Goal: Information Seeking & Learning: Find specific page/section

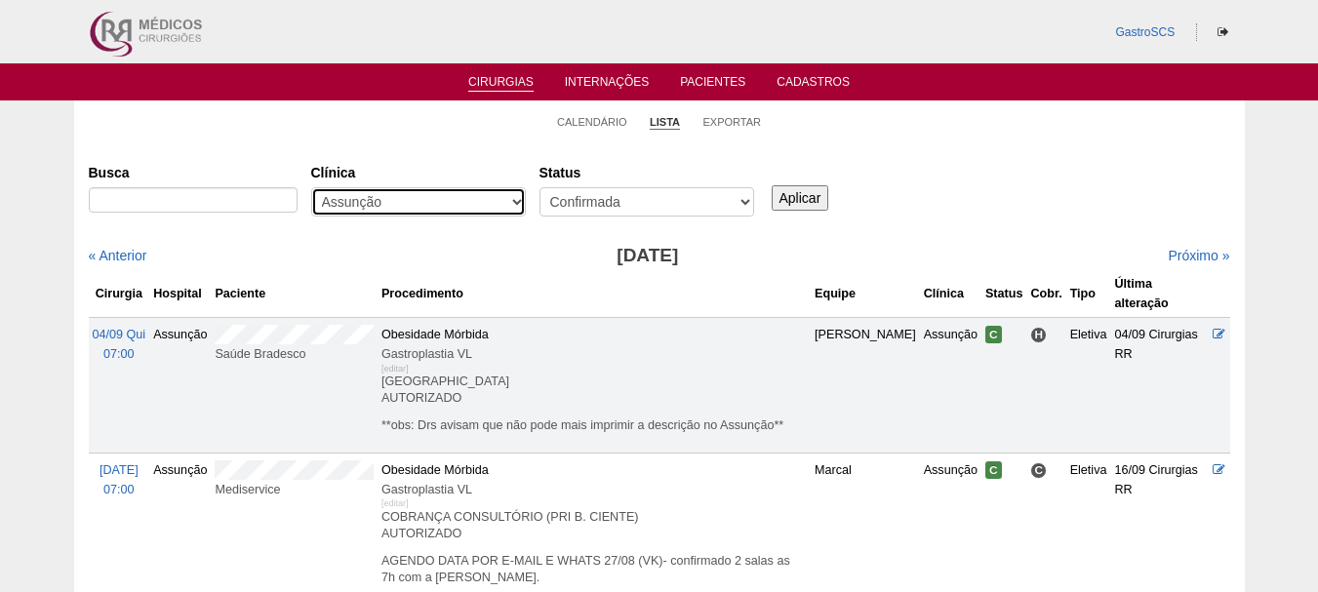
click at [373, 196] on select "- Qualquer - 6R Alphaville Assunção Bartira Brasil Christovão da Gama Cruz Azul…" at bounding box center [418, 201] width 215 height 29
select select "50"
click at [311, 187] on select "- Qualquer - 6R Alphaville Assunção Bartira Brasil Christovão da Gama Cruz Azul…" at bounding box center [418, 201] width 215 height 29
click at [795, 203] on input "Aplicar" at bounding box center [801, 197] width 58 height 25
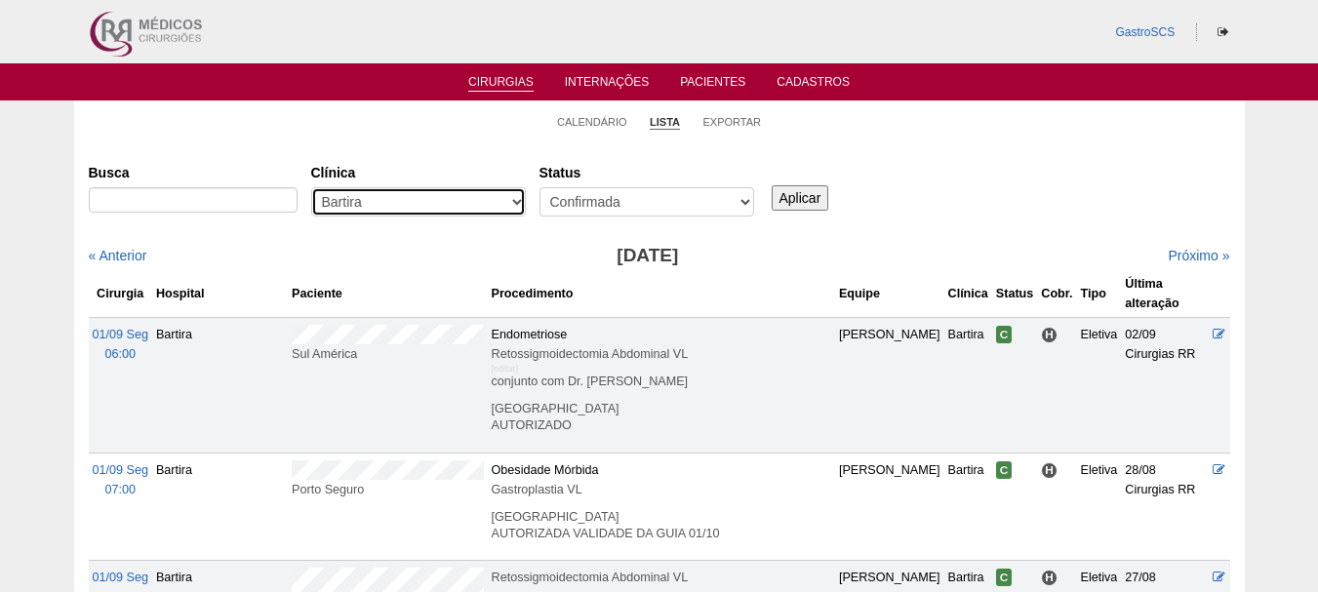
click at [409, 201] on select "- Qualquer - 6R Alphaville Assunção Bartira Brasil Christovão da Gama Cruz Azul…" at bounding box center [418, 201] width 215 height 29
select select "37"
click at [311, 187] on select "- Qualquer - 6R Alphaville Assunção Bartira Brasil Christovão da Gama Cruz Azul…" at bounding box center [418, 201] width 215 height 29
click at [803, 204] on input "Aplicar" at bounding box center [801, 197] width 58 height 25
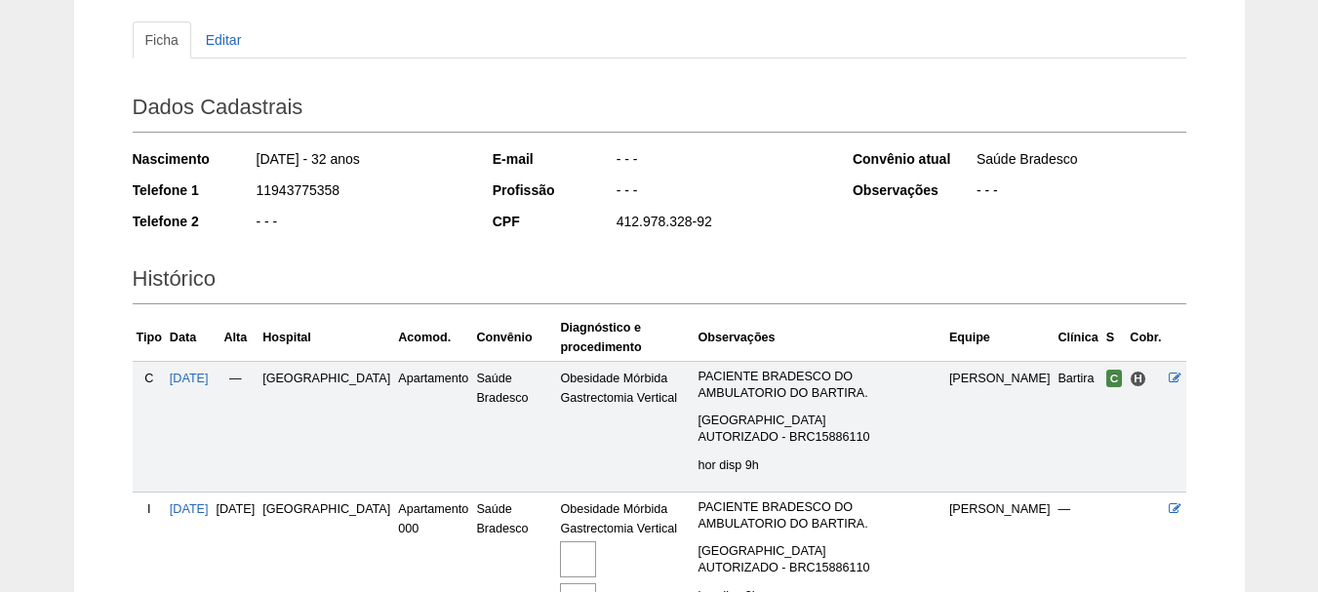
scroll to position [293, 0]
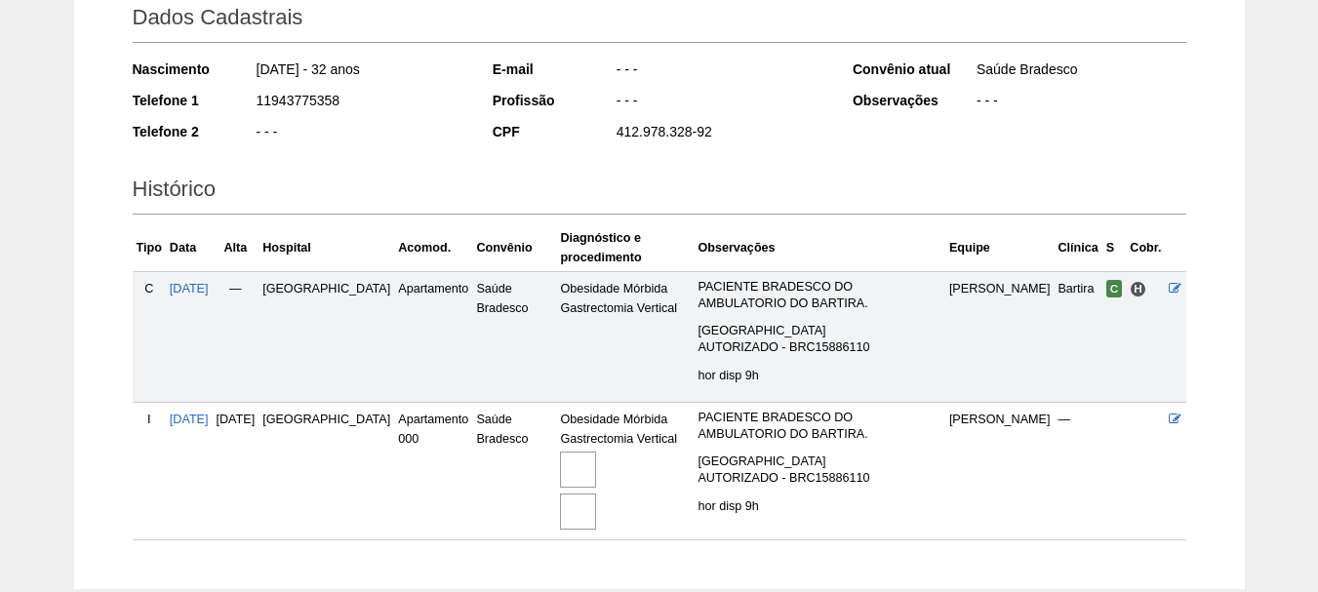
click at [560, 502] on img at bounding box center [578, 512] width 36 height 36
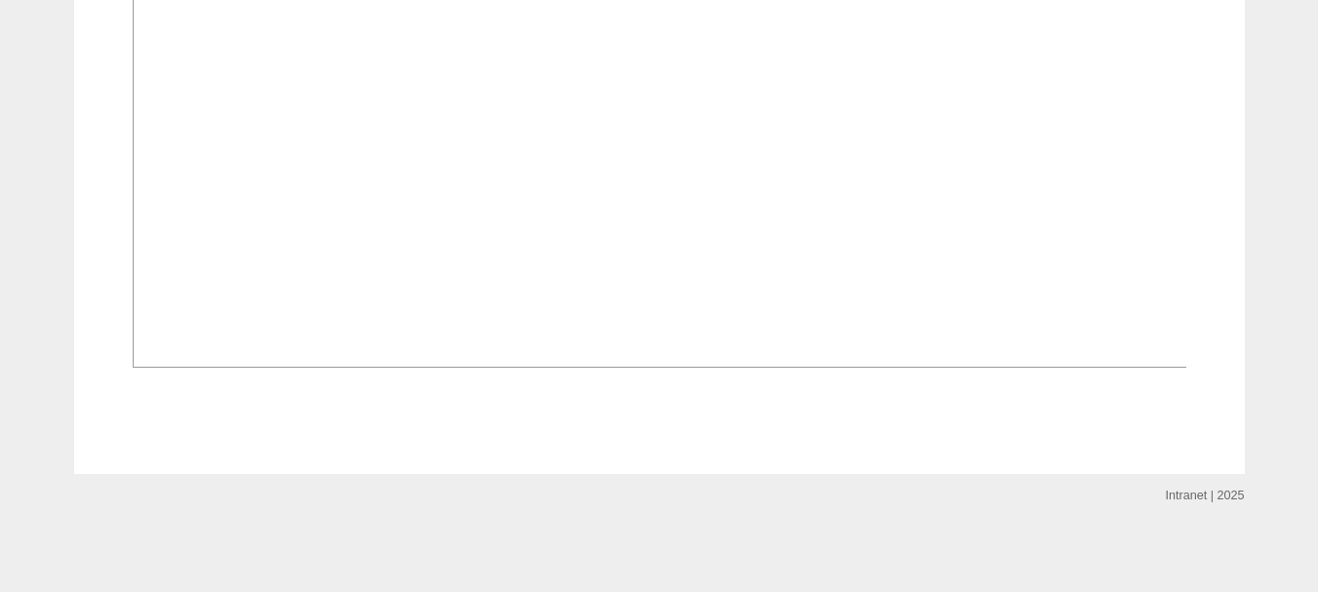
scroll to position [2498, 0]
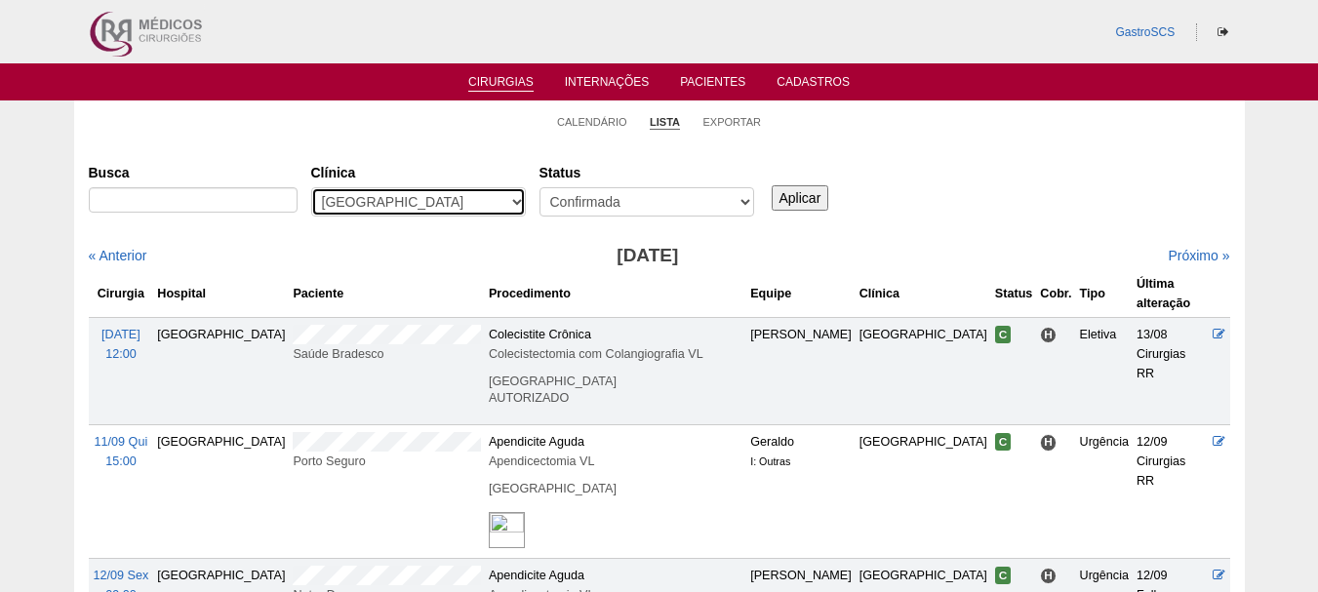
click at [417, 199] on select "- Qualquer - 6R Alphaville Assunção Bartira Brasil Christovão da Gama Cruz Azul…" at bounding box center [418, 201] width 215 height 29
select select "73"
click at [311, 187] on select "- Qualquer - 6R Alphaville Assunção Bartira Brasil Christovão da Gama Cruz Azul…" at bounding box center [418, 201] width 215 height 29
click at [785, 196] on input "Aplicar" at bounding box center [801, 197] width 58 height 25
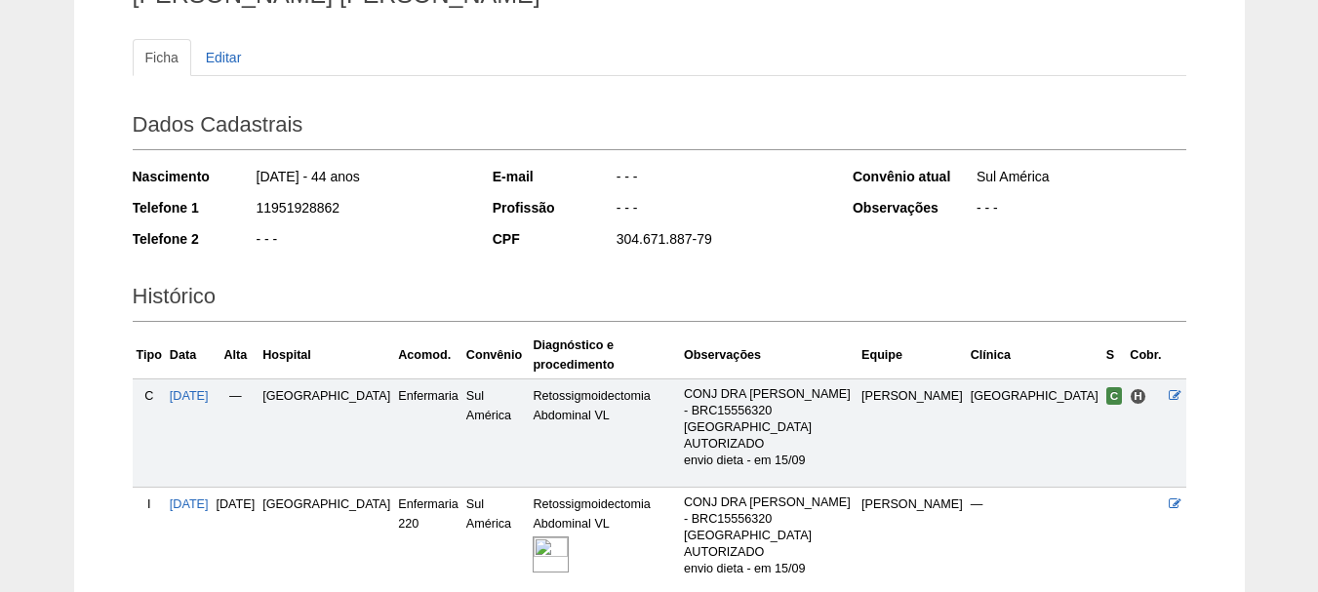
scroll to position [293, 0]
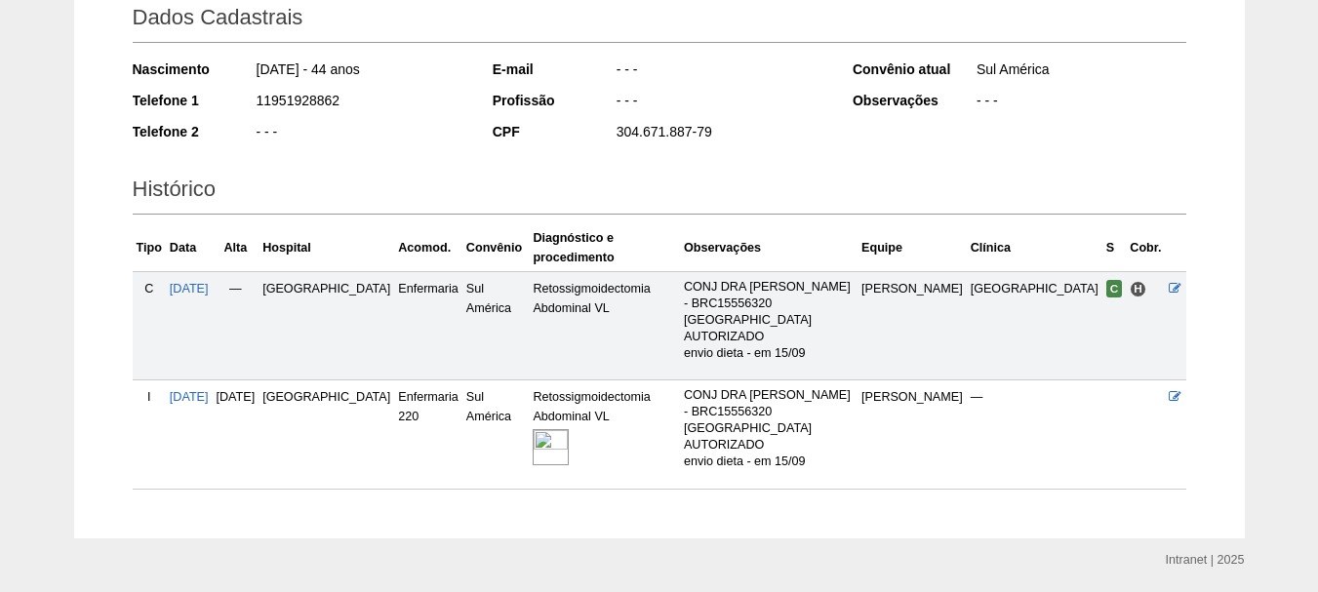
click at [547, 429] on img at bounding box center [551, 447] width 36 height 36
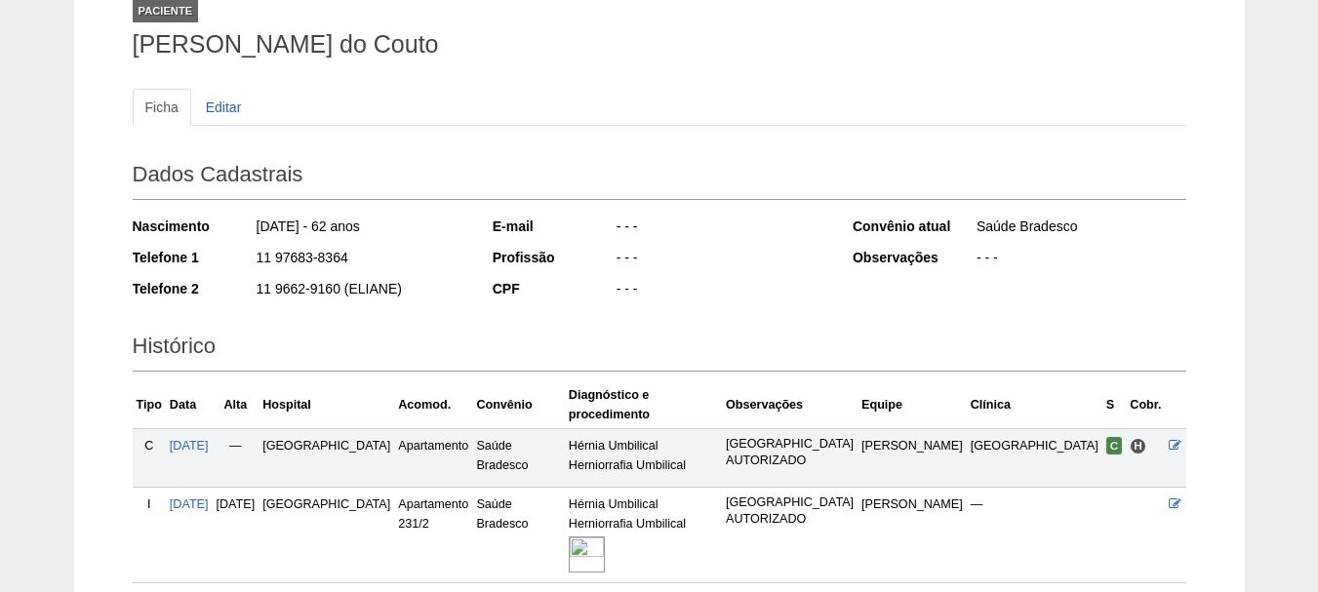
scroll to position [274, 0]
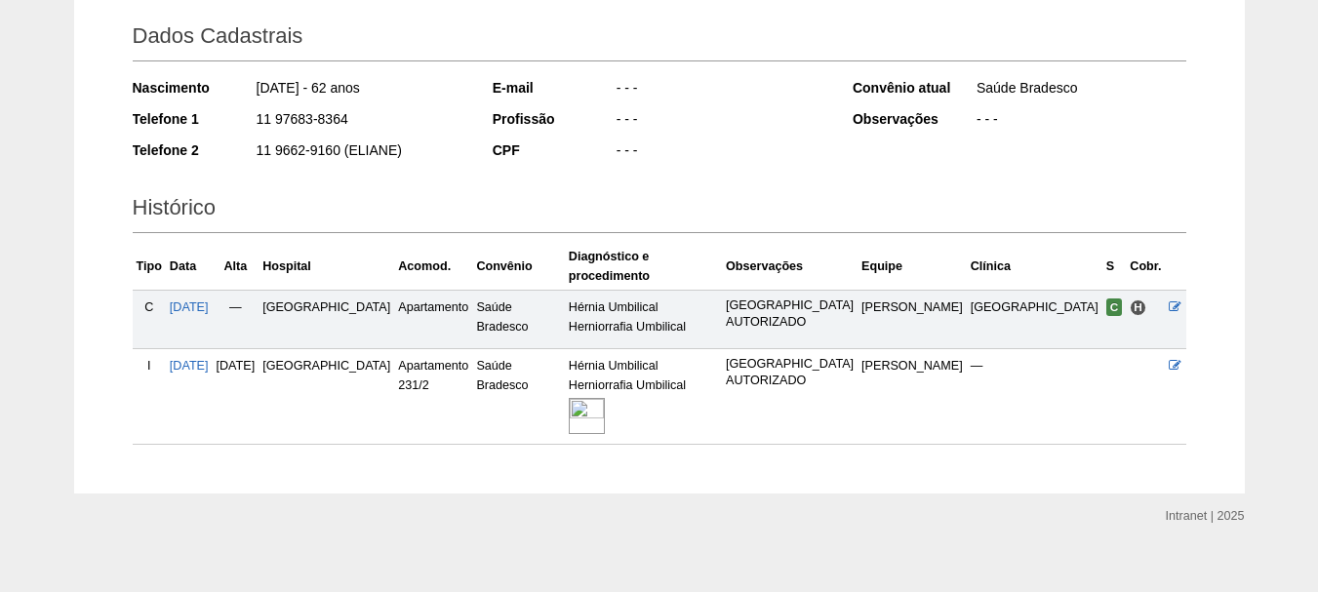
click at [605, 415] on img at bounding box center [587, 416] width 36 height 36
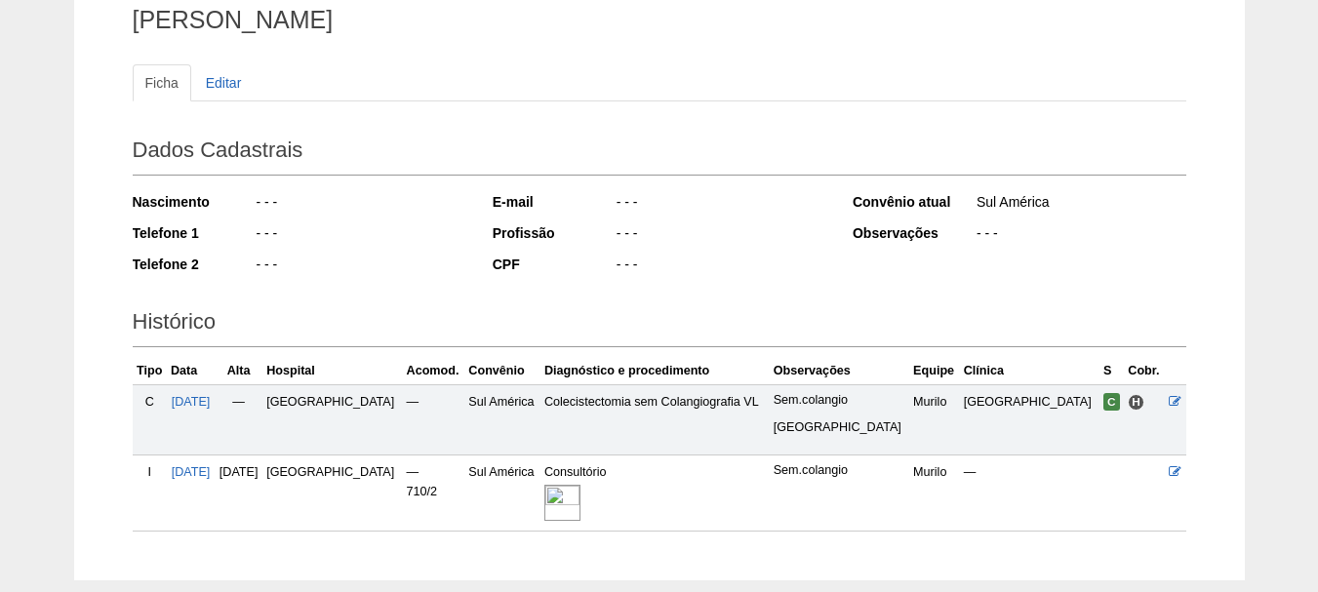
scroll to position [265, 0]
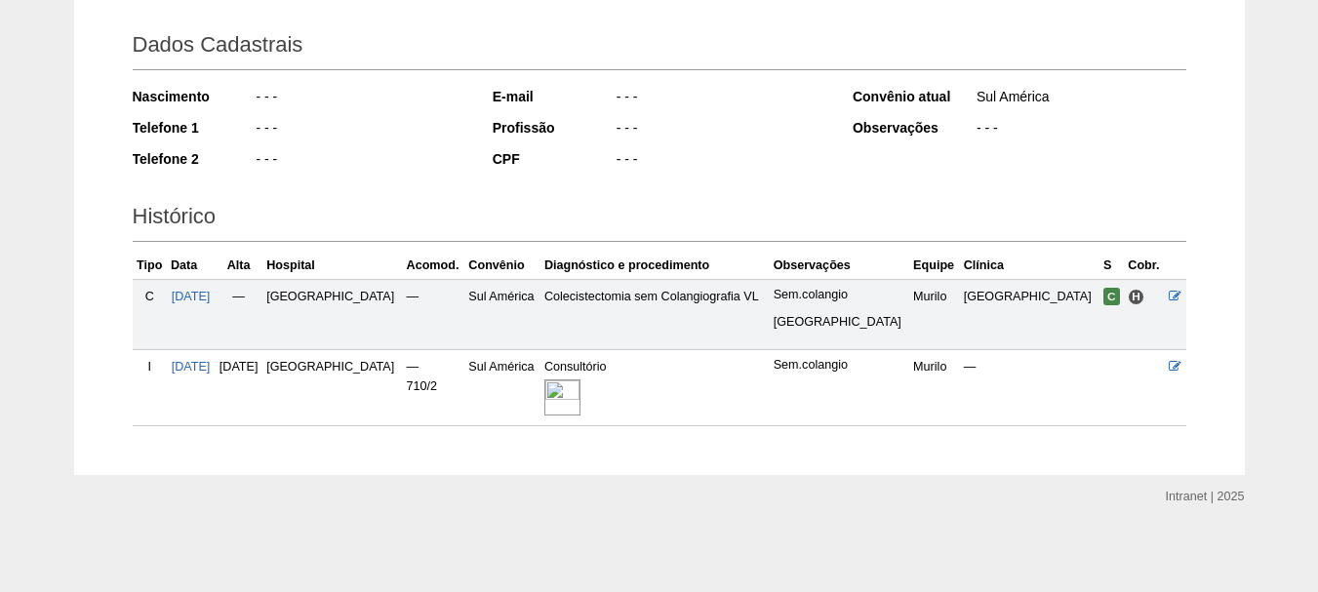
click at [580, 404] on img at bounding box center [562, 397] width 36 height 36
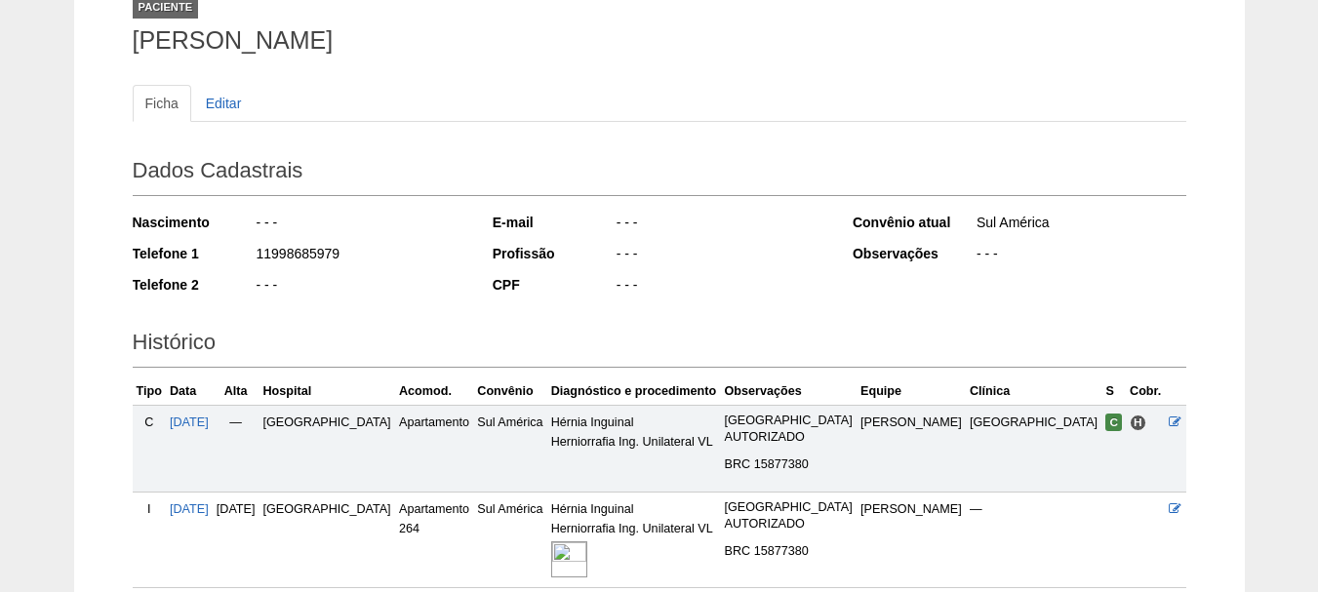
scroll to position [301, 0]
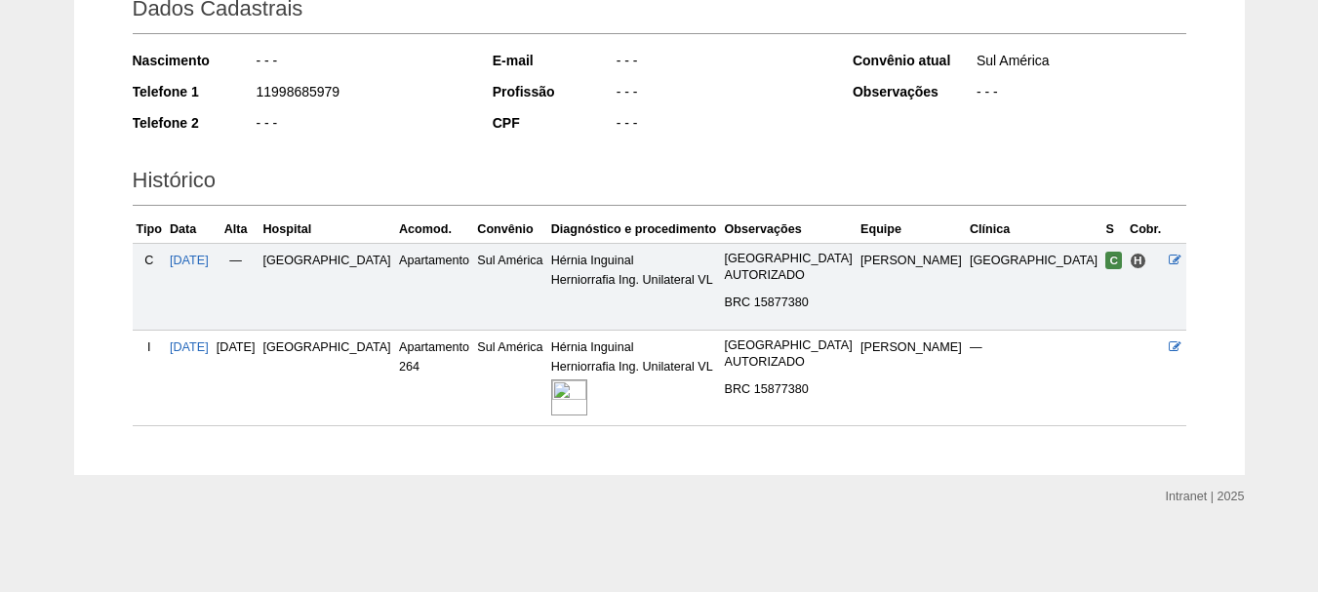
click at [587, 392] on img at bounding box center [569, 397] width 36 height 36
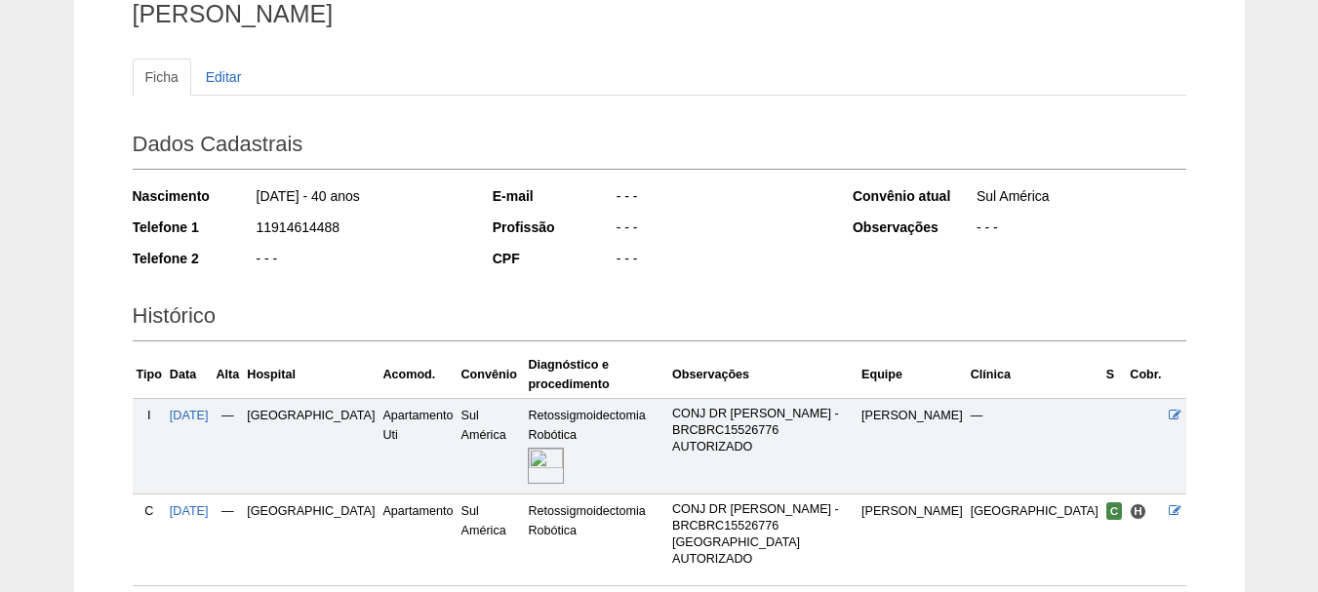
scroll to position [271, 0]
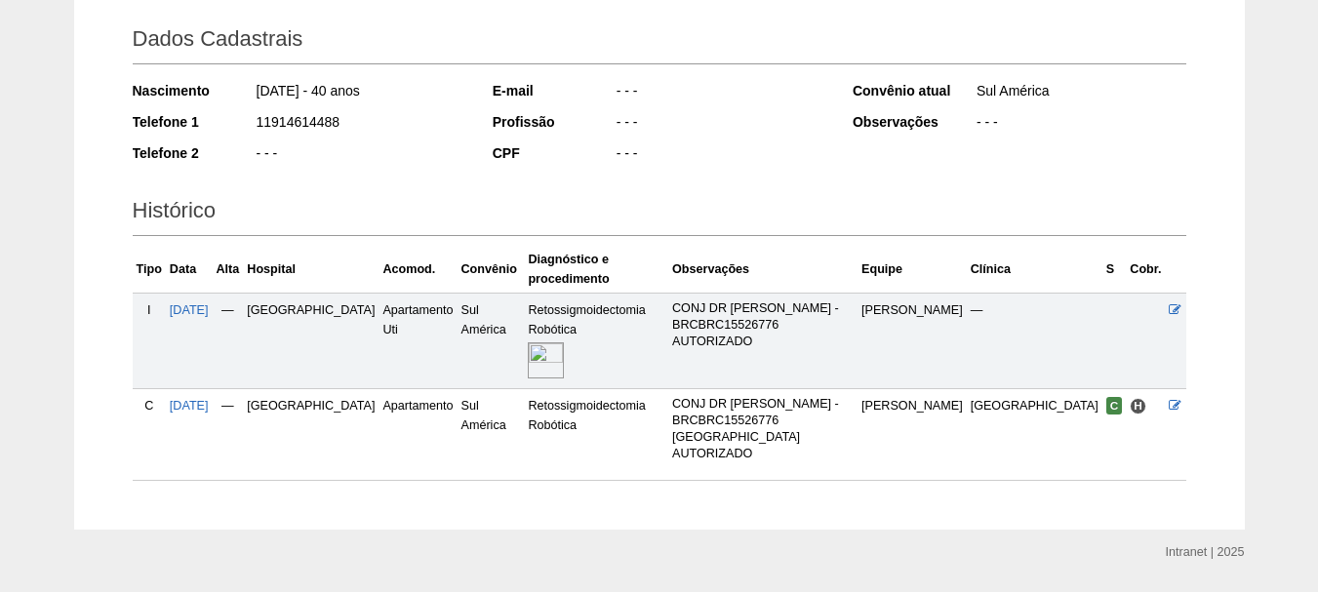
click at [539, 342] on img at bounding box center [546, 360] width 36 height 36
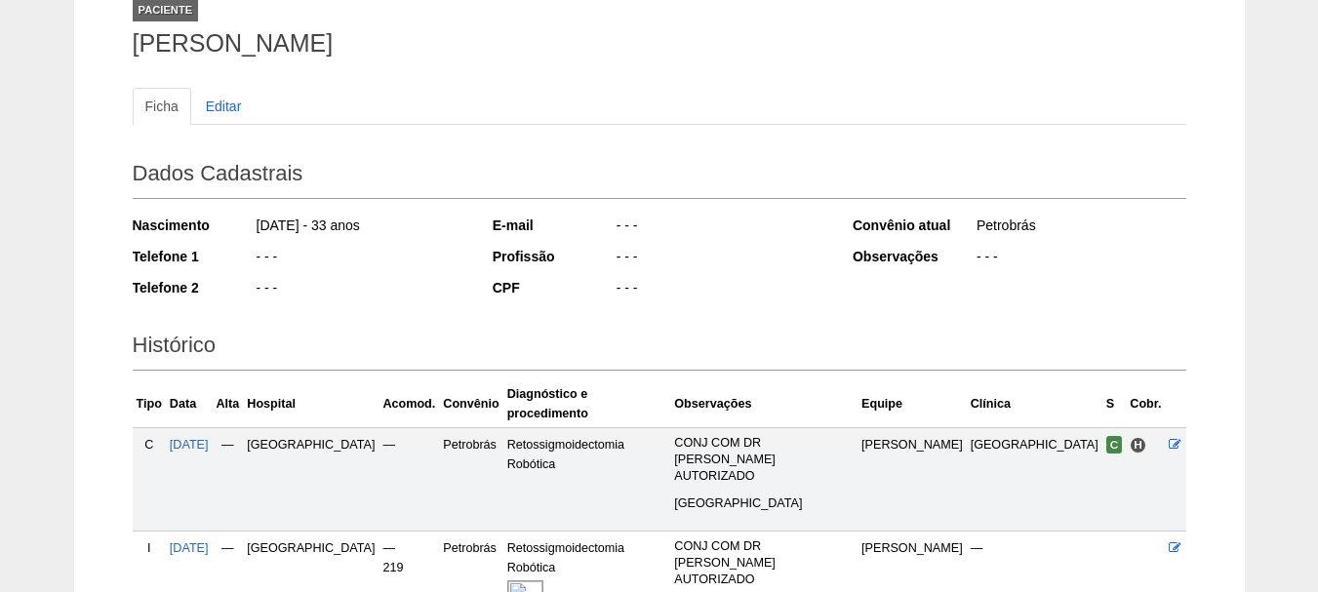
scroll to position [293, 0]
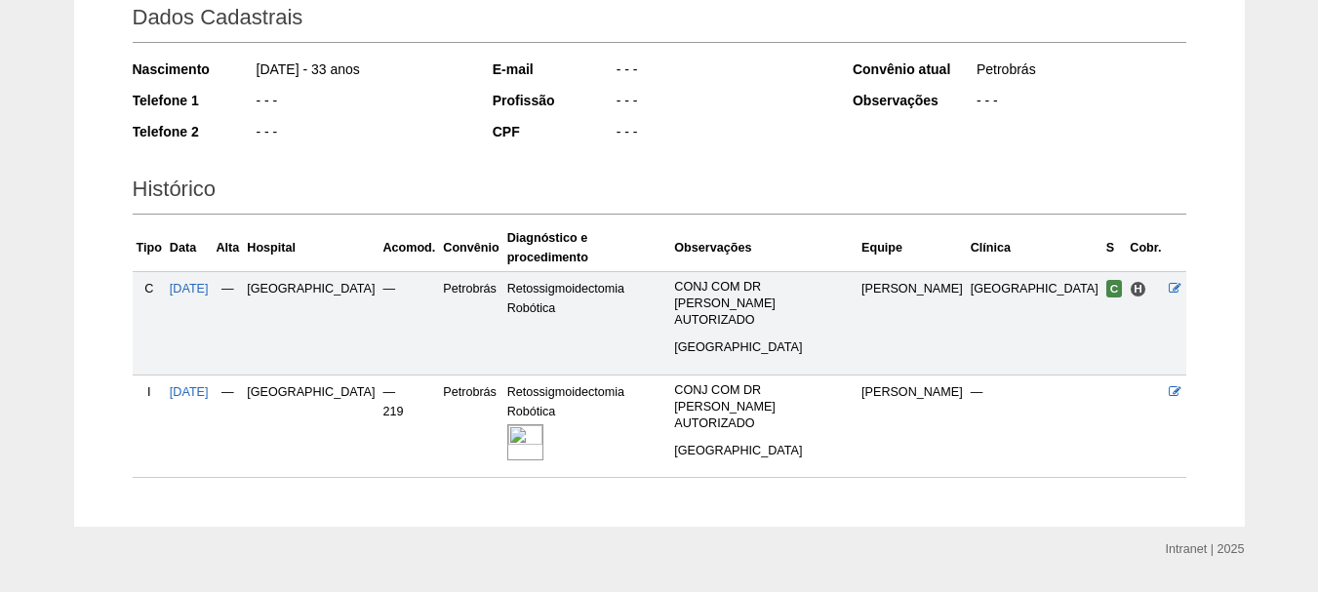
click at [543, 424] on img at bounding box center [525, 442] width 36 height 36
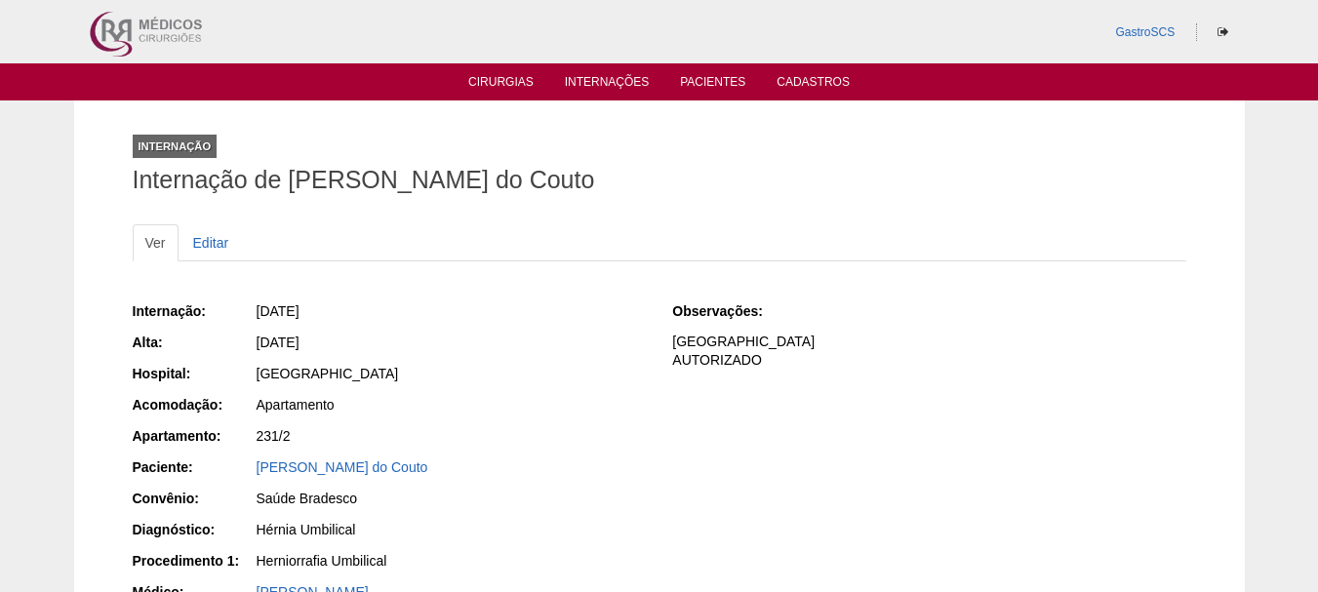
scroll to position [1658, 0]
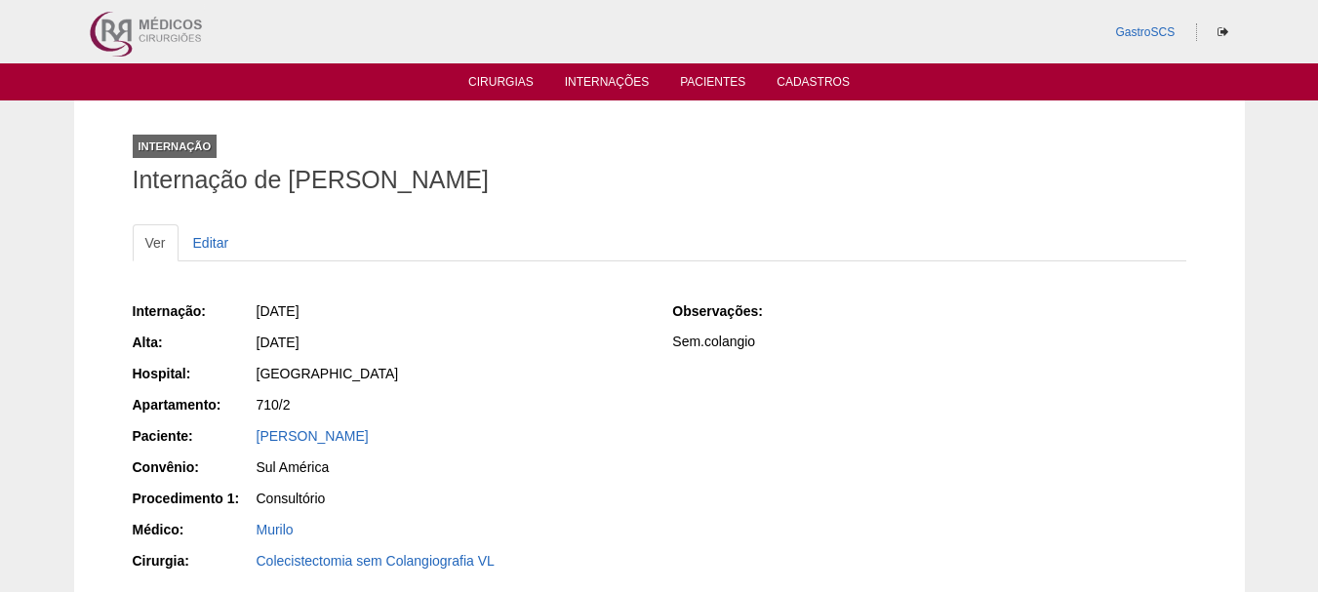
scroll to position [1631, 0]
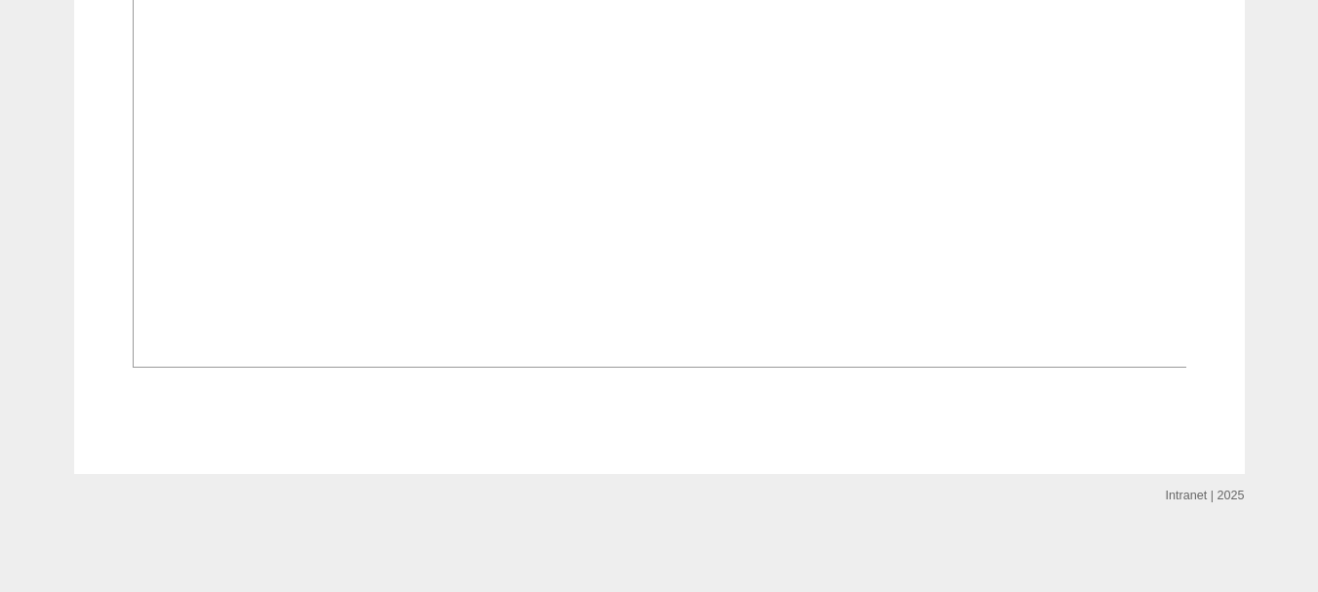
scroll to position [1561, 0]
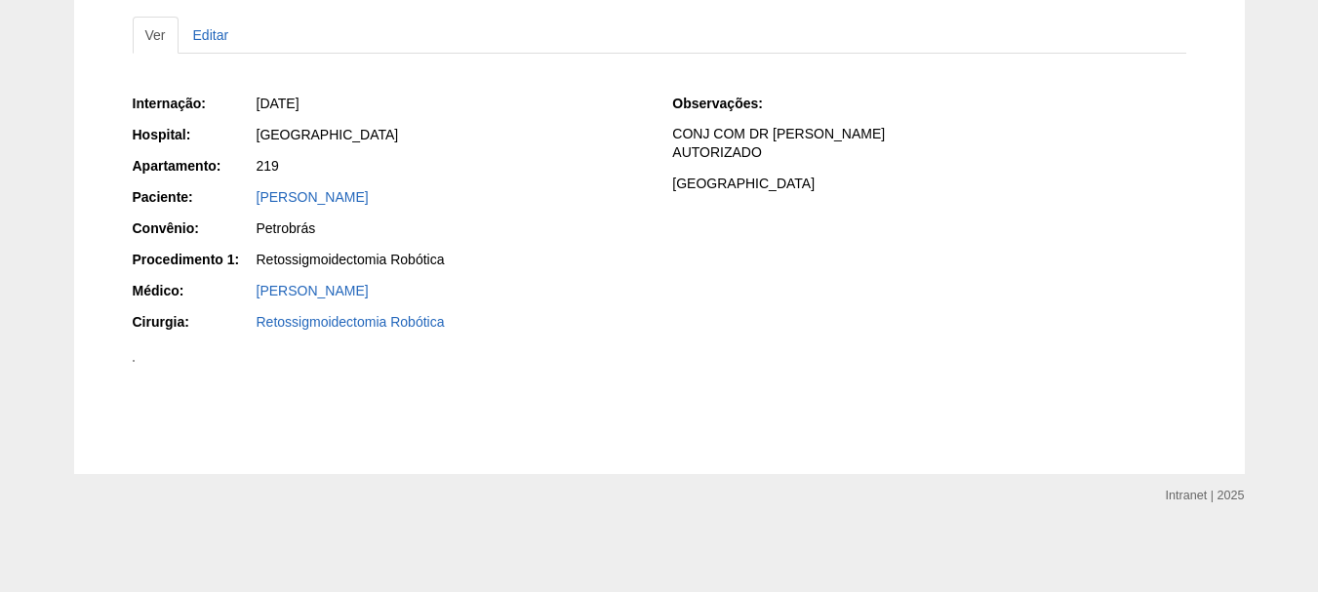
scroll to position [1268, 0]
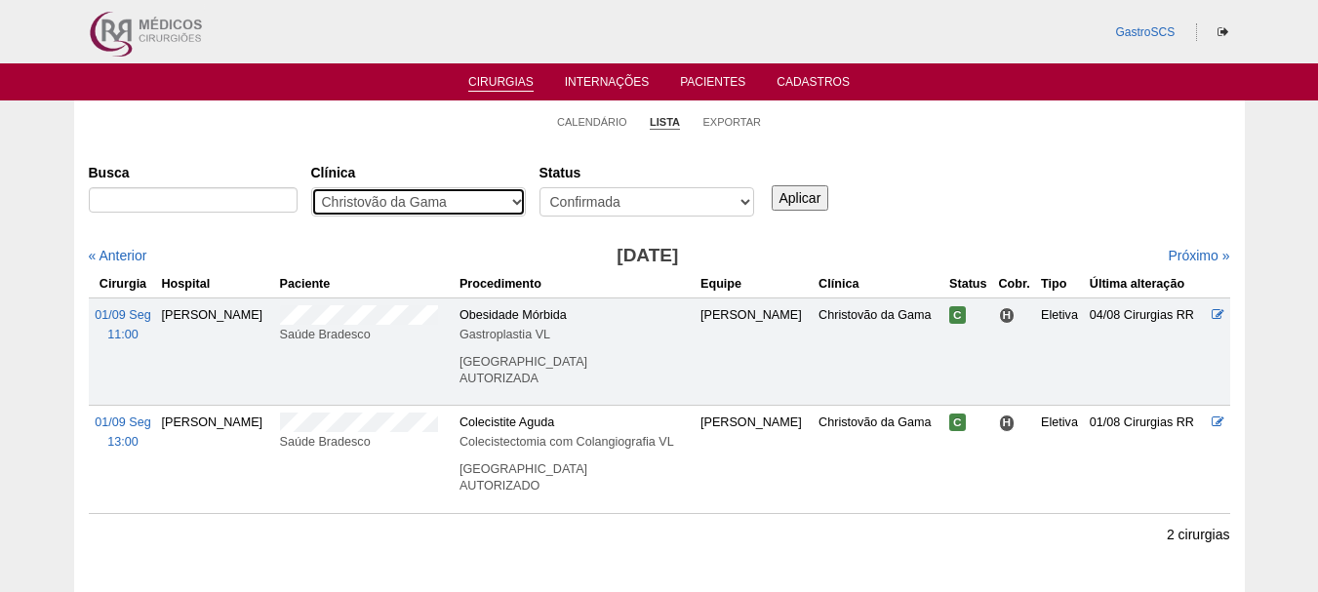
click at [480, 210] on select "- Qualquer - 6R Alphaville Assunção Bartira Brasil Christovão da Gama Cruz Azul…" at bounding box center [418, 201] width 215 height 29
select select "72"
click at [311, 187] on select "- Qualquer - 6R Alphaville Assunção Bartira Brasil Christovão da Gama Cruz Azul…" at bounding box center [418, 201] width 215 height 29
click at [801, 205] on input "Aplicar" at bounding box center [801, 197] width 58 height 25
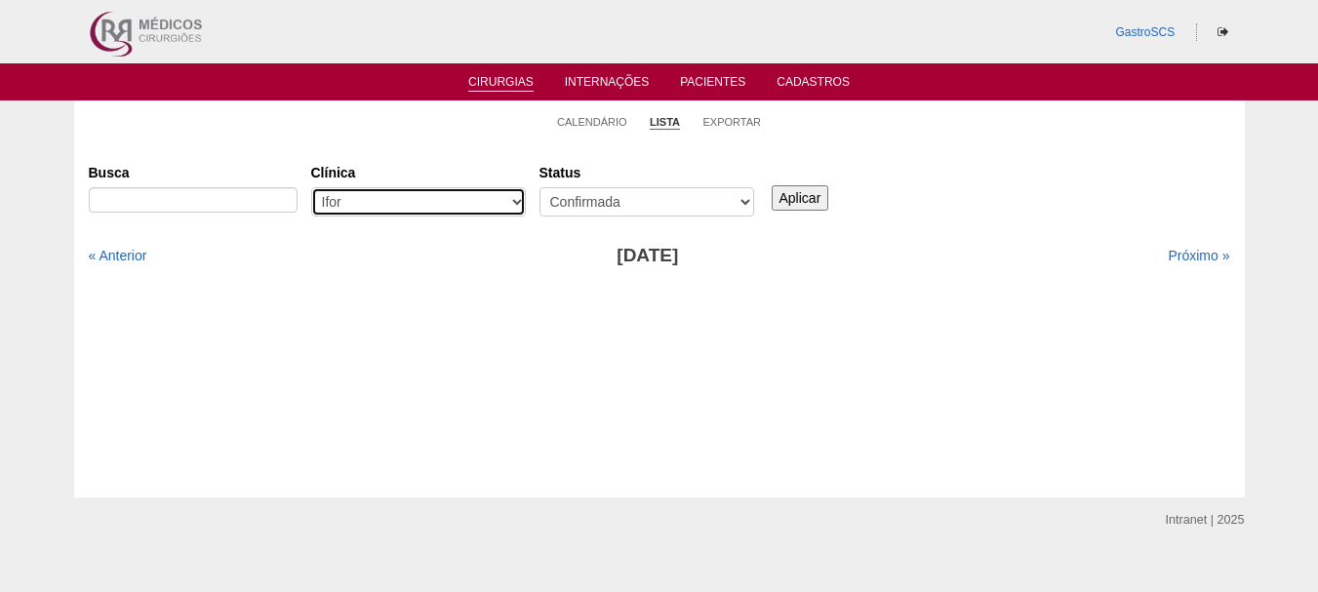
click at [478, 192] on select "- Qualquer - 6R Alphaville Assunção Bartira Brasil Christovão da Gama Cruz Azul…" at bounding box center [418, 201] width 215 height 29
select select "57"
click at [311, 187] on select "- Qualquer - 6R Alphaville Assunção Bartira Brasil Christovão da Gama Cruz Azul…" at bounding box center [418, 201] width 215 height 29
click at [773, 195] on input "Aplicar" at bounding box center [801, 197] width 58 height 25
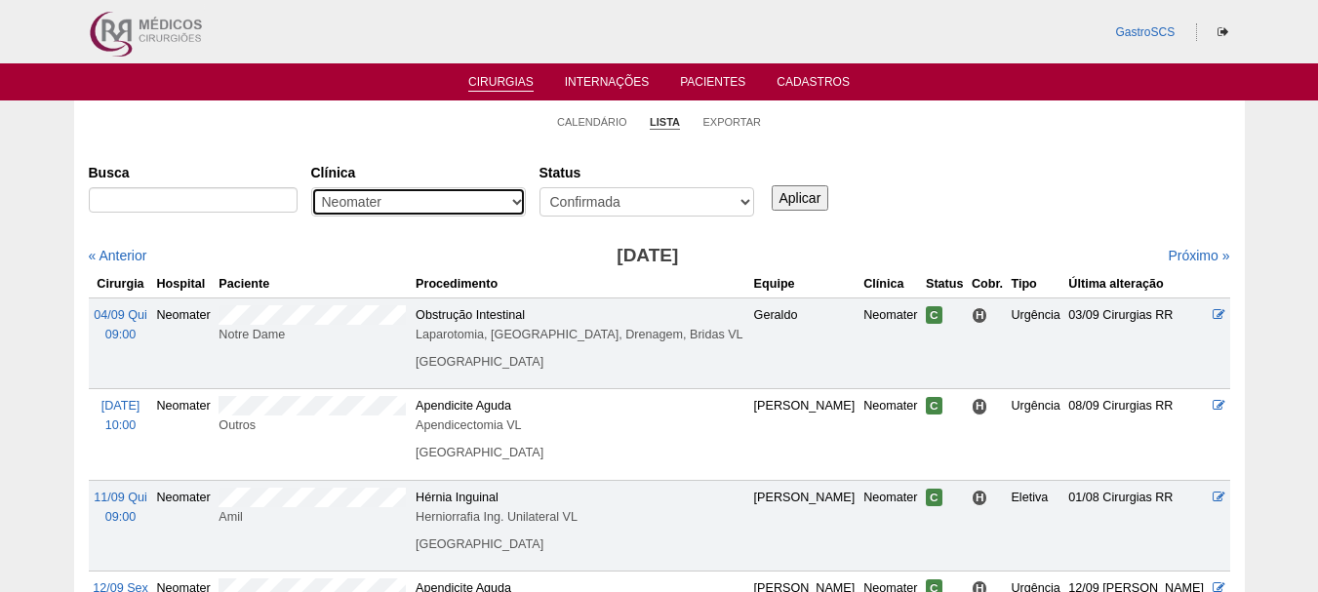
click at [383, 204] on select "- Qualquer - 6R Alphaville Assunção Bartira Brasil Christovão da Gama Cruz Azul…" at bounding box center [418, 201] width 215 height 29
click at [387, 207] on select "- Qualquer - 6R Alphaville Assunção Bartira Brasil Christovão da Gama Cruz Azul…" at bounding box center [418, 201] width 215 height 29
select select "24"
click at [311, 187] on select "- Qualquer - 6R Alphaville Assunção Bartira Brasil Christovão da Gama Cruz Azul…" at bounding box center [418, 201] width 215 height 29
click at [805, 201] on input "Aplicar" at bounding box center [801, 197] width 58 height 25
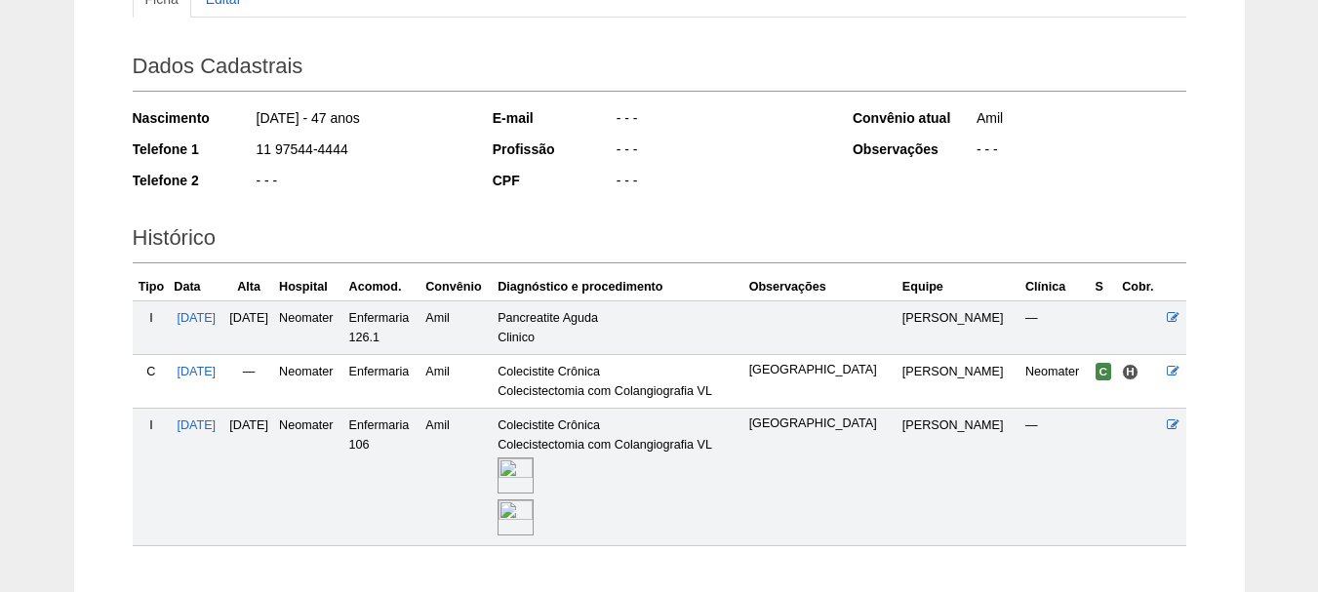
scroll to position [365, 0]
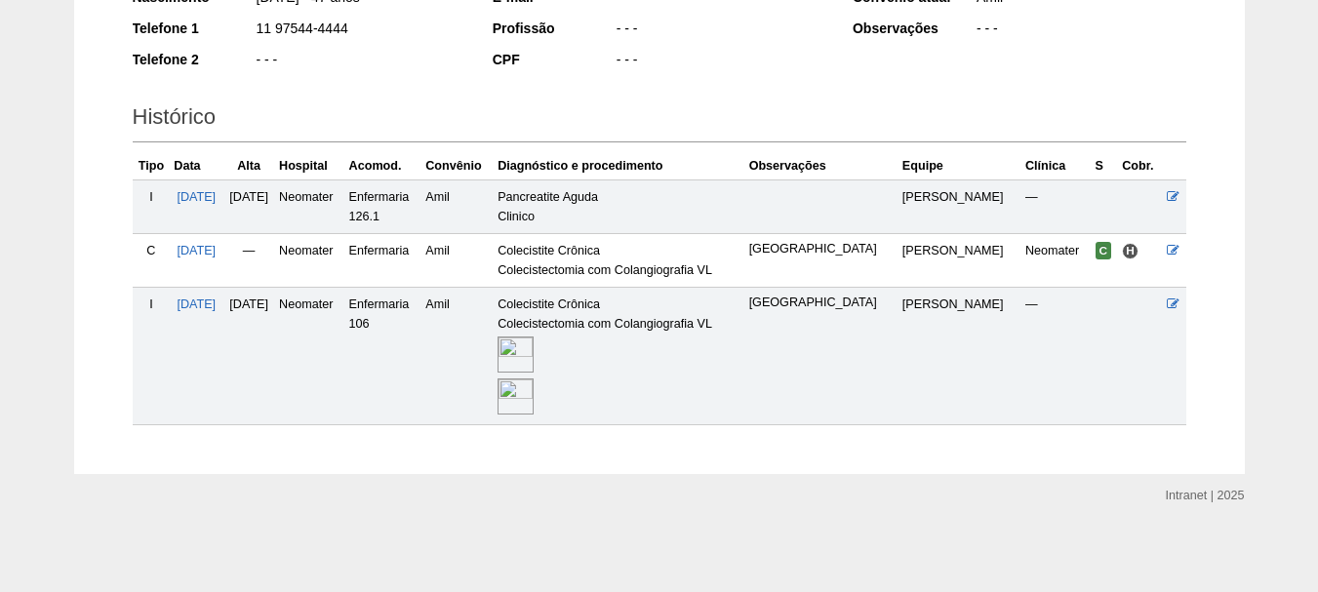
click at [534, 392] on img at bounding box center [515, 396] width 36 height 36
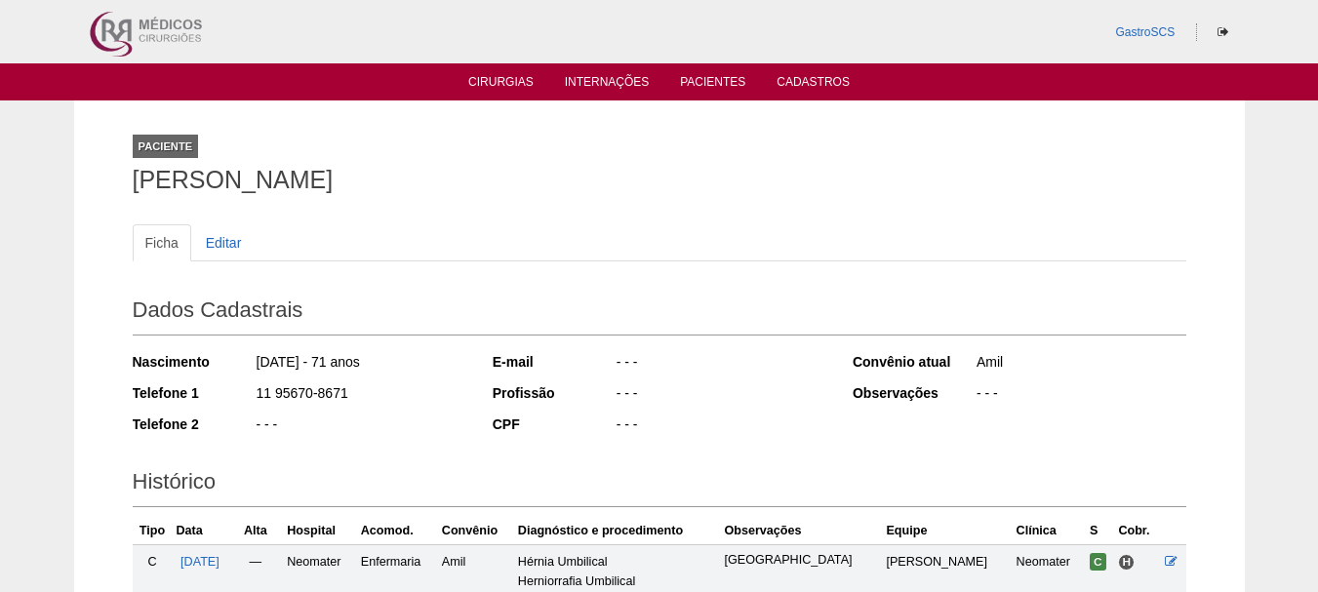
scroll to position [269, 0]
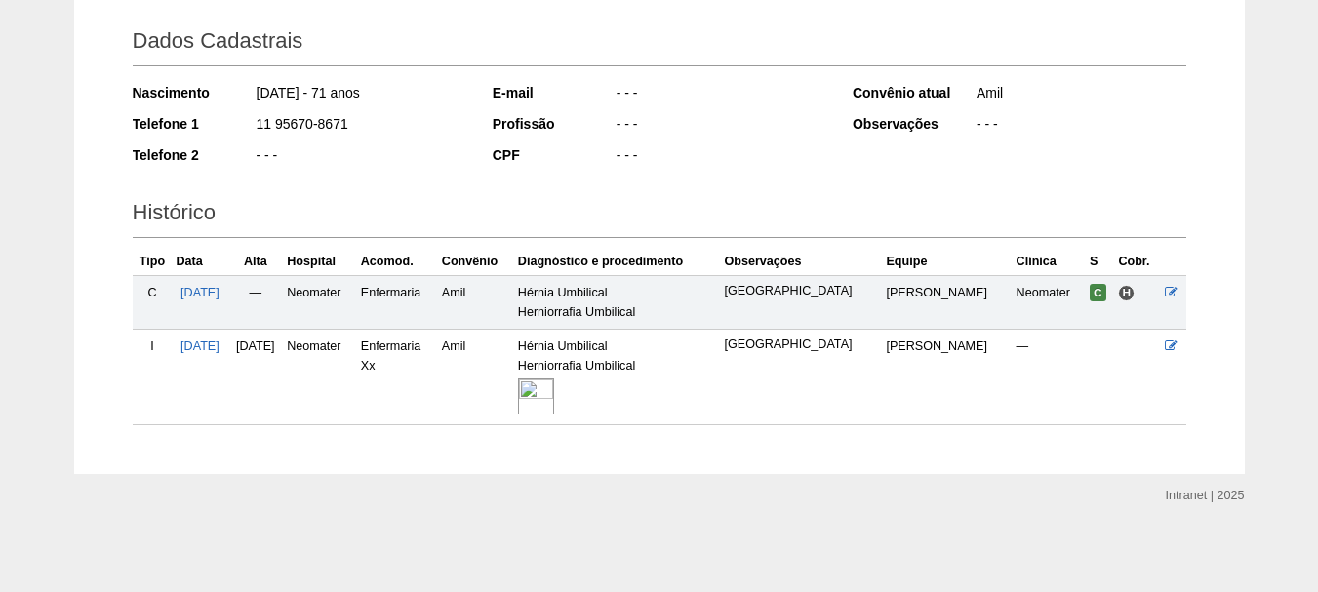
click at [554, 392] on img at bounding box center [536, 396] width 36 height 36
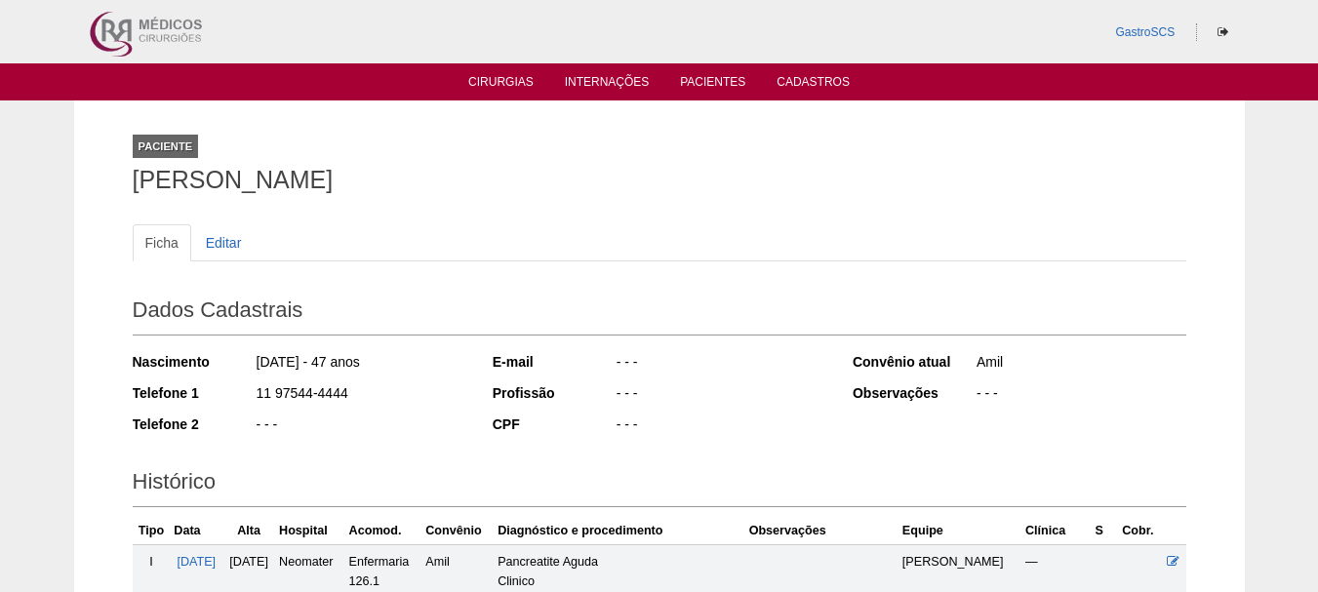
scroll to position [363, 0]
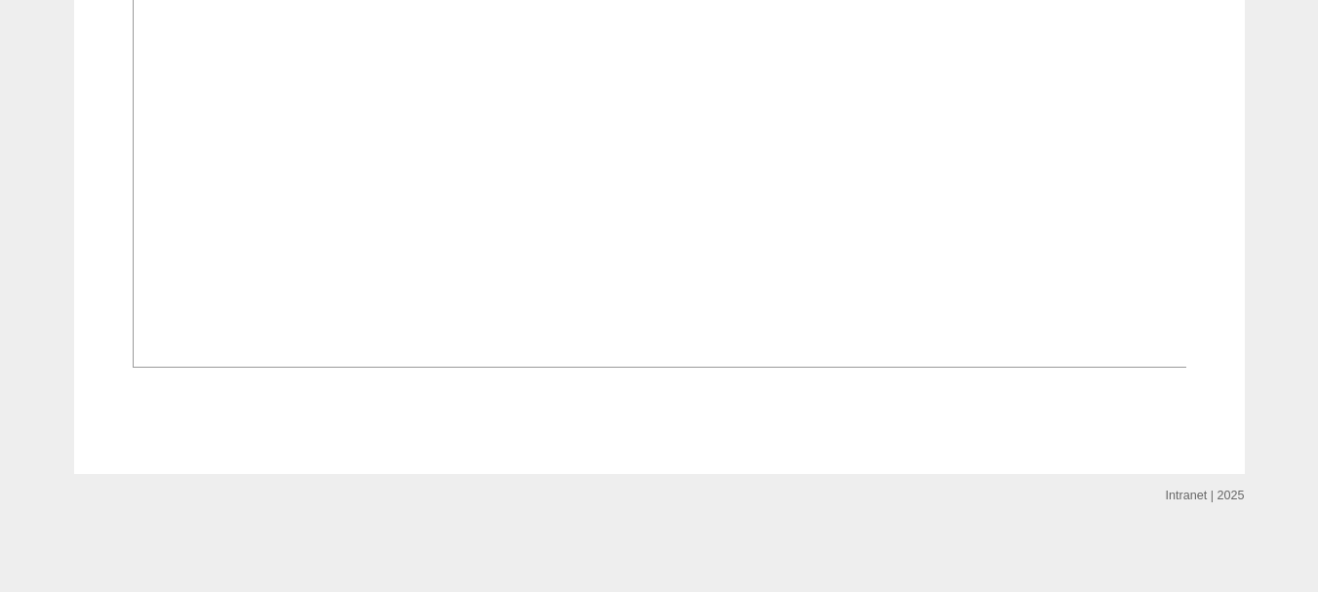
scroll to position [1463, 0]
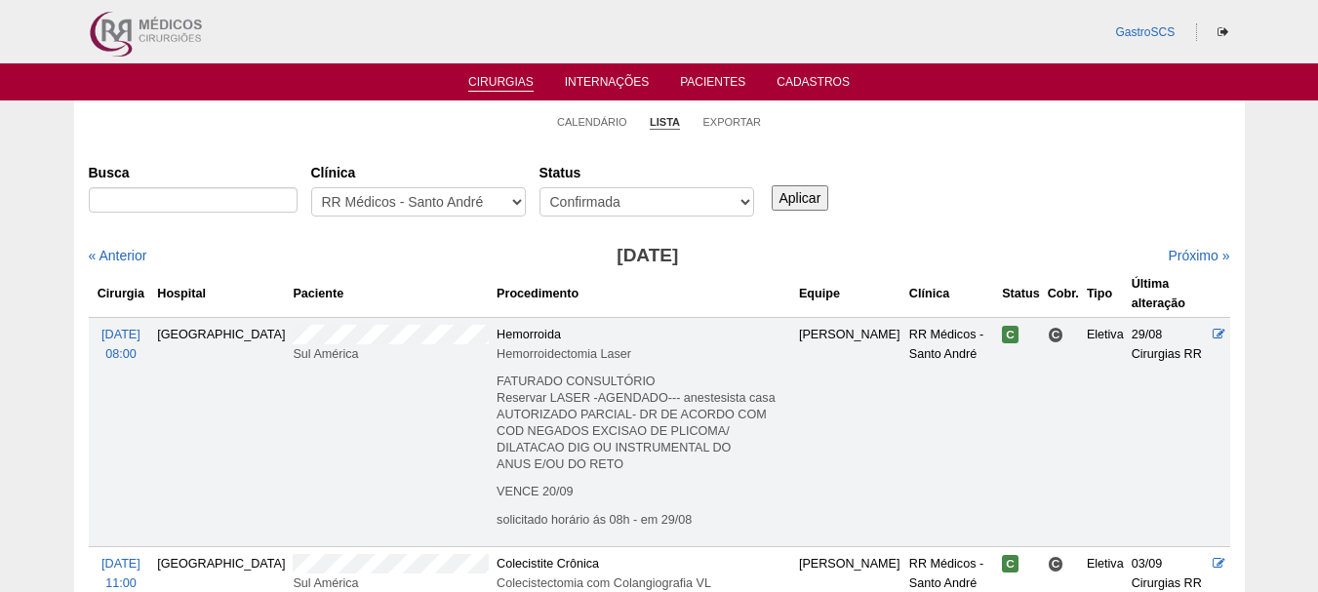
click at [444, 183] on div "Clínica - Qualquer - 6R Alphaville Assunção Bartira Brasil Christovão da Gama C…" at bounding box center [425, 191] width 228 height 70
click at [432, 210] on select "- Qualquer - 6R Alphaville Assunção Bartira Brasil Christovão da Gama Cruz Azul…" at bounding box center [418, 201] width 215 height 29
select select "22"
click at [311, 187] on select "- Qualquer - 6R Alphaville Assunção Bartira Brasil Christovão da Gama Cruz Azul…" at bounding box center [418, 201] width 215 height 29
click at [804, 182] on div "Aplicar" at bounding box center [807, 183] width 79 height 54
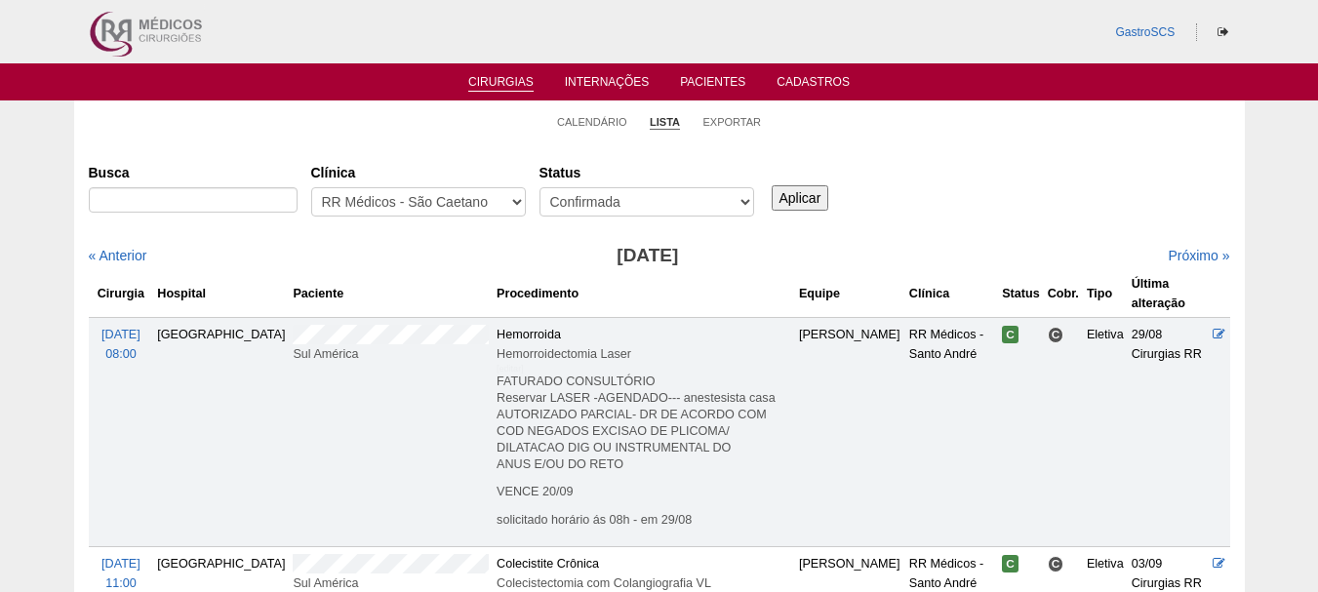
click at [802, 191] on input "Aplicar" at bounding box center [801, 197] width 58 height 25
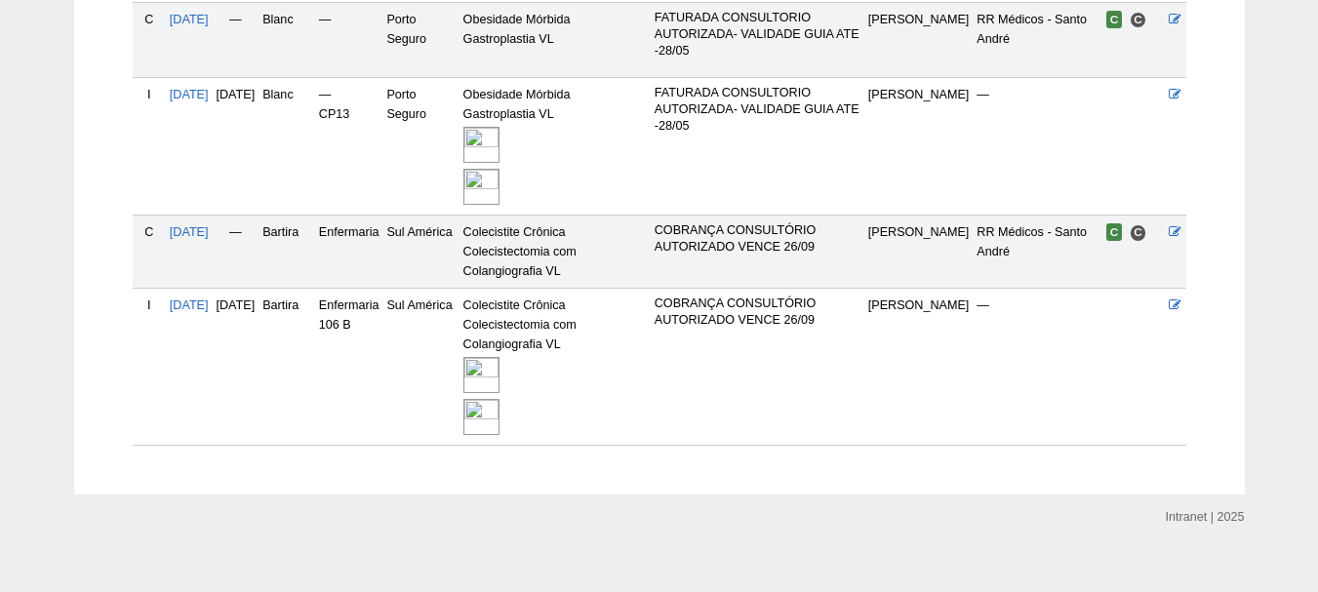
scroll to position [563, 0]
click at [499, 359] on img at bounding box center [481, 374] width 36 height 36
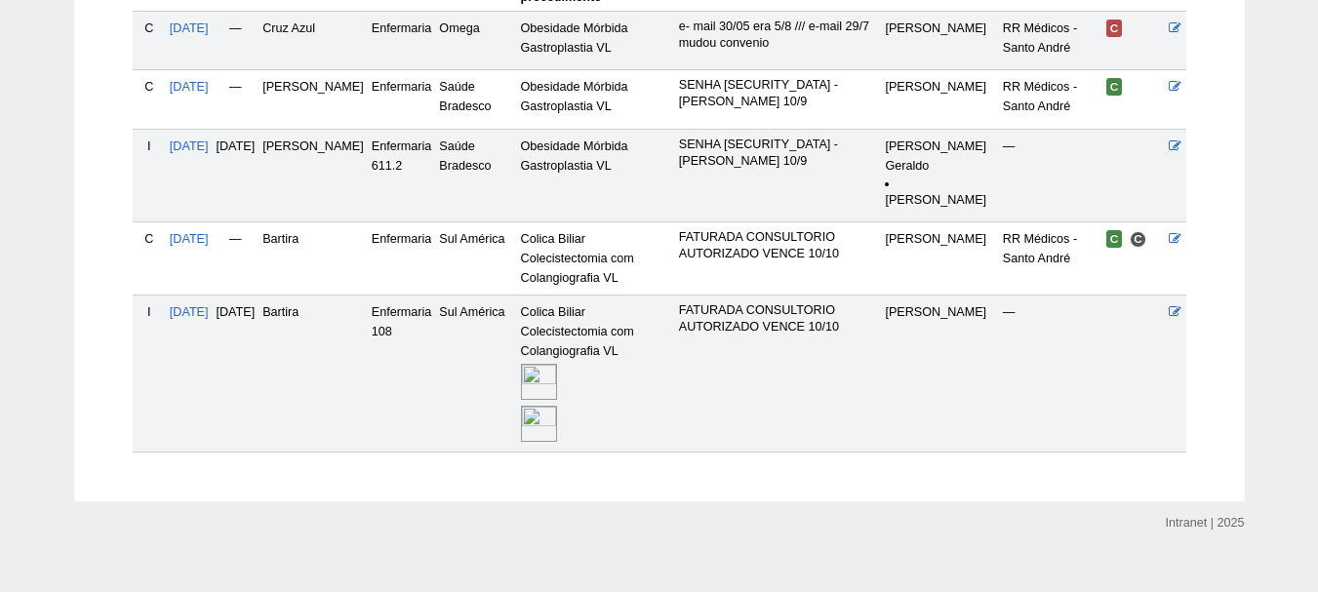
scroll to position [625, 0]
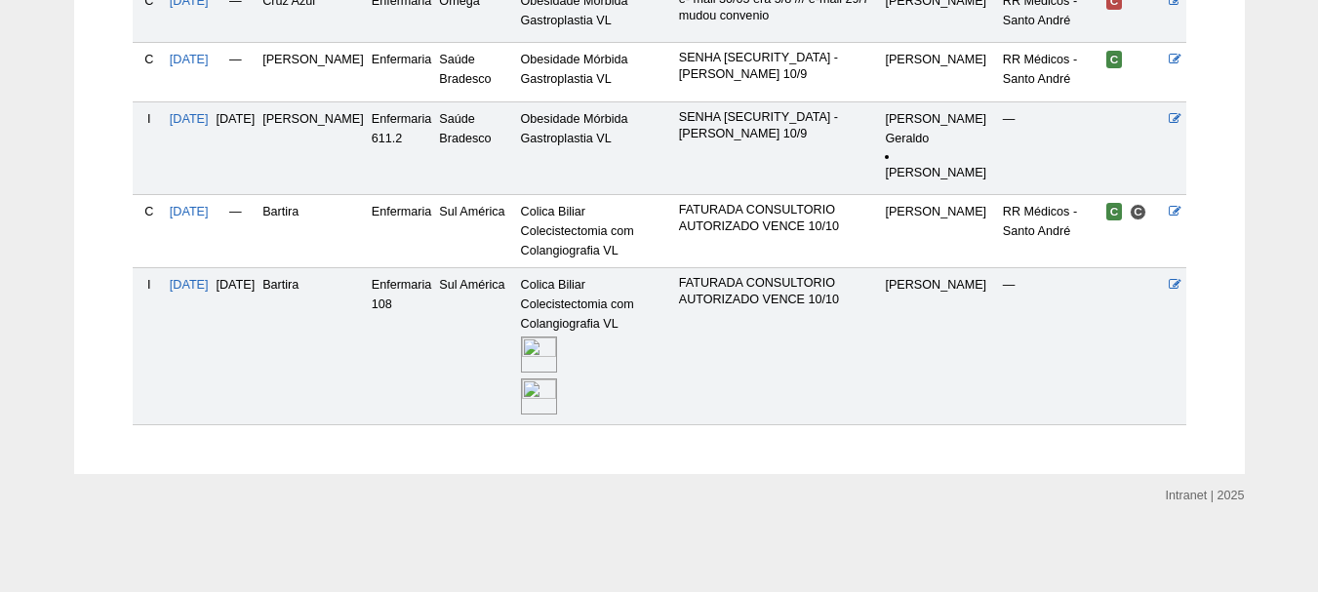
click at [557, 360] on img at bounding box center [539, 354] width 36 height 36
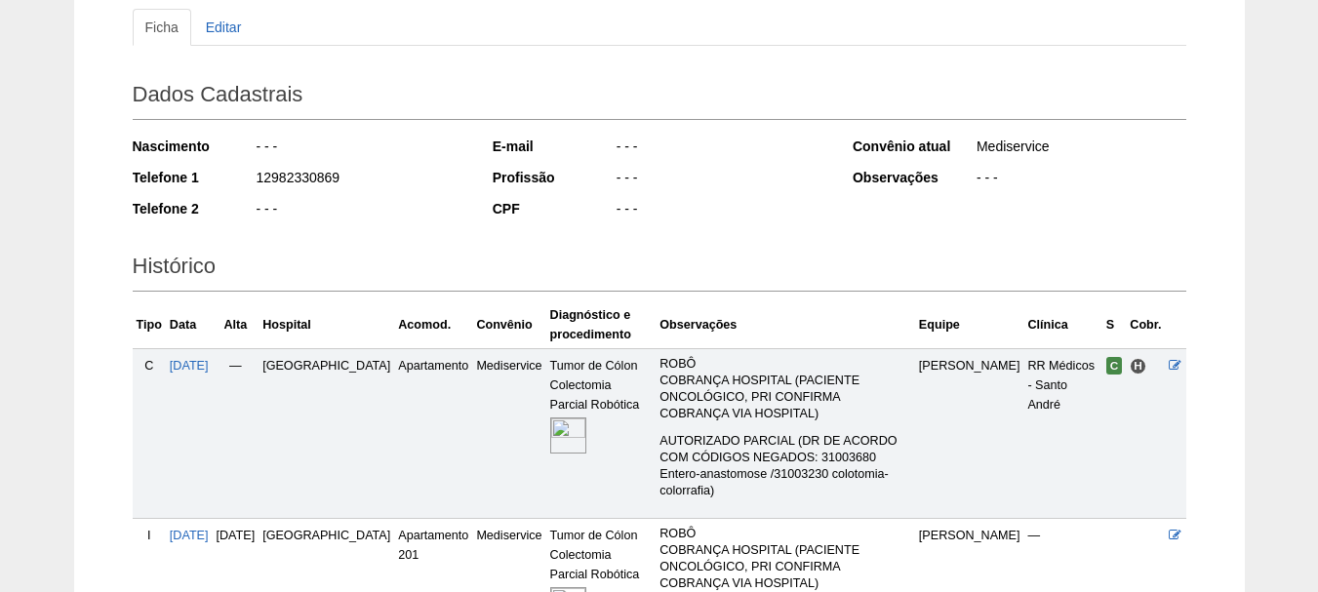
scroll to position [412, 0]
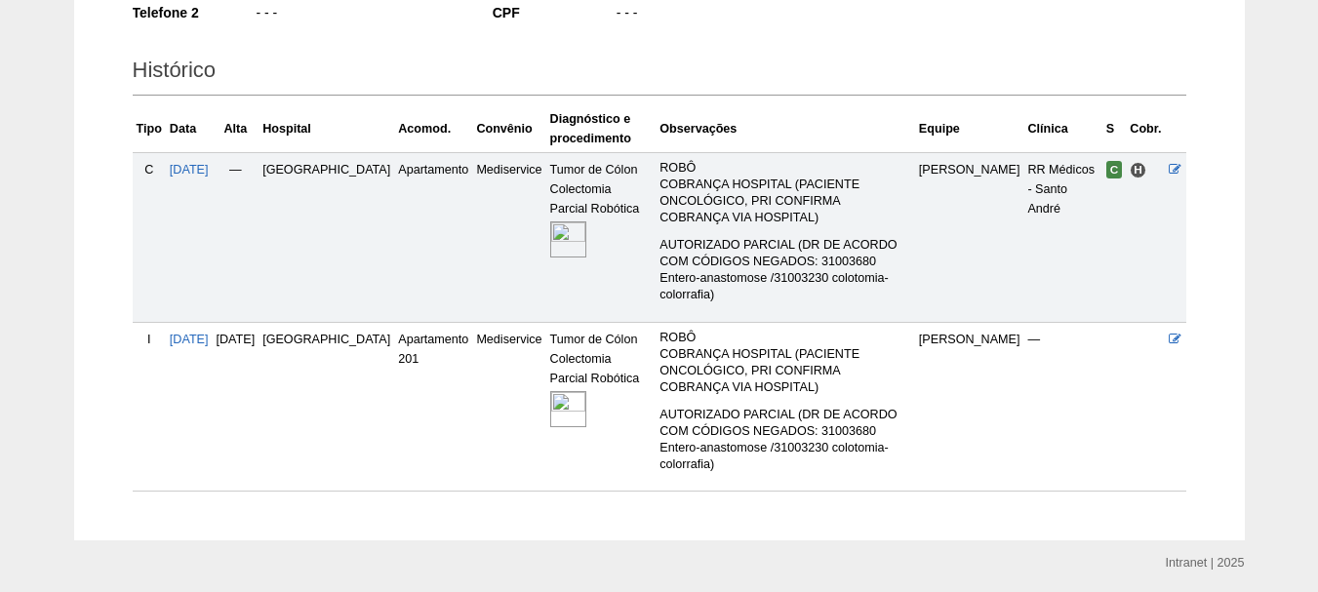
click at [550, 391] on img at bounding box center [568, 409] width 36 height 36
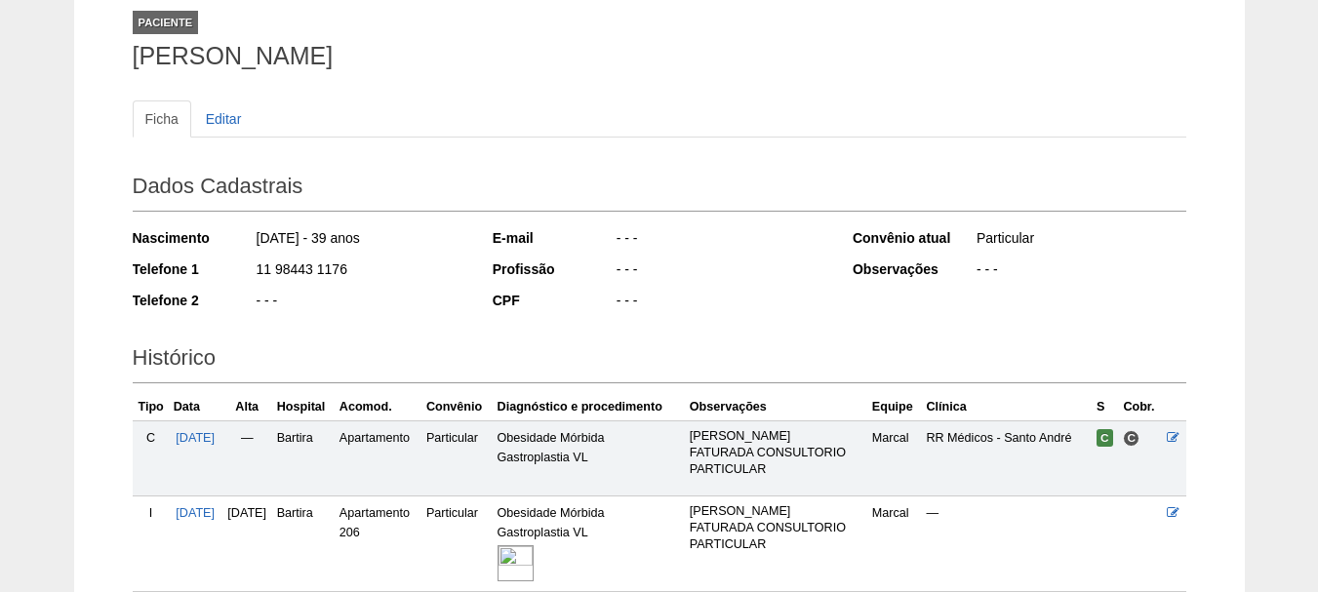
scroll to position [195, 0]
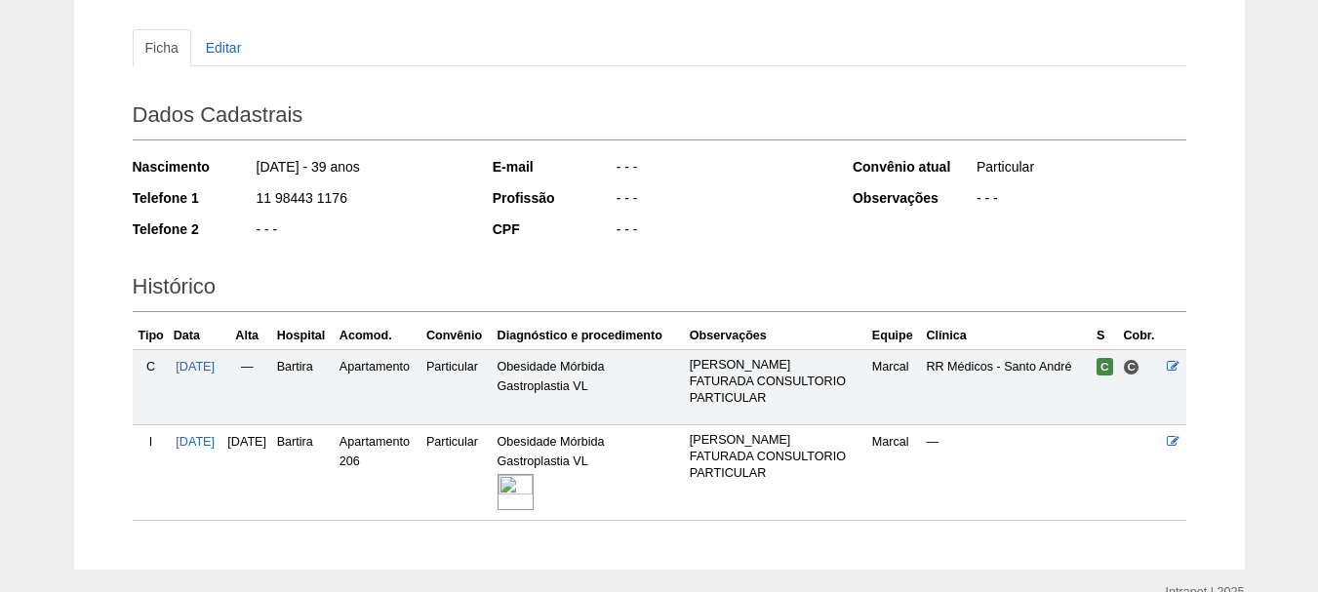
click at [534, 498] on img at bounding box center [515, 492] width 36 height 36
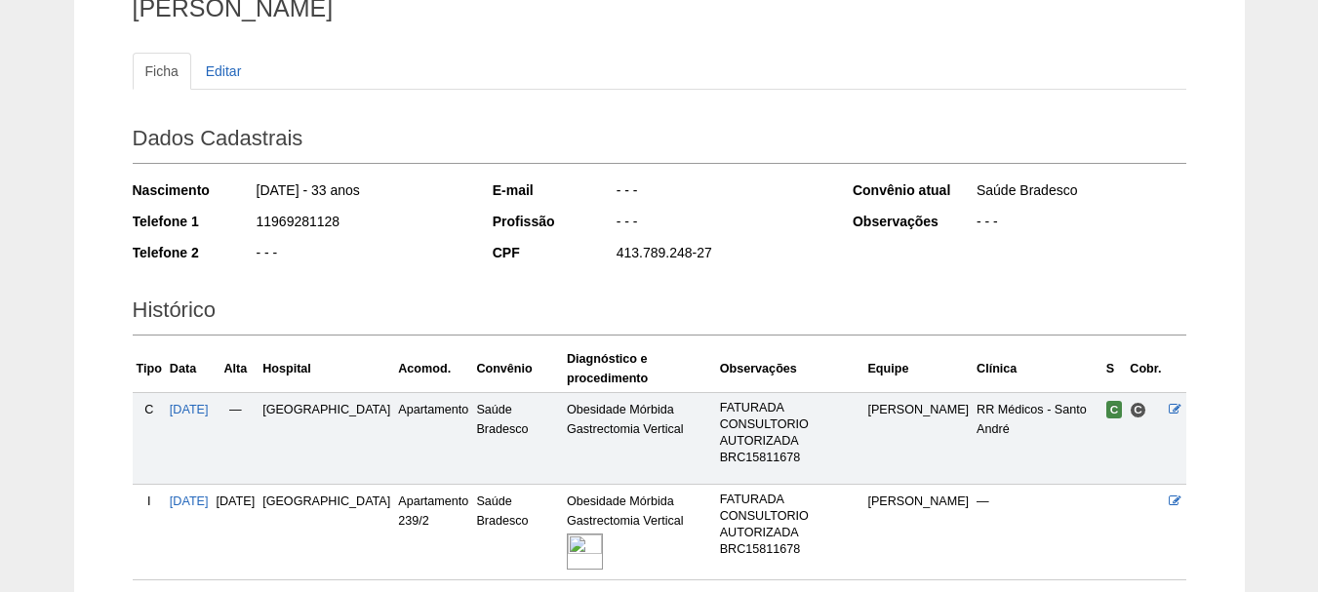
scroll to position [327, 0]
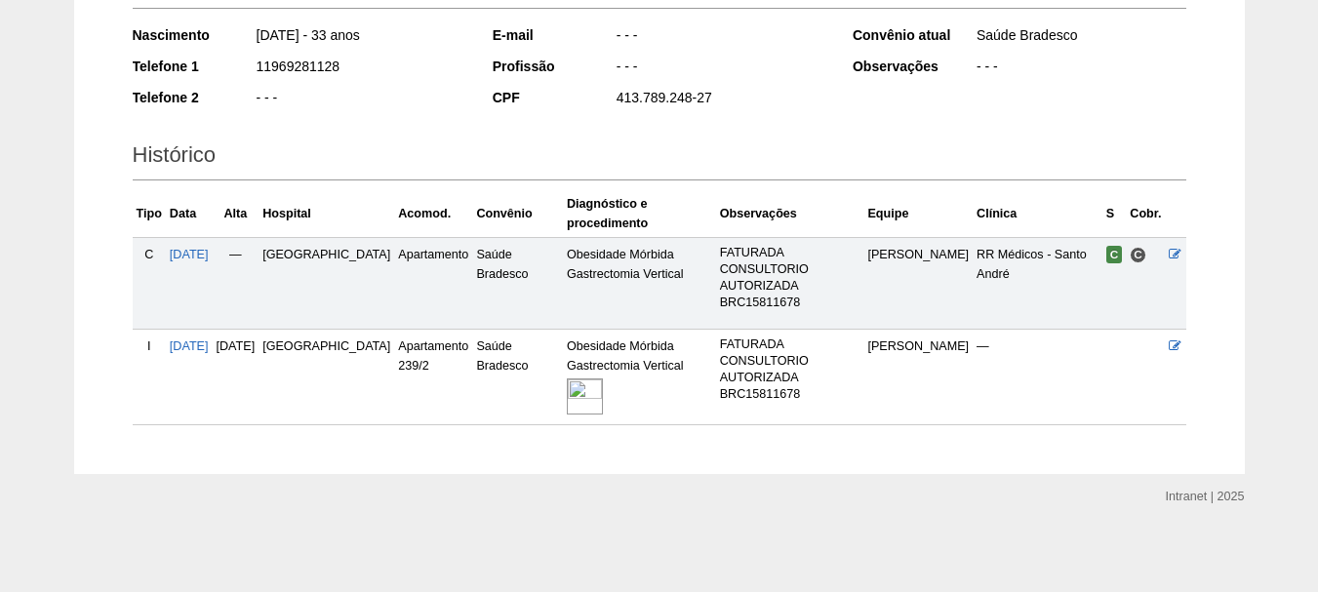
click at [572, 391] on img at bounding box center [585, 396] width 36 height 36
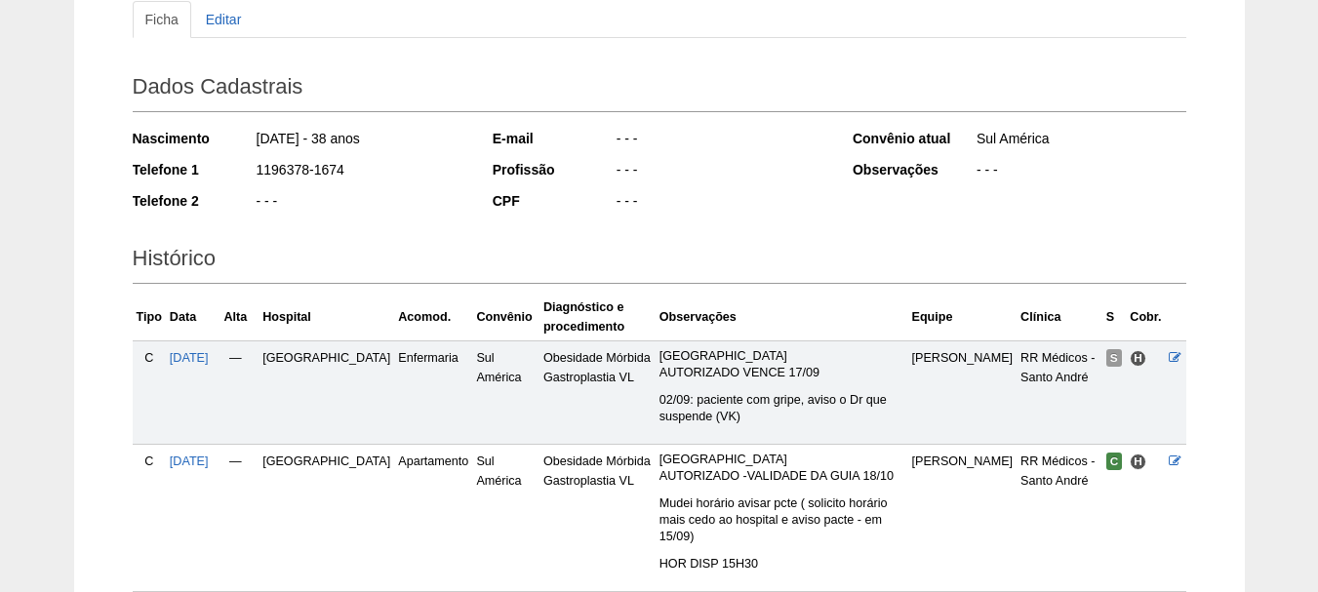
scroll to position [390, 0]
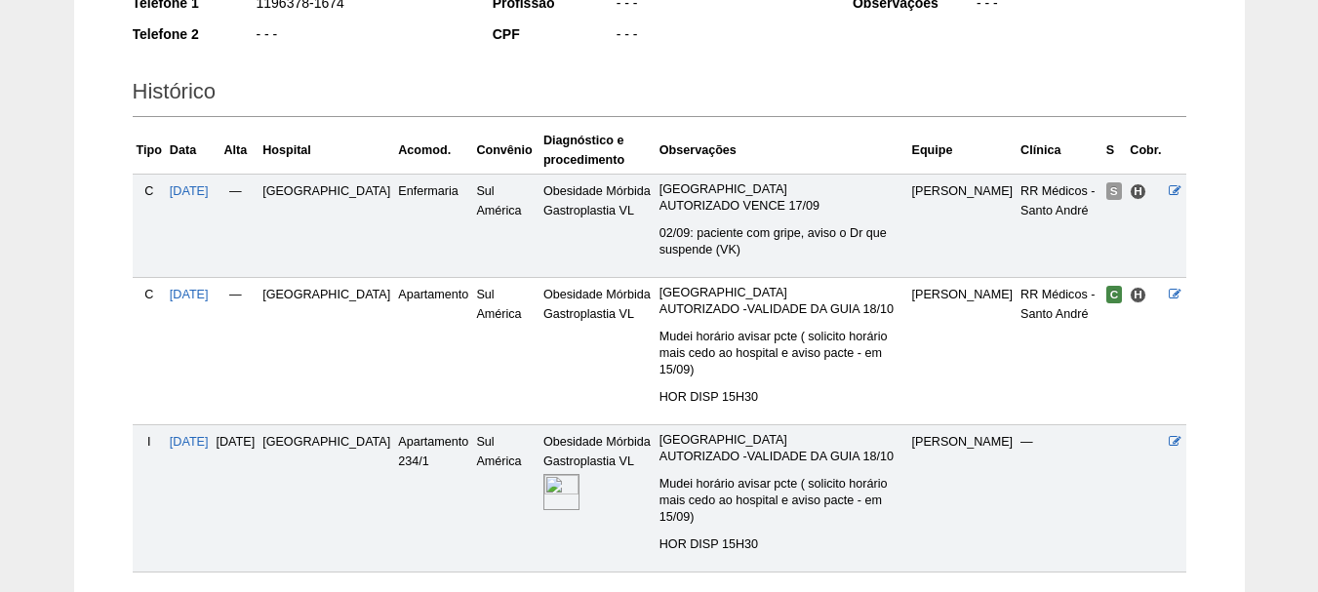
click at [543, 480] on img at bounding box center [561, 492] width 36 height 36
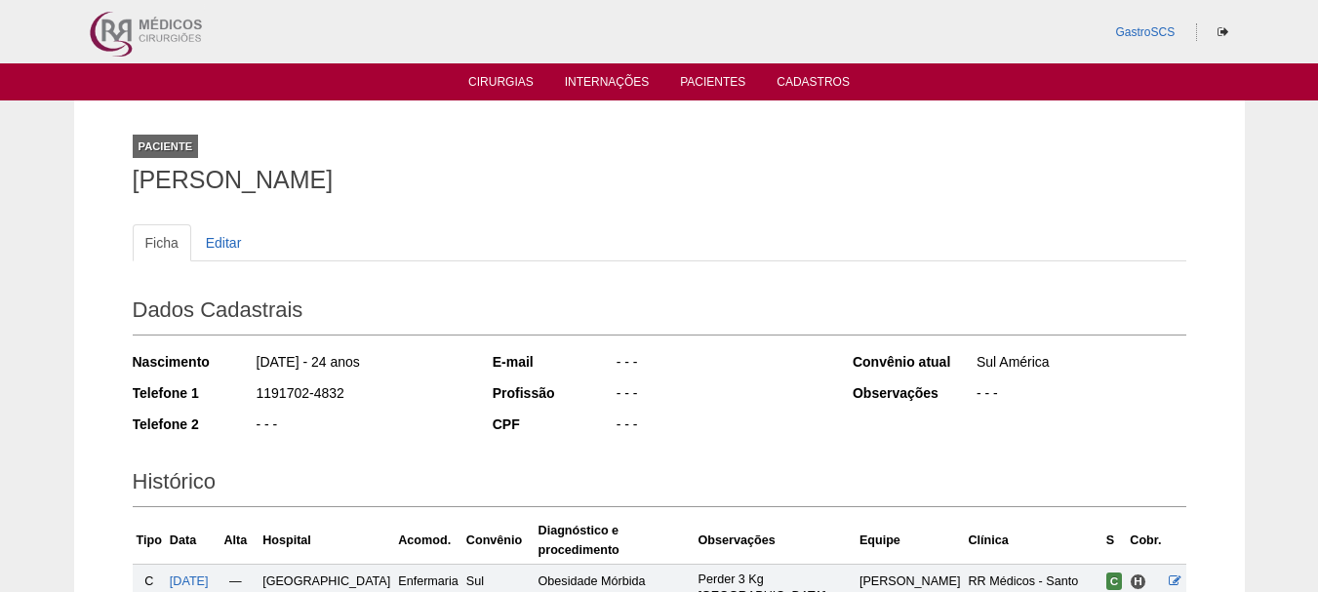
scroll to position [291, 0]
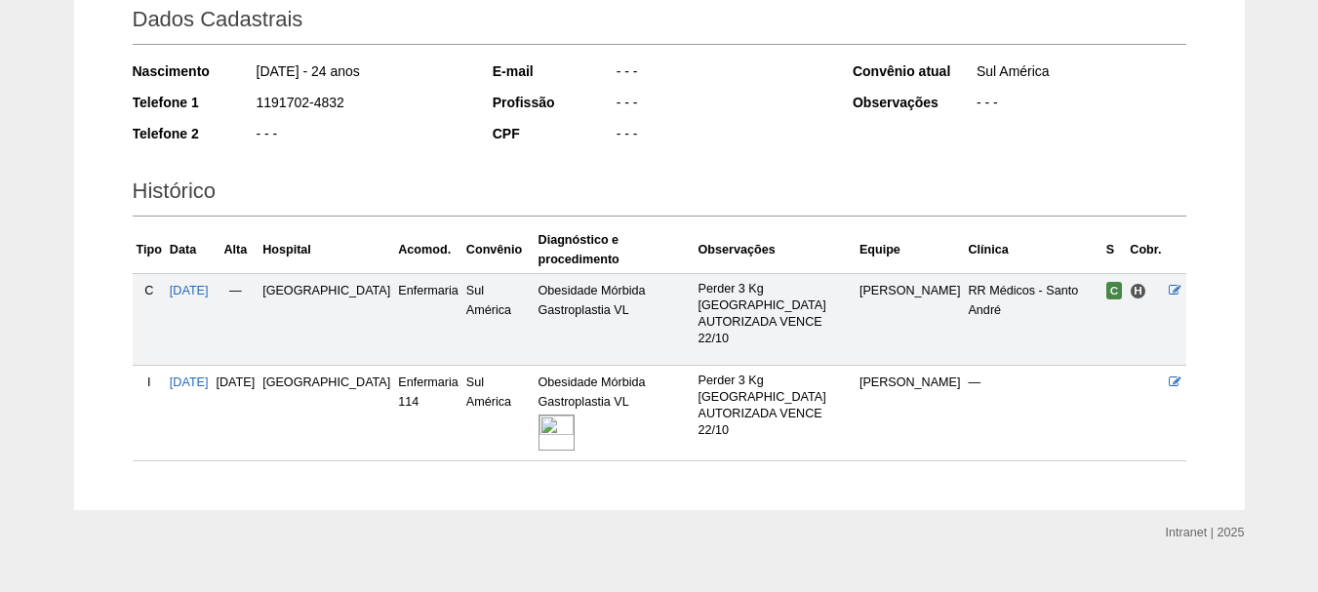
click at [538, 415] on img at bounding box center [556, 433] width 36 height 36
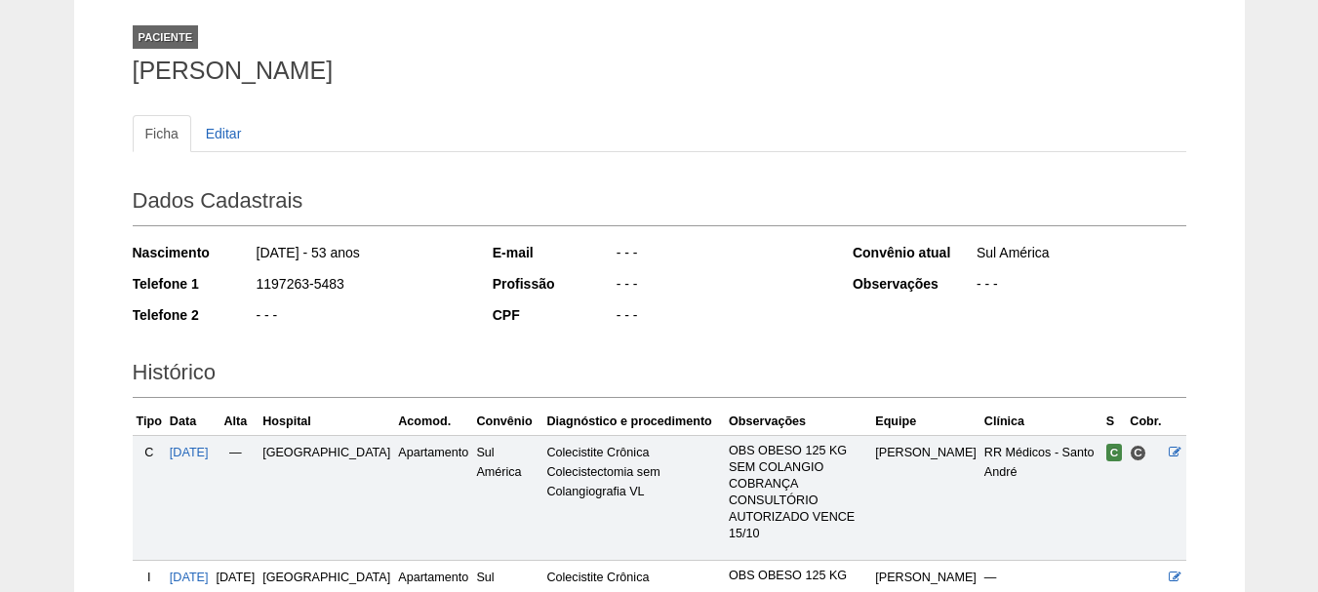
scroll to position [390, 0]
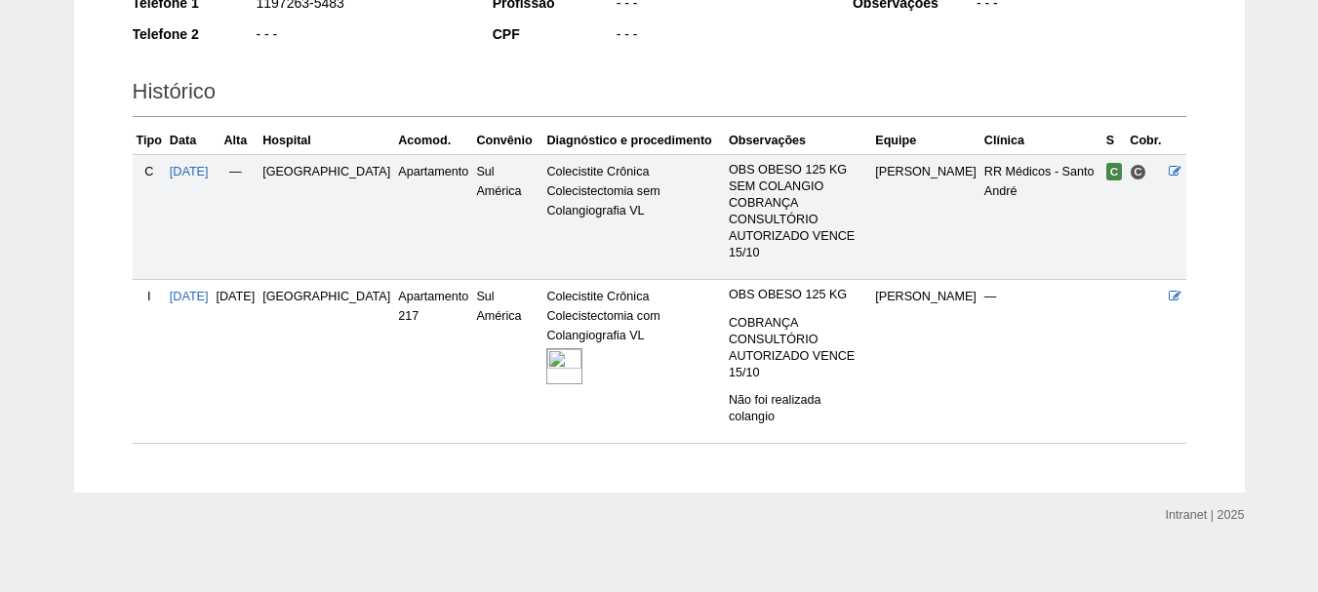
click at [546, 372] on img at bounding box center [564, 366] width 36 height 36
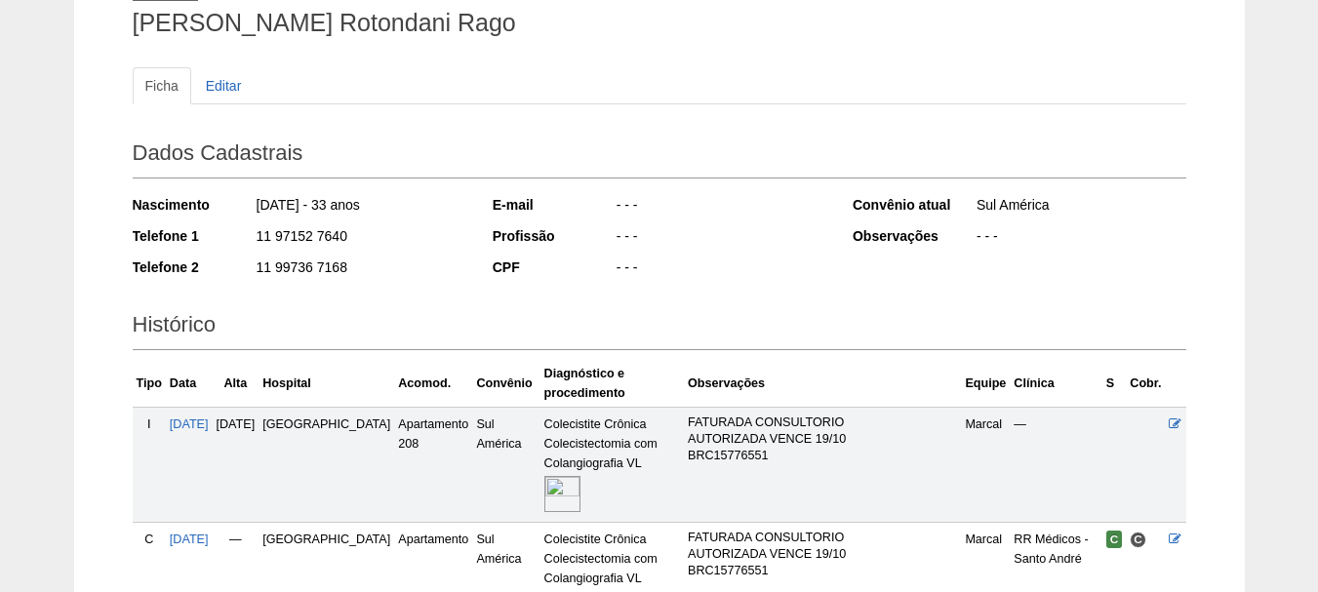
scroll to position [374, 0]
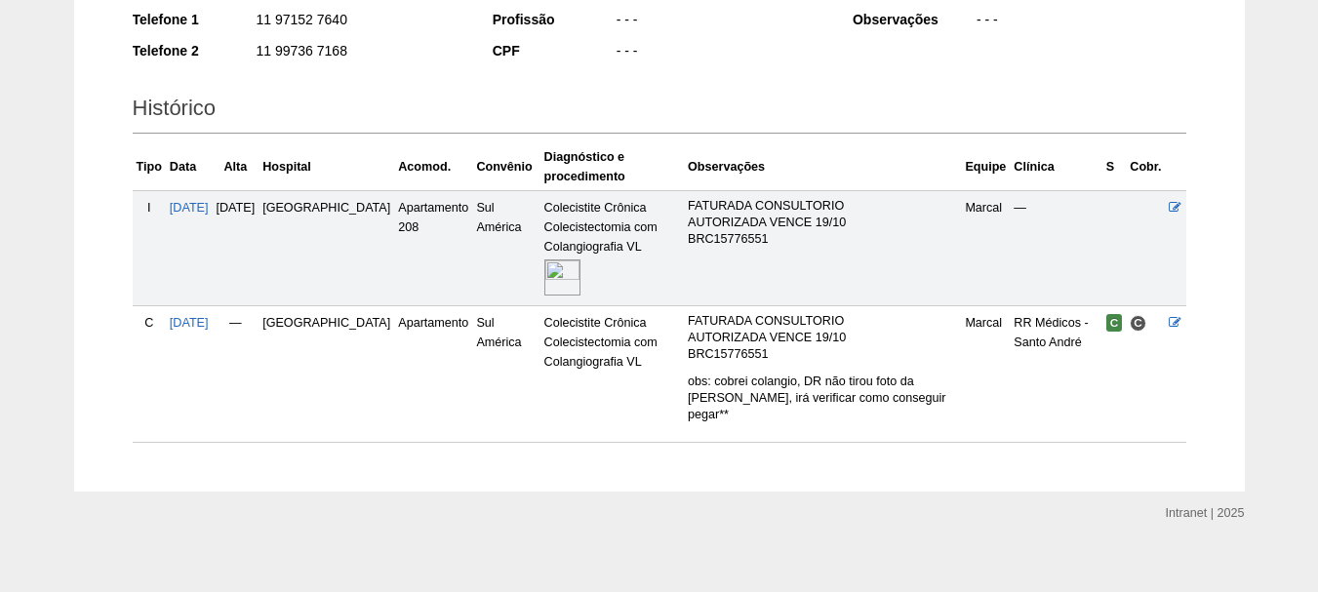
click at [544, 282] on img at bounding box center [562, 277] width 36 height 36
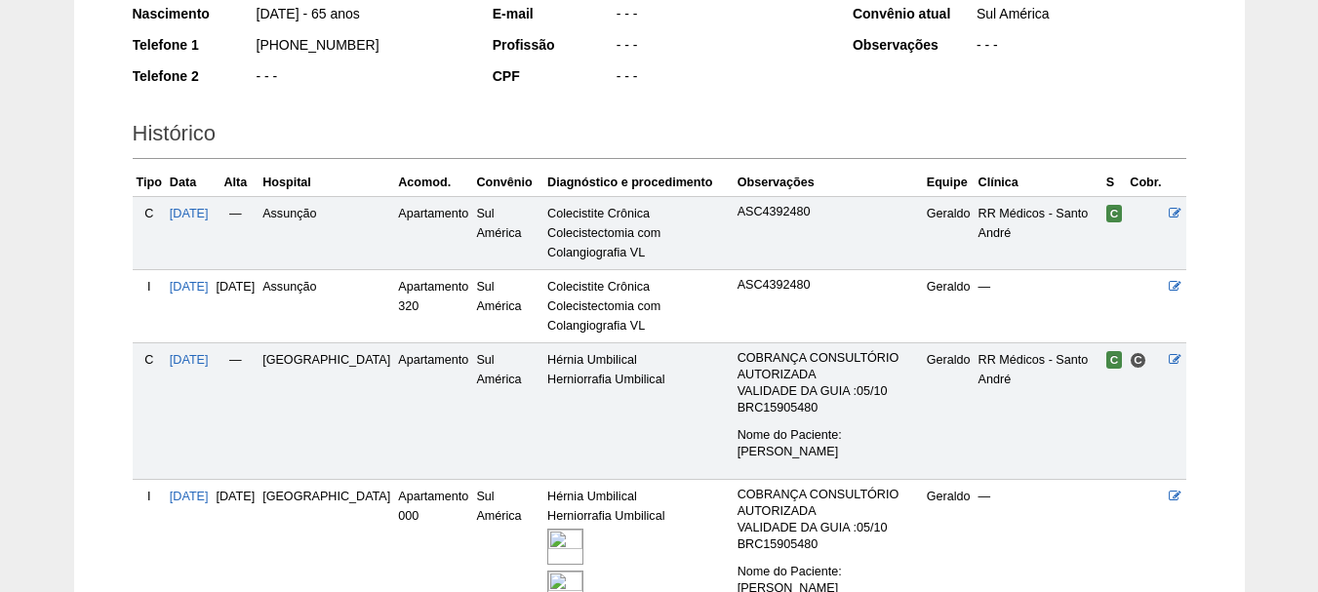
scroll to position [539, 0]
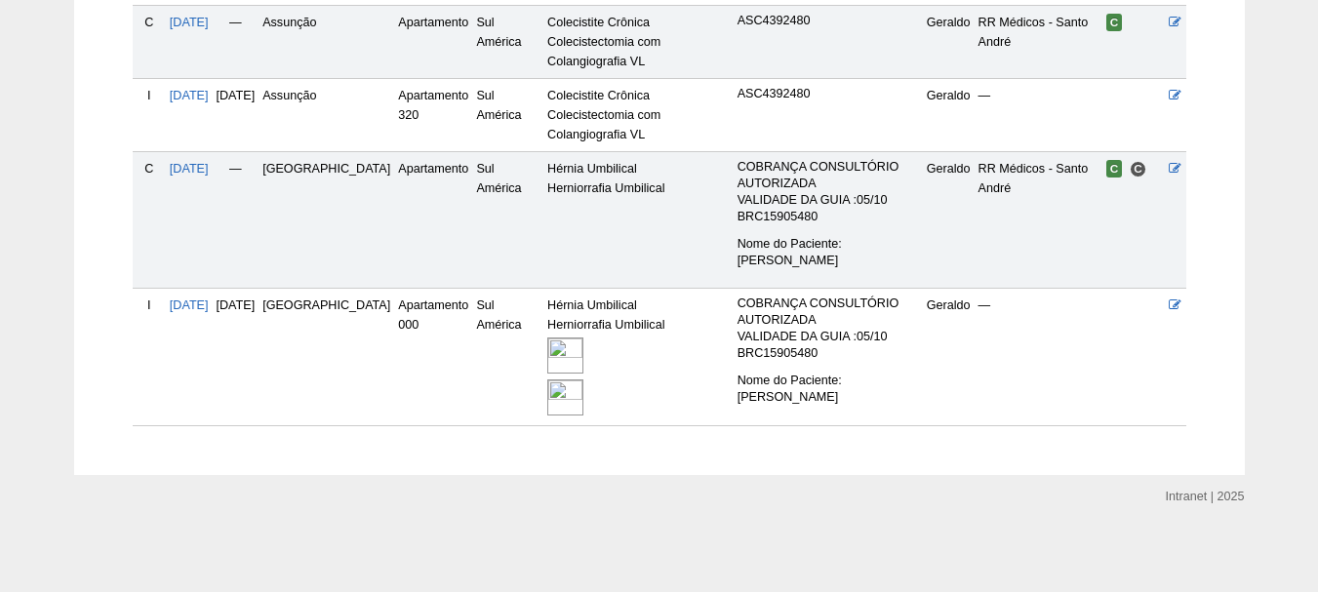
click at [547, 391] on img at bounding box center [565, 397] width 36 height 36
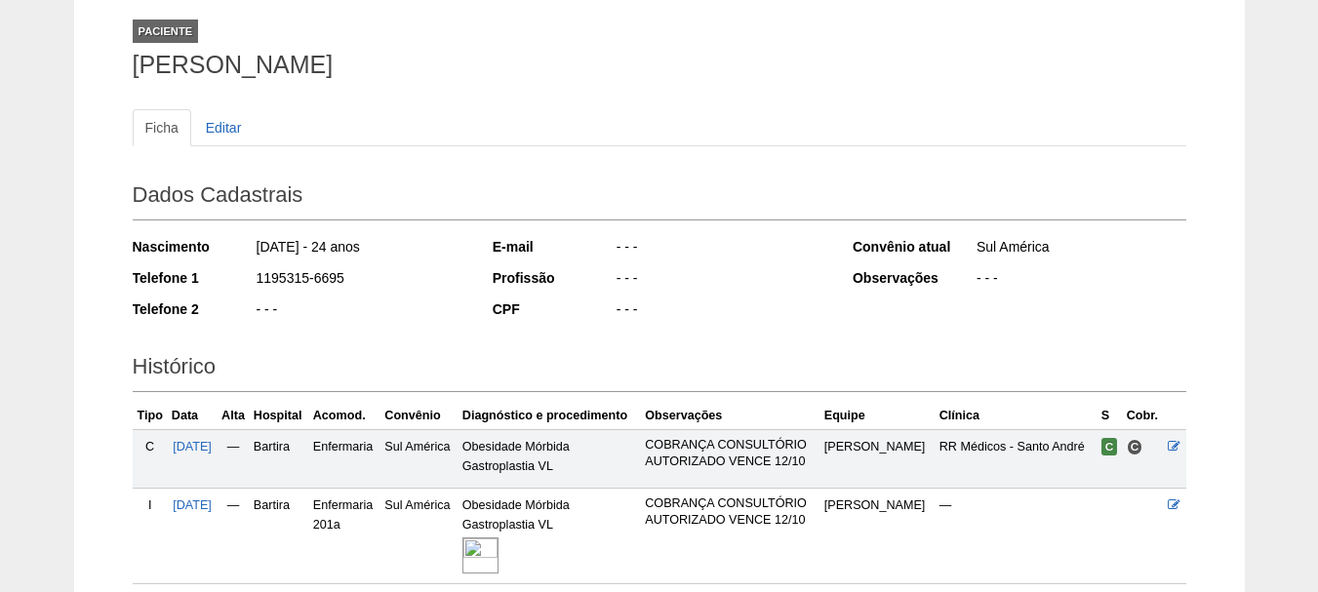
scroll to position [274, 0]
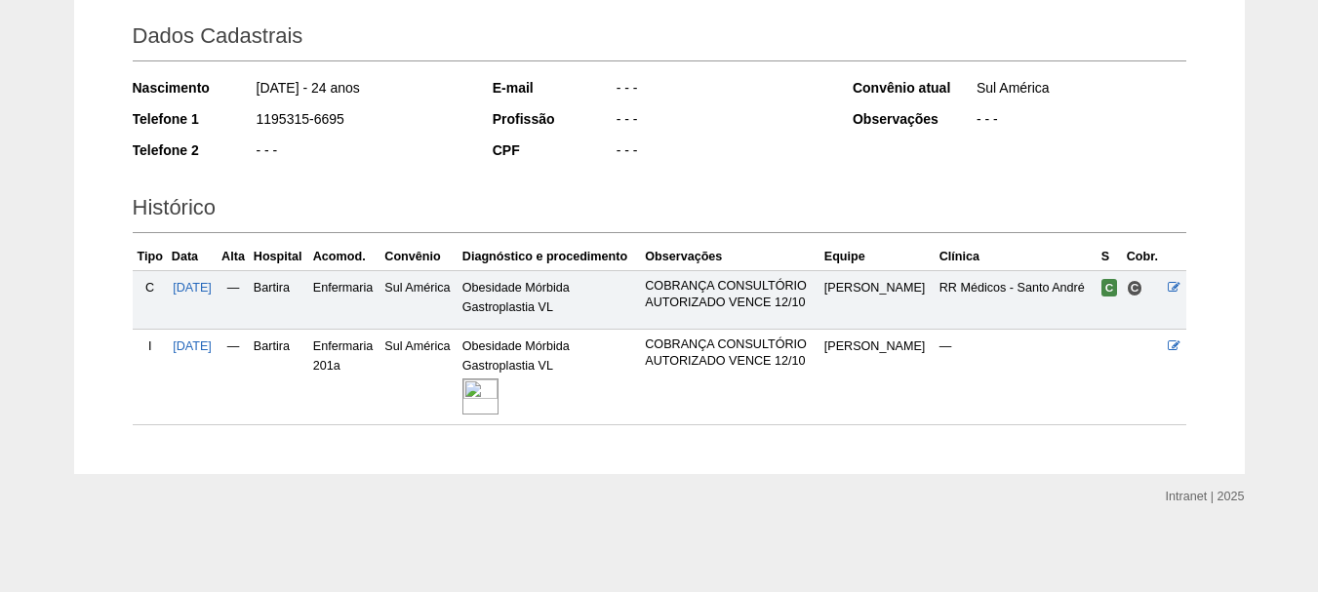
click at [498, 398] on img at bounding box center [480, 396] width 36 height 36
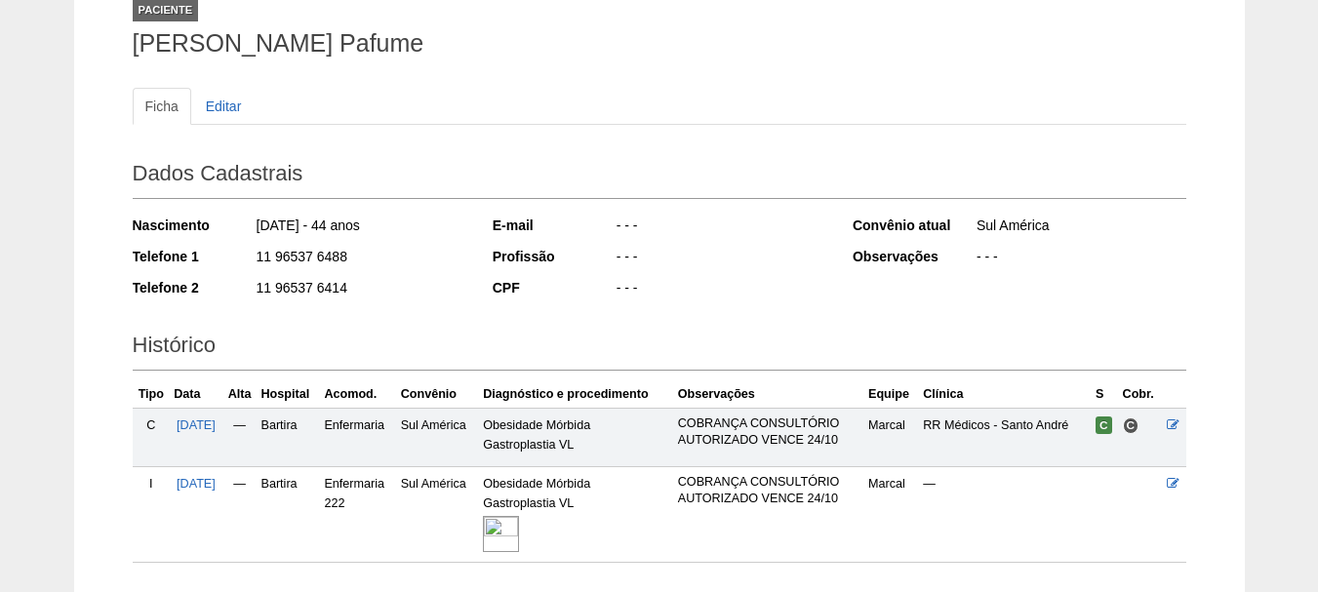
scroll to position [274, 0]
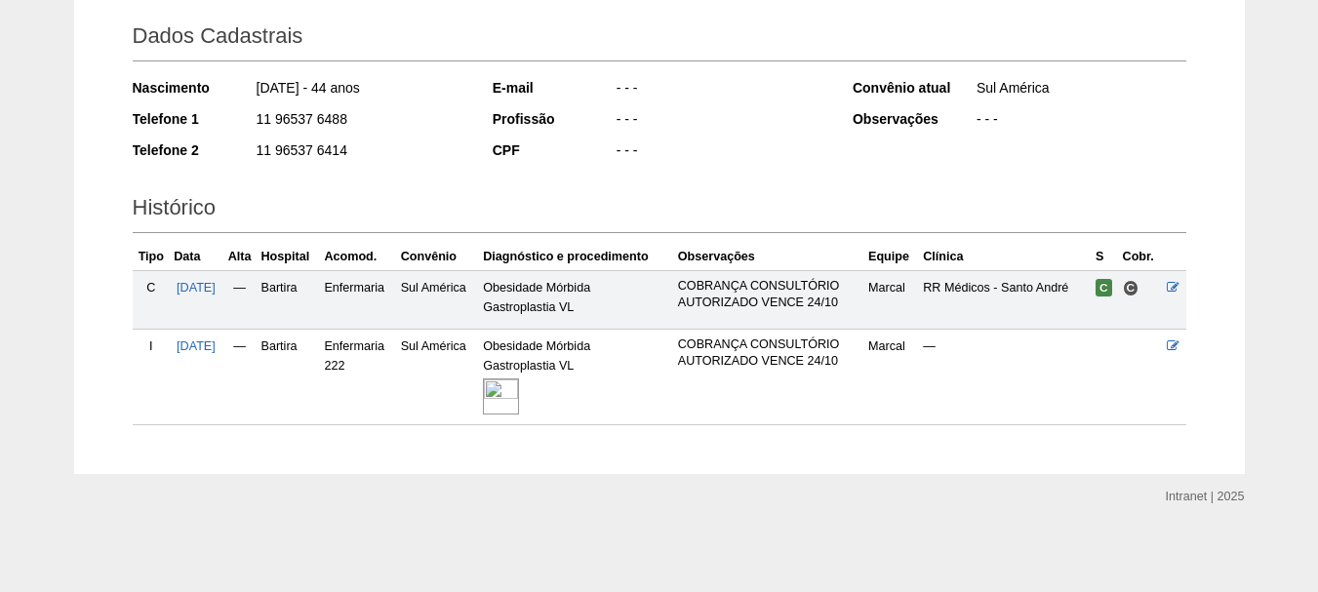
click at [519, 396] on img at bounding box center [501, 396] width 36 height 36
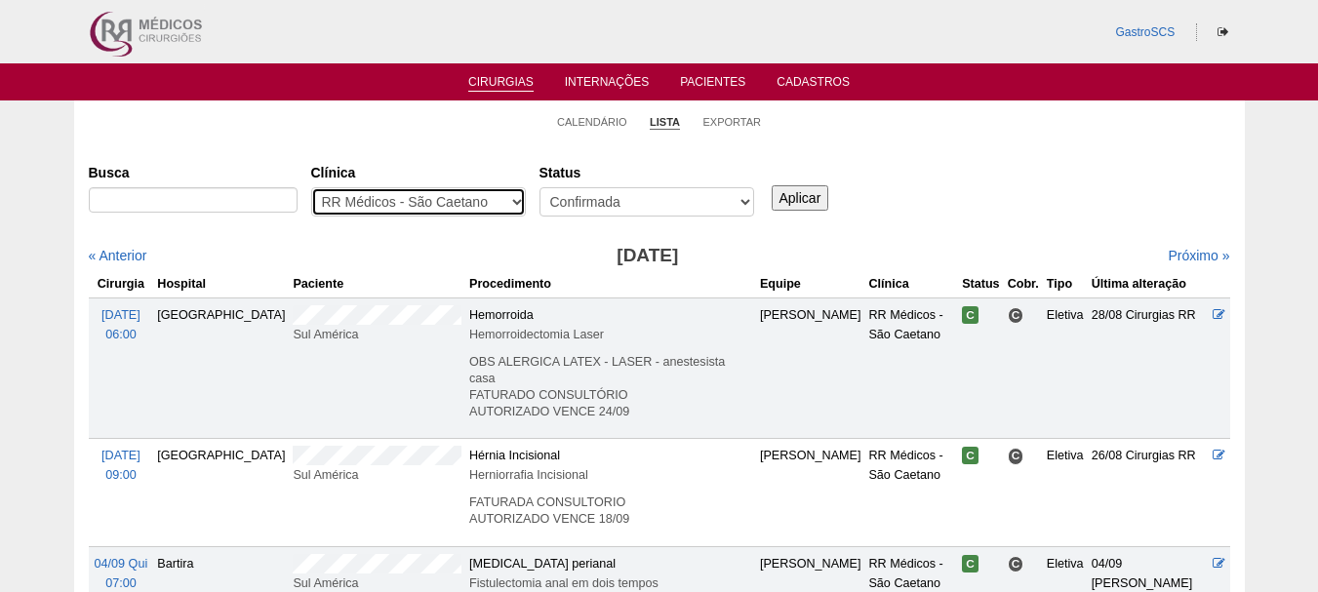
click at [396, 202] on select "- Qualquer - 6R Alphaville Assunção Bartira Brasil Christovão da Gama Cruz Azul…" at bounding box center [418, 201] width 215 height 29
select select "24"
click at [311, 187] on select "- Qualquer - 6R Alphaville Assunção Bartira Brasil Christovão da Gama Cruz Azul…" at bounding box center [418, 201] width 215 height 29
click at [778, 202] on input "Aplicar" at bounding box center [801, 197] width 58 height 25
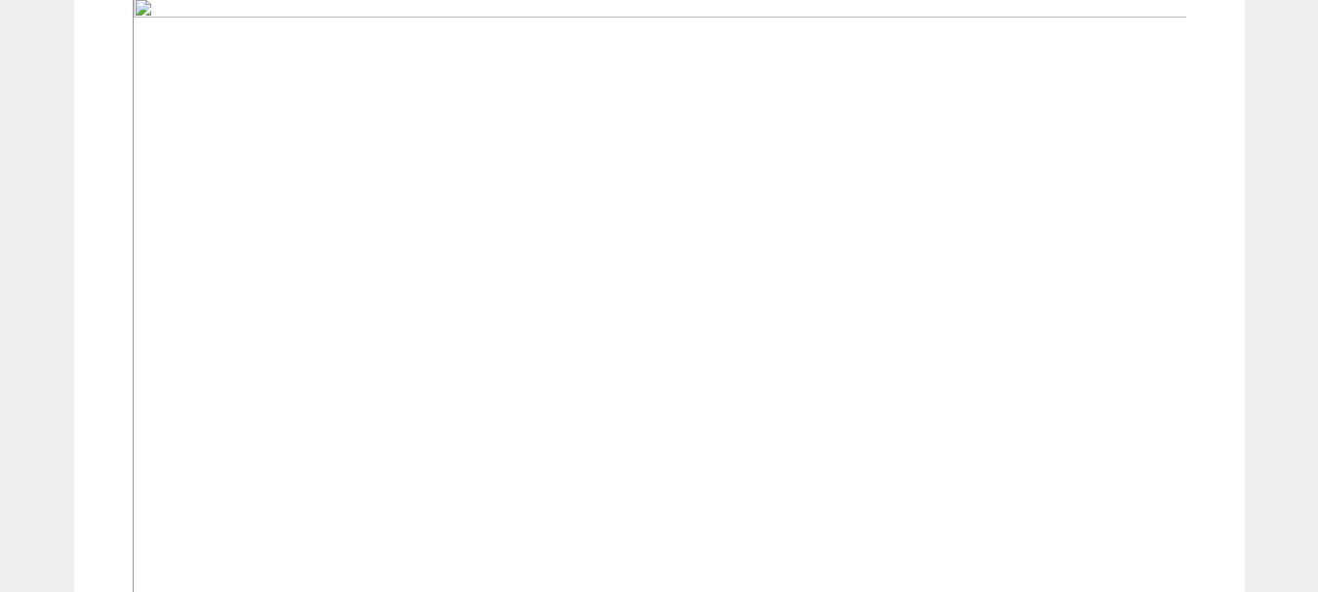
scroll to position [585, 0]
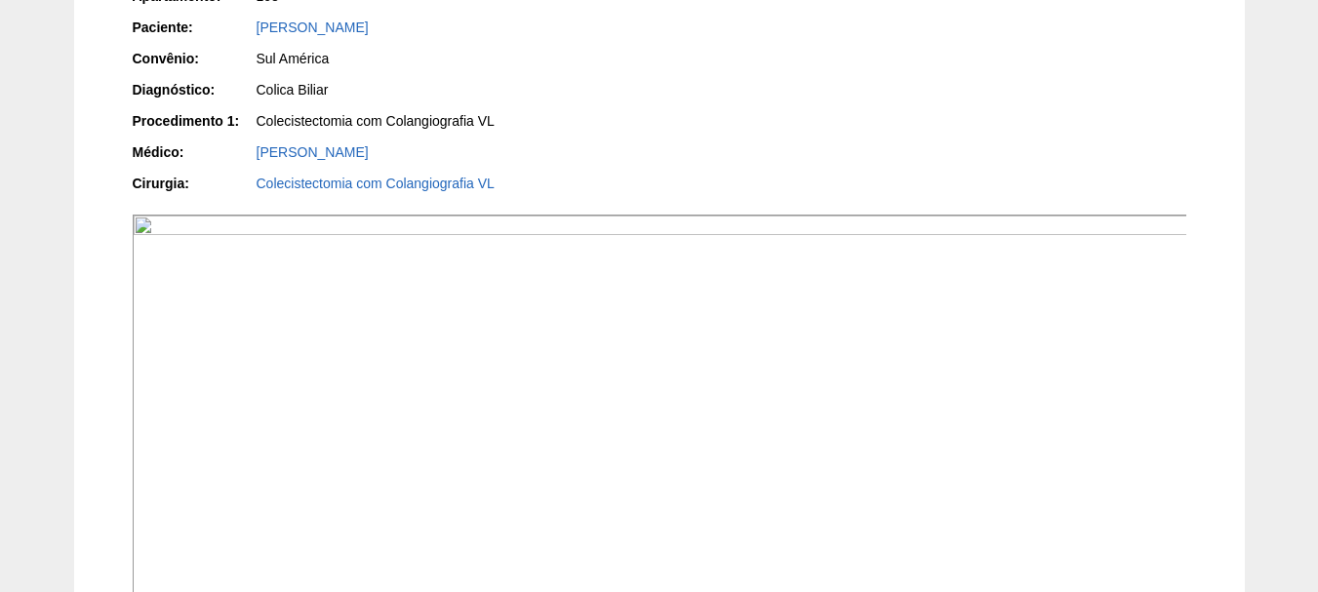
scroll to position [683, 0]
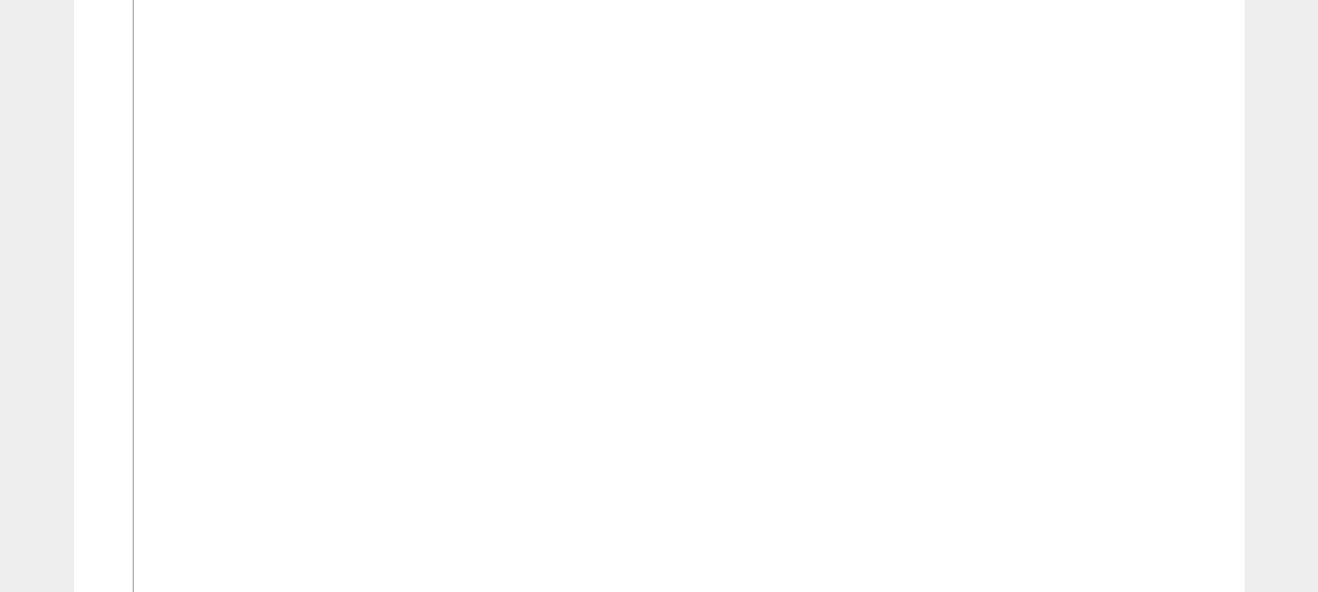
scroll to position [878, 0]
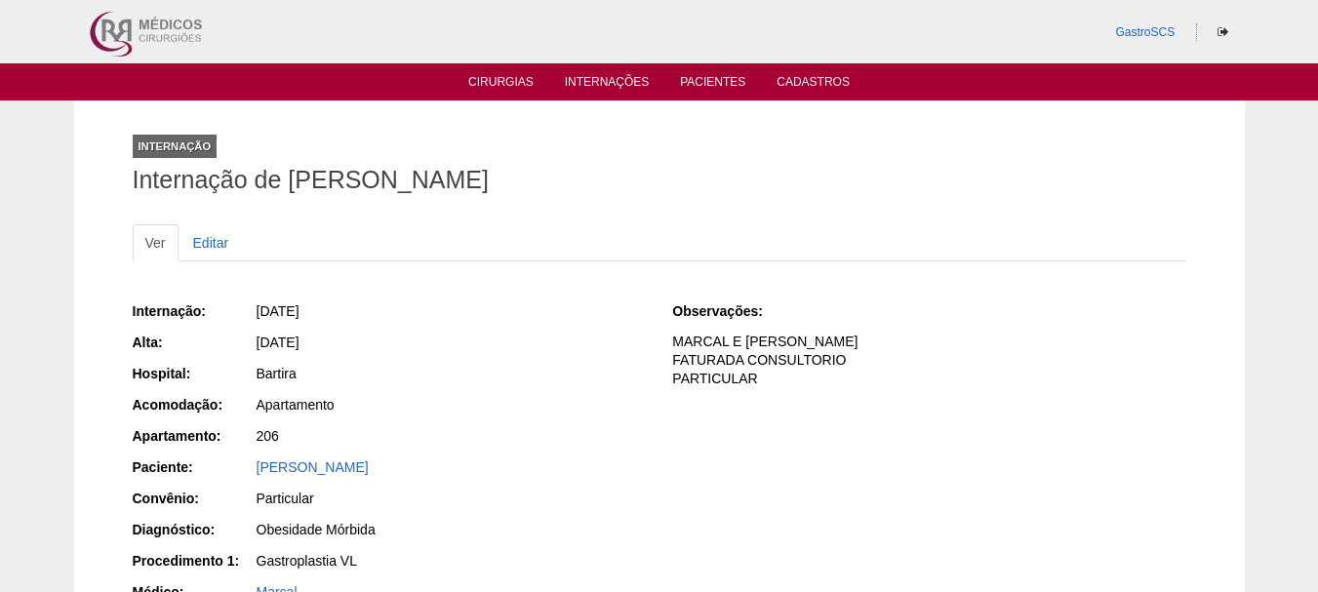
scroll to position [390, 0]
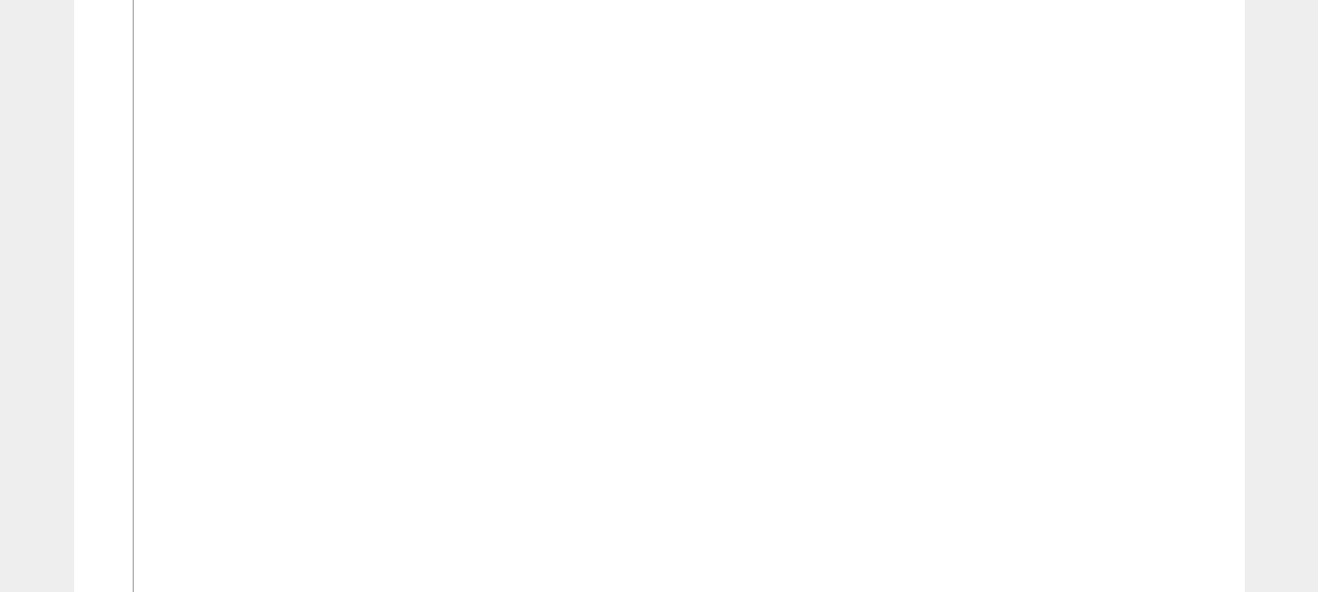
scroll to position [975, 0]
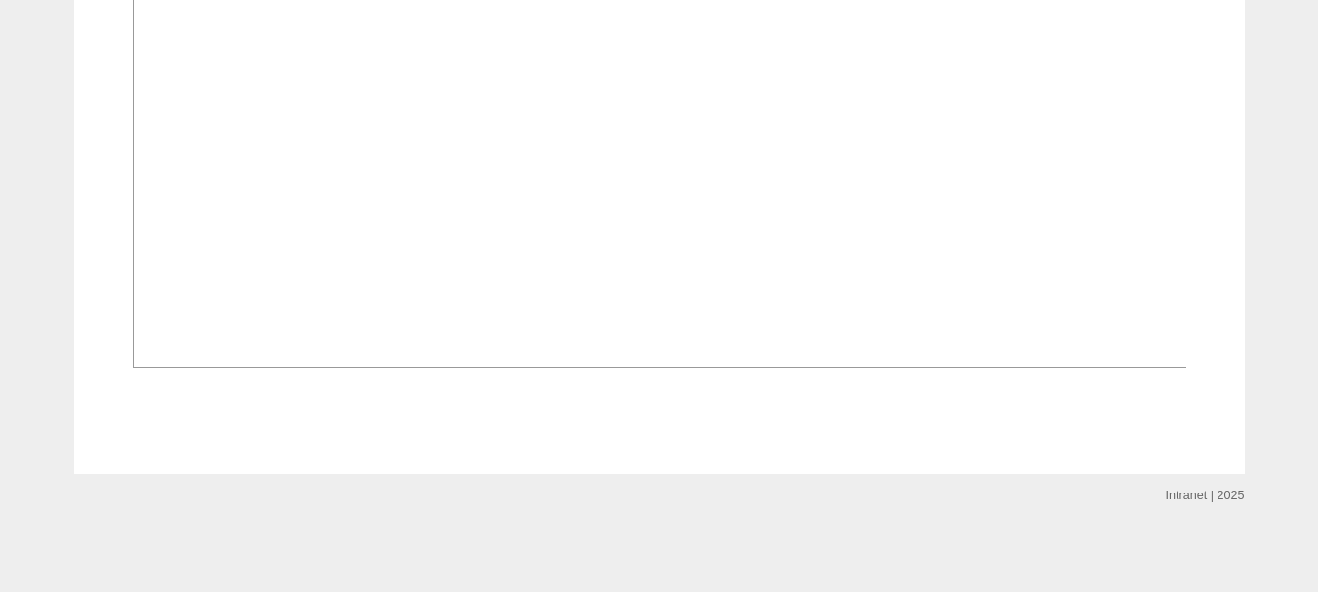
scroll to position [1693, 0]
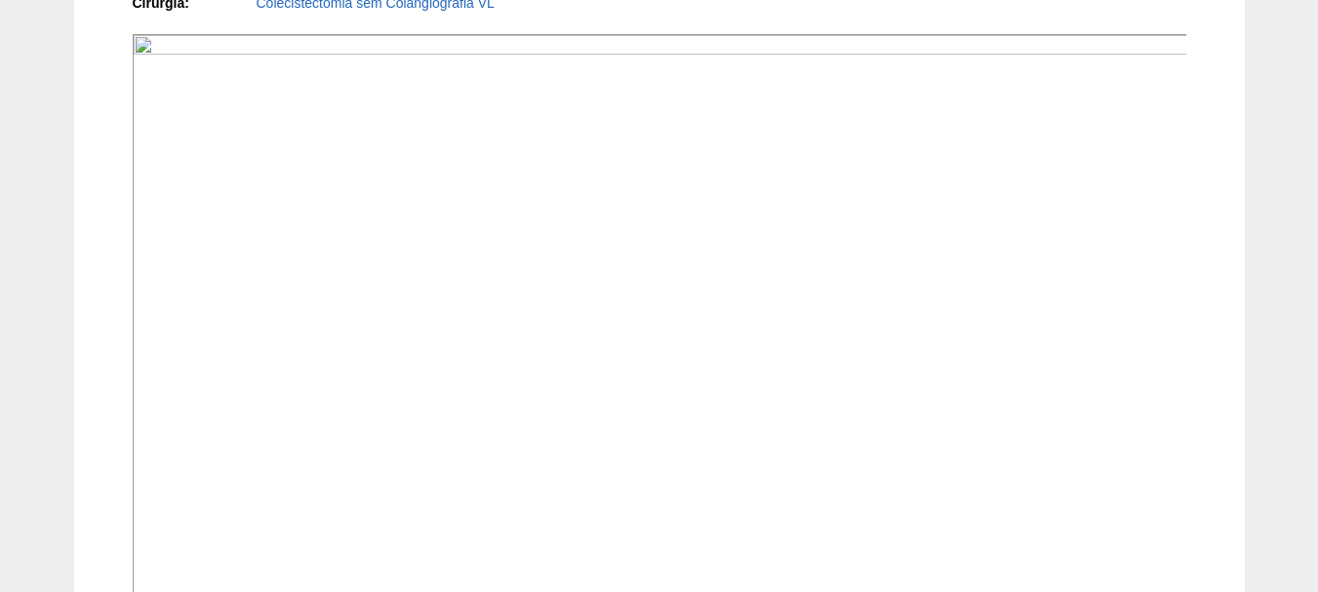
scroll to position [230, 0]
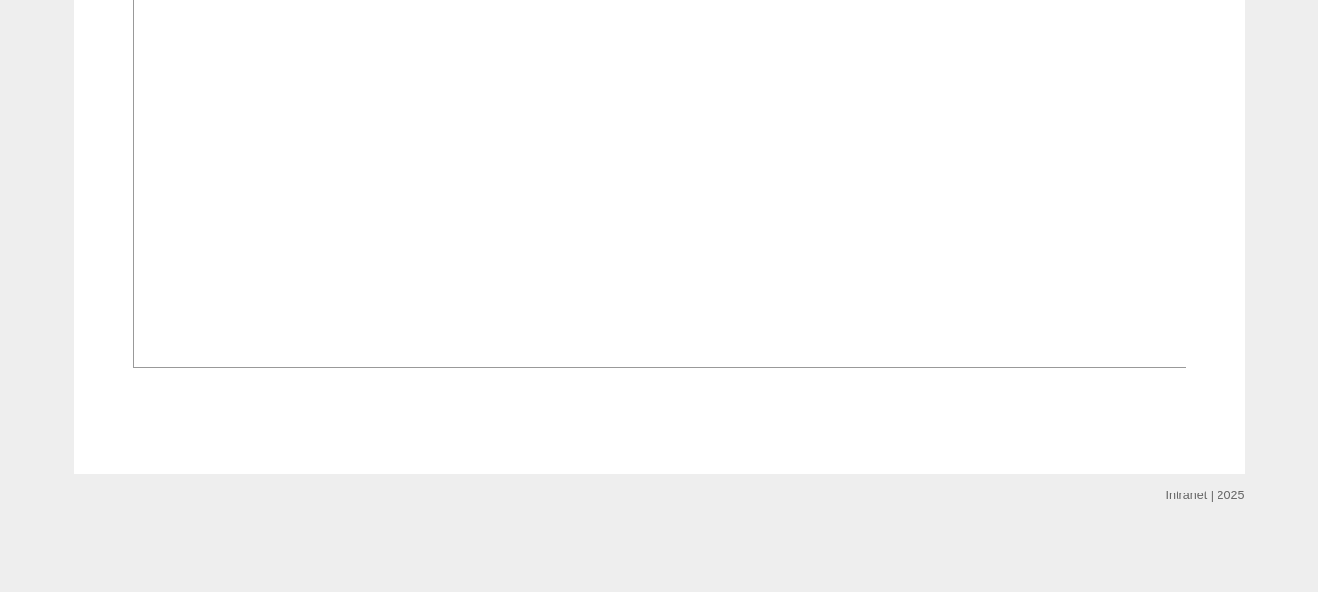
scroll to position [1693, 0]
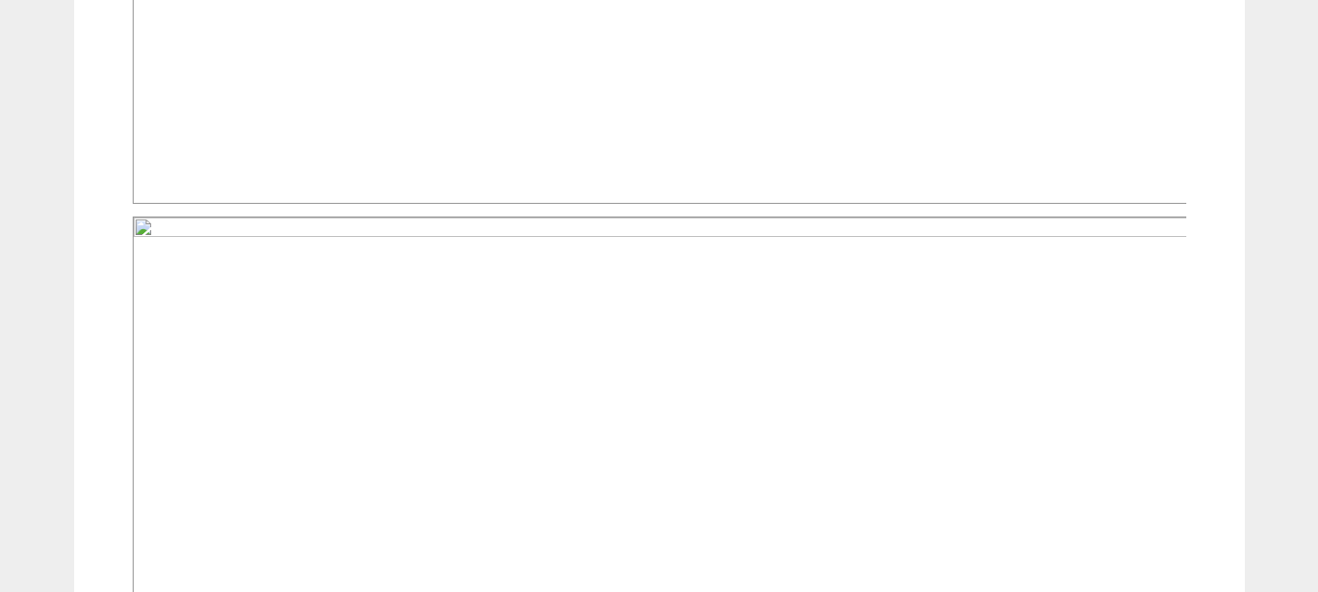
scroll to position [1366, 0]
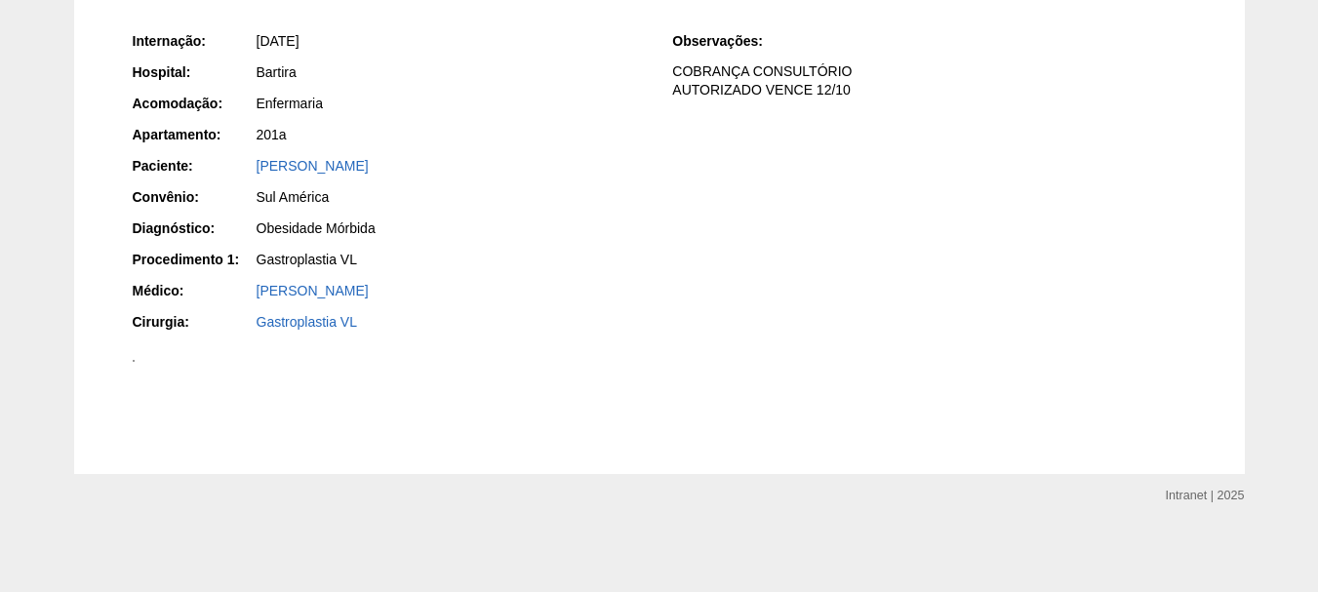
scroll to position [659, 0]
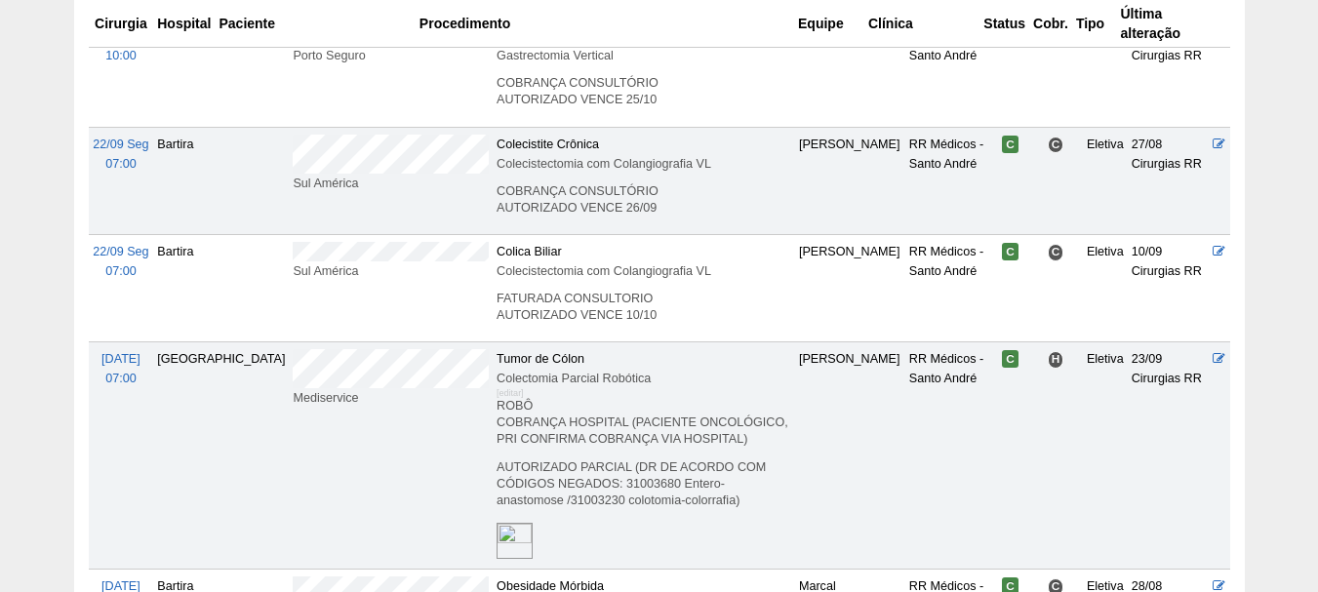
scroll to position [1853, 0]
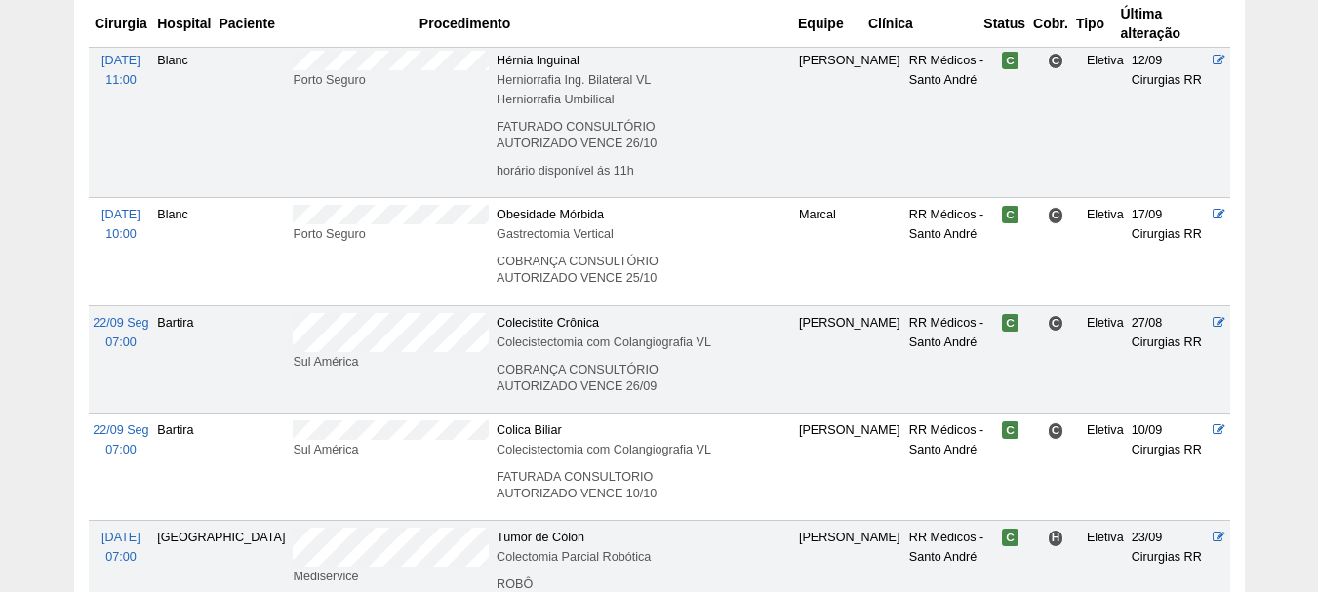
drag, startPoint x: 324, startPoint y: 256, endPoint x: 35, endPoint y: 312, distance: 294.2
click at [35, 312] on div "Calendário Lista Exportar Cirurgias [GEOGRAPHIC_DATA] [GEOGRAPHIC_DATA] - Qualq…" at bounding box center [659, 258] width 1318 height 4022
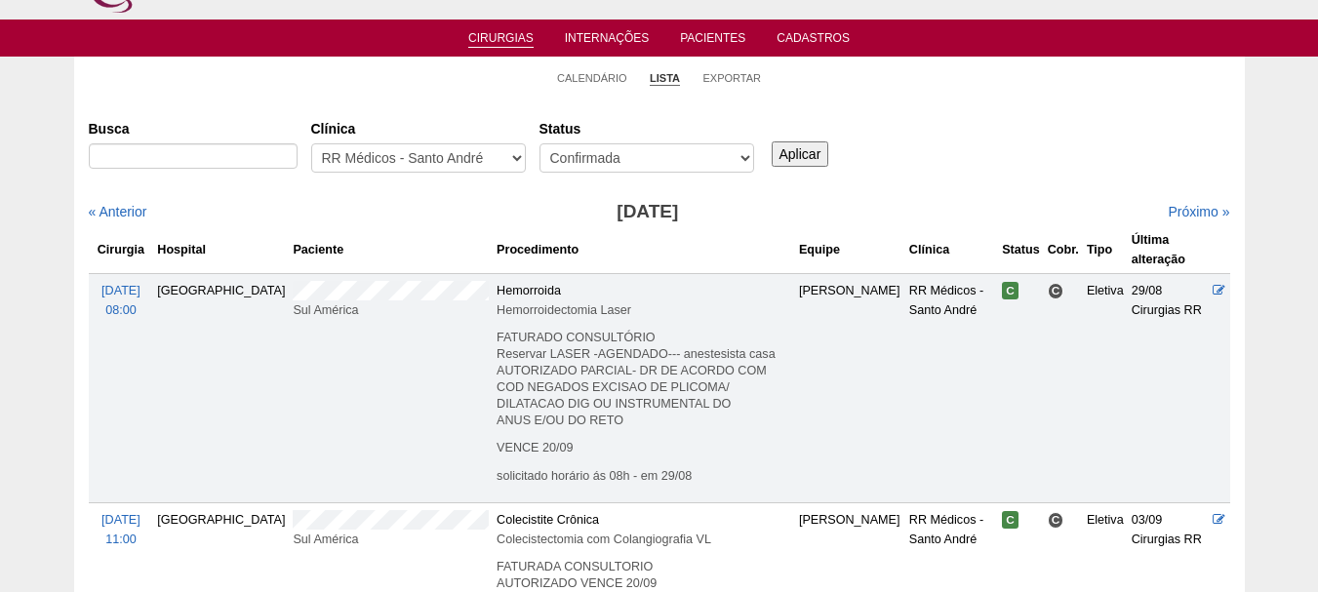
scroll to position [0, 0]
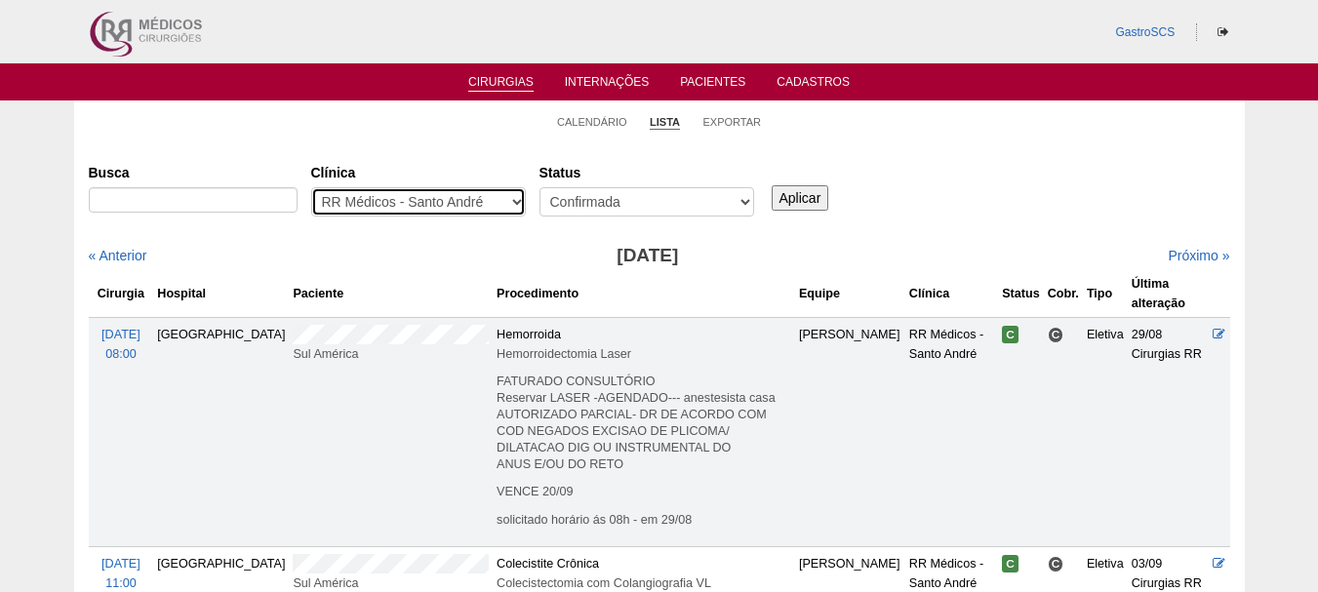
click at [342, 198] on select "- Qualquer - 6R Alphaville Assunção Bartira Brasil Christovão da Gama Cruz Azul…" at bounding box center [418, 201] width 215 height 29
select select "25"
click at [311, 187] on select "- Qualquer - 6R Alphaville Assunção Bartira Brasil Christovão da Gama Cruz Azul…" at bounding box center [418, 201] width 215 height 29
click at [816, 195] on input "Aplicar" at bounding box center [801, 197] width 58 height 25
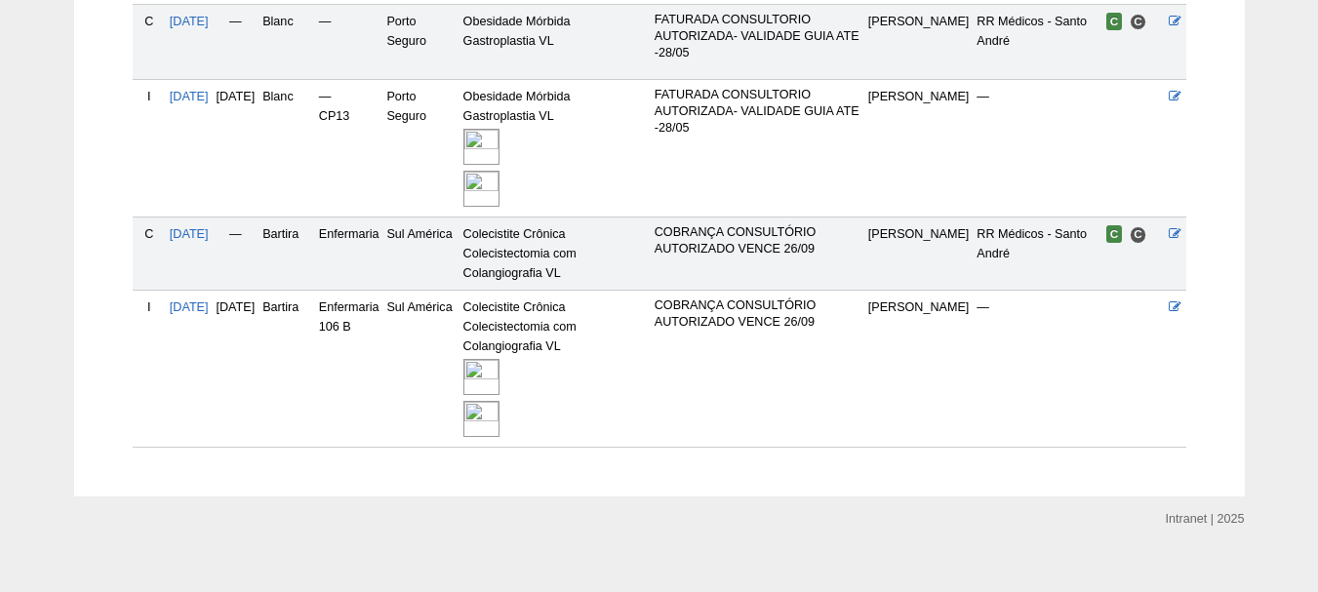
scroll to position [563, 0]
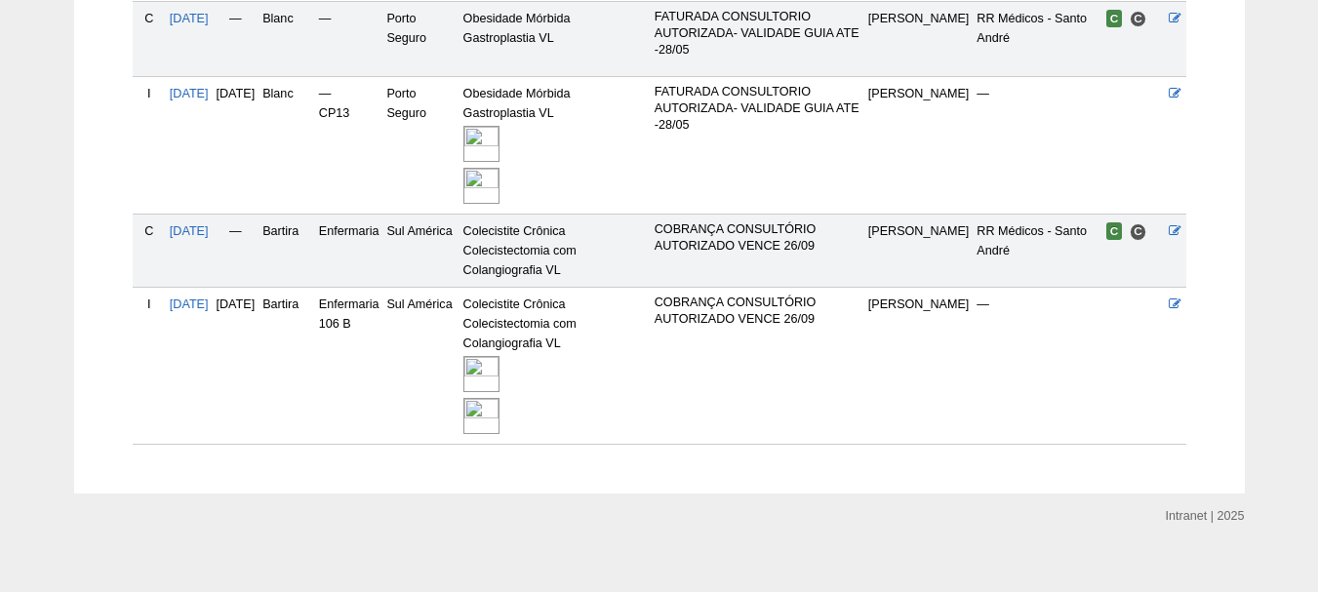
click at [499, 356] on img at bounding box center [481, 374] width 36 height 36
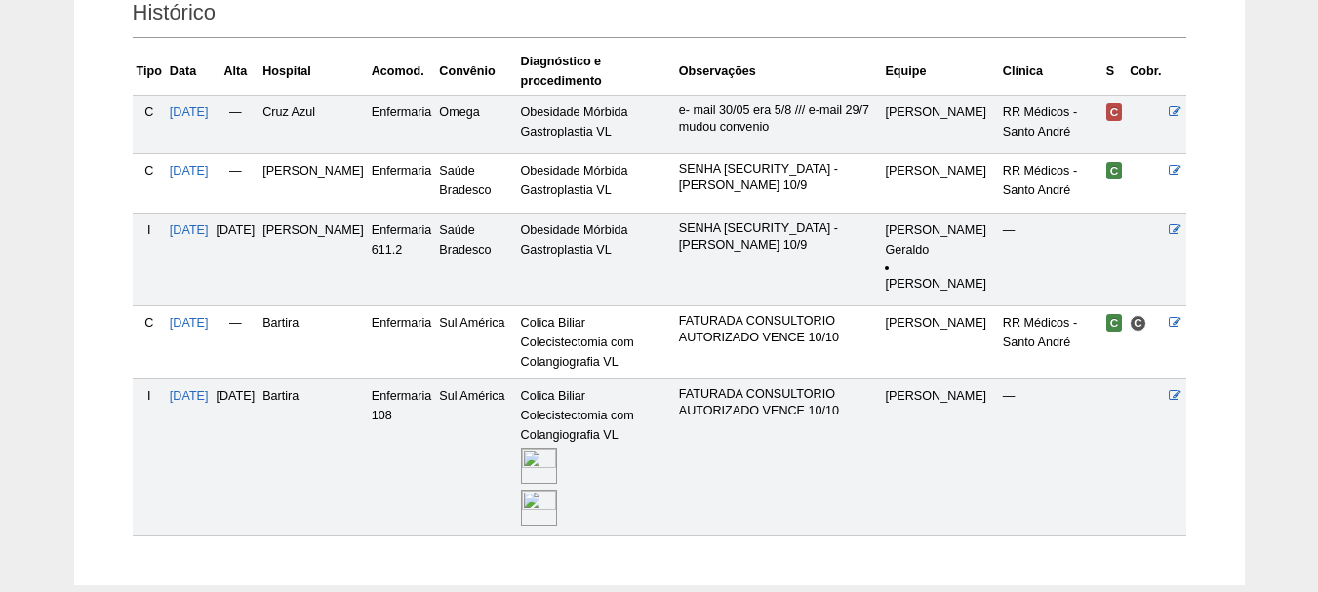
scroll to position [625, 0]
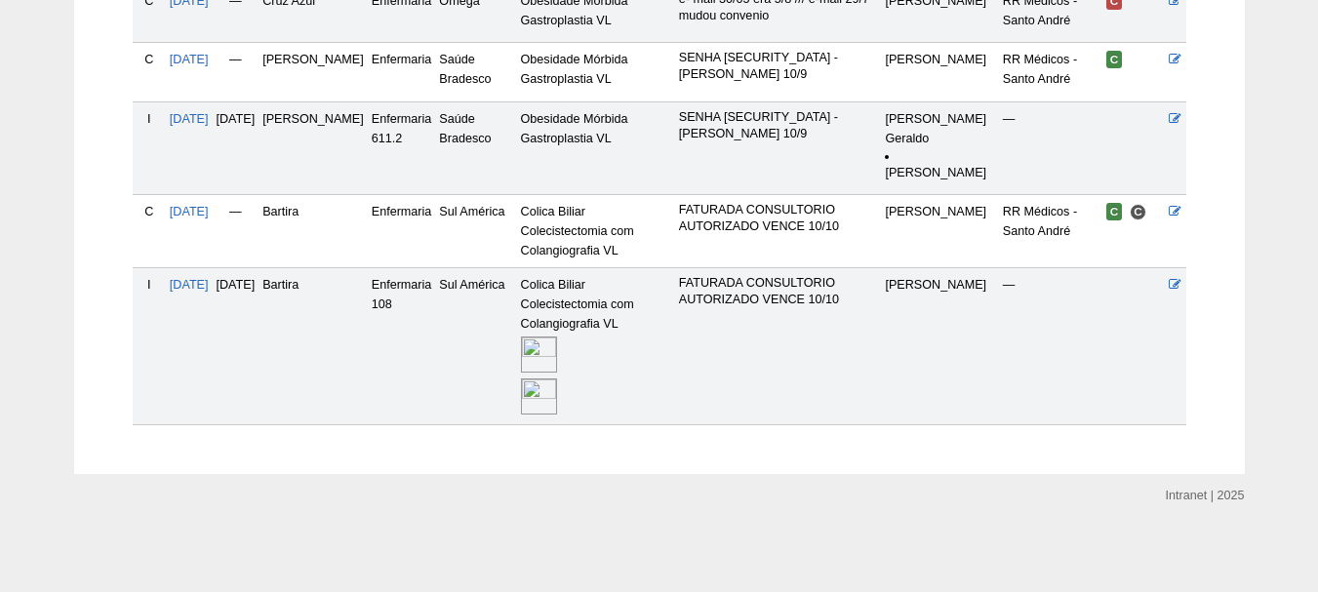
click at [557, 386] on img at bounding box center [539, 396] width 36 height 36
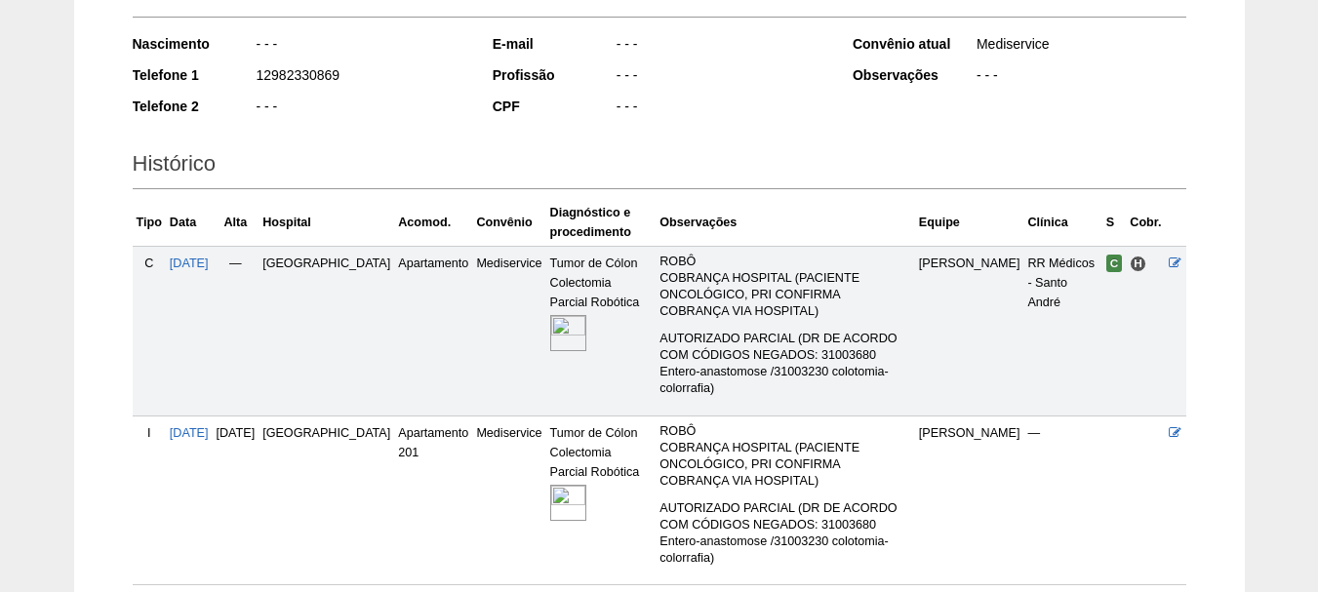
scroll to position [390, 0]
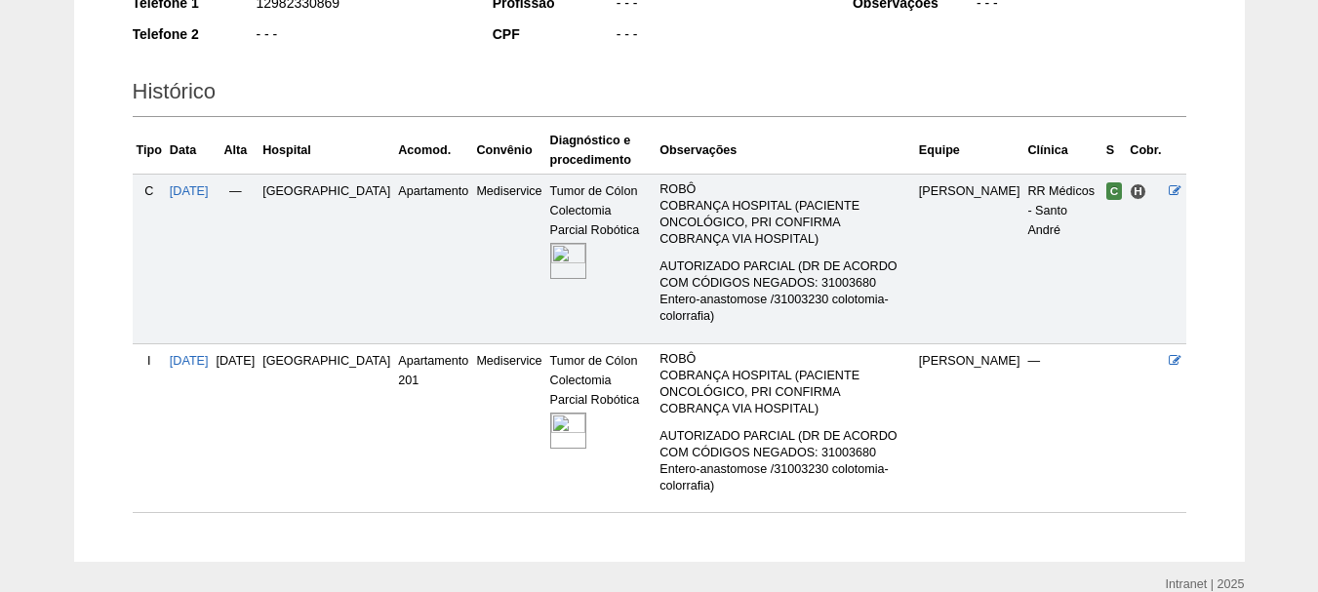
click at [550, 413] on img at bounding box center [568, 431] width 36 height 36
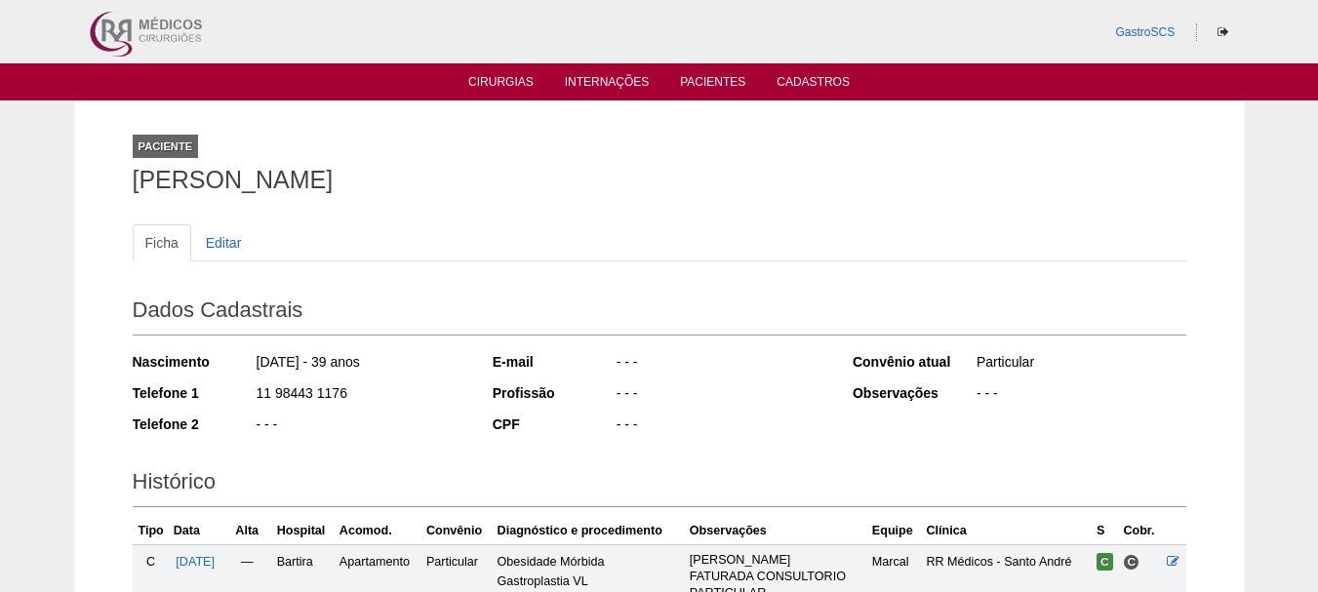
scroll to position [195, 0]
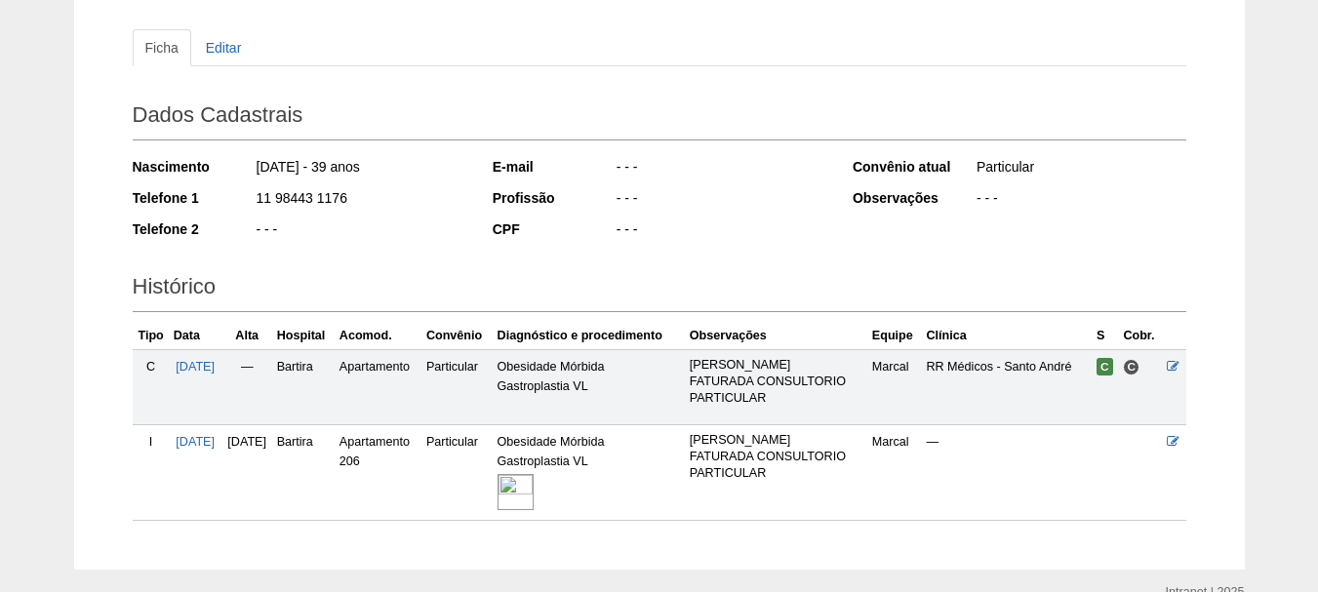
click at [531, 488] on img at bounding box center [515, 492] width 36 height 36
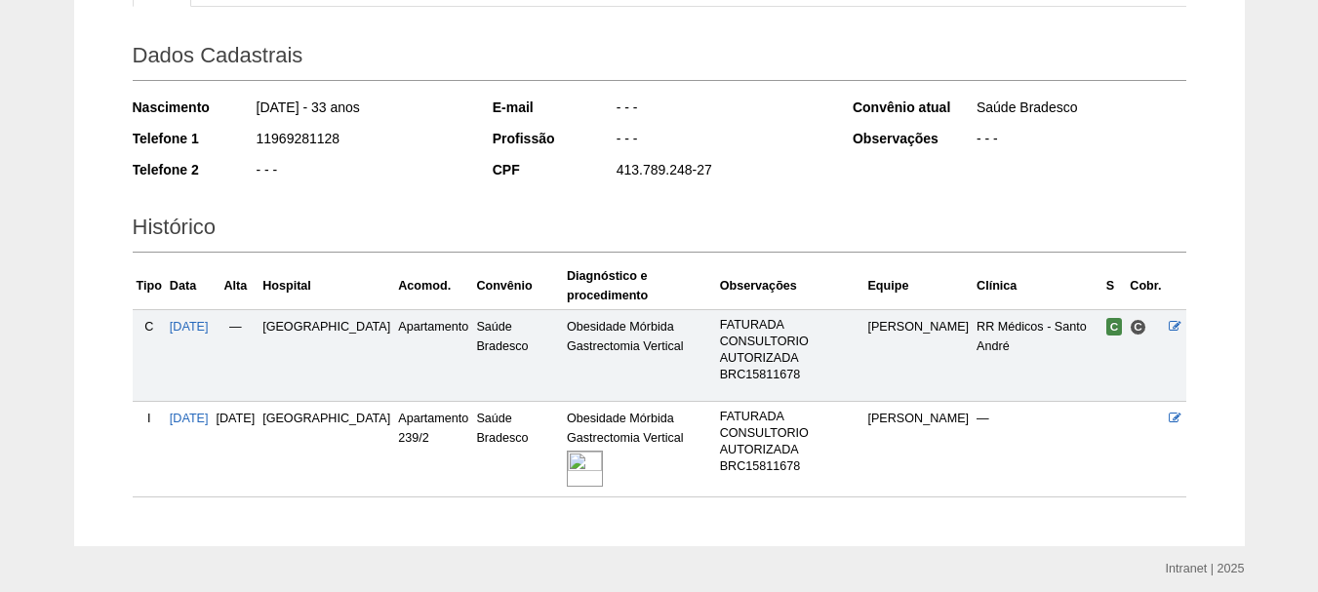
scroll to position [327, 0]
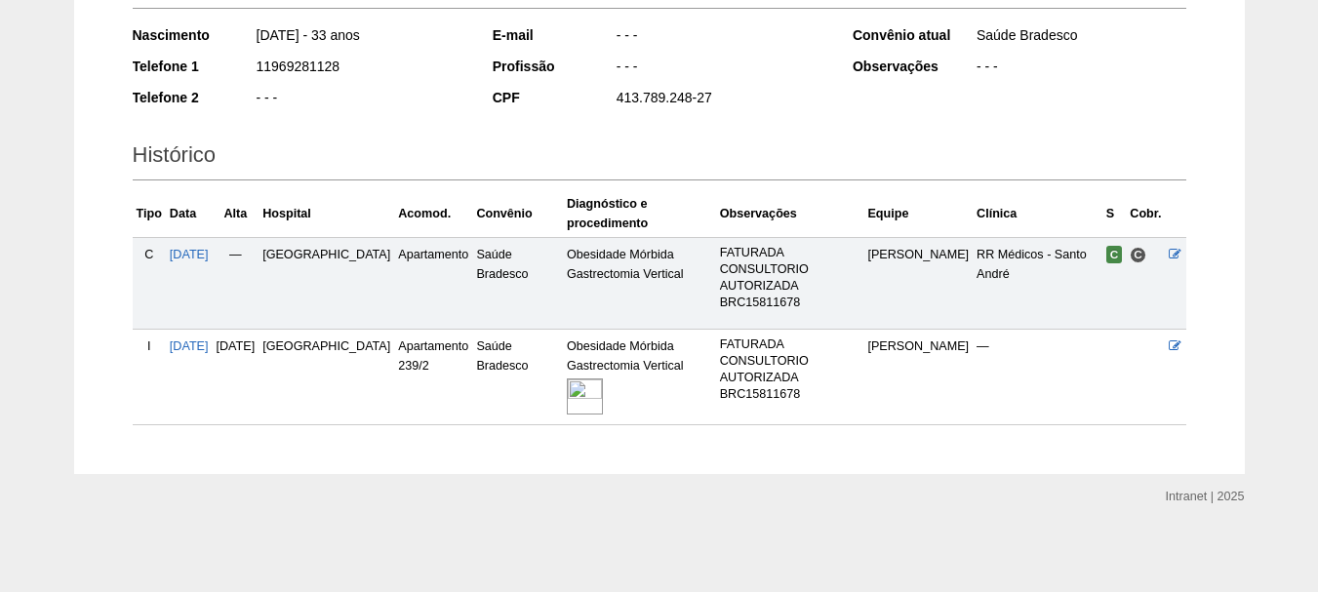
click at [567, 403] on img at bounding box center [585, 396] width 36 height 36
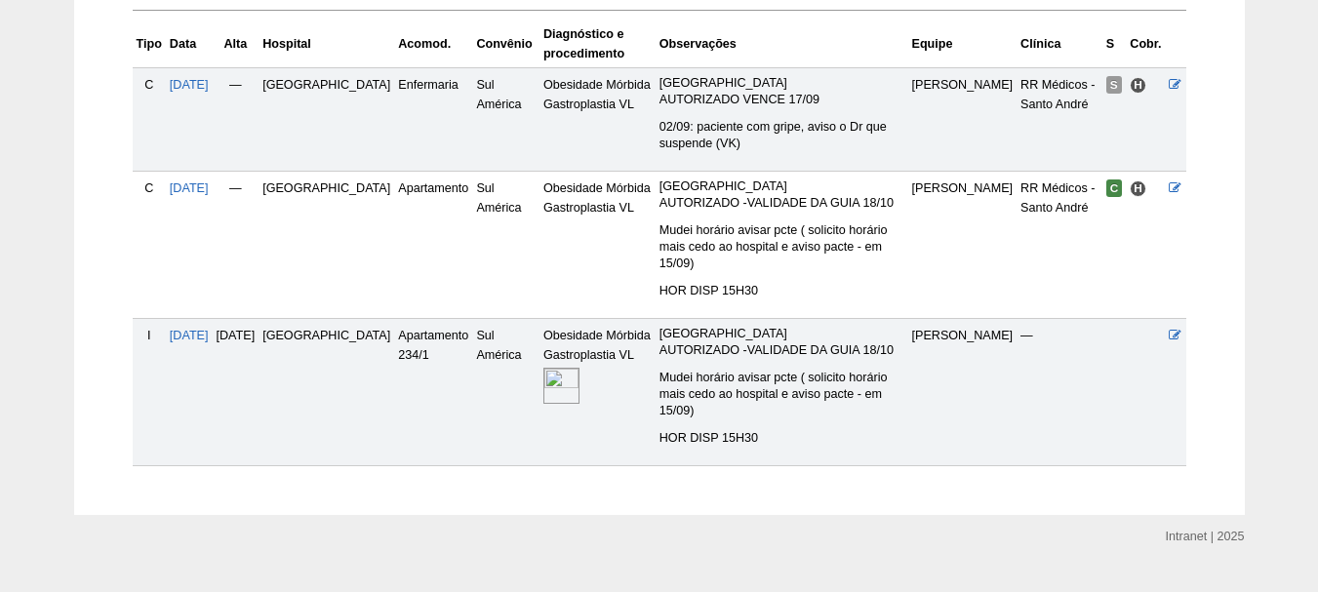
scroll to position [503, 0]
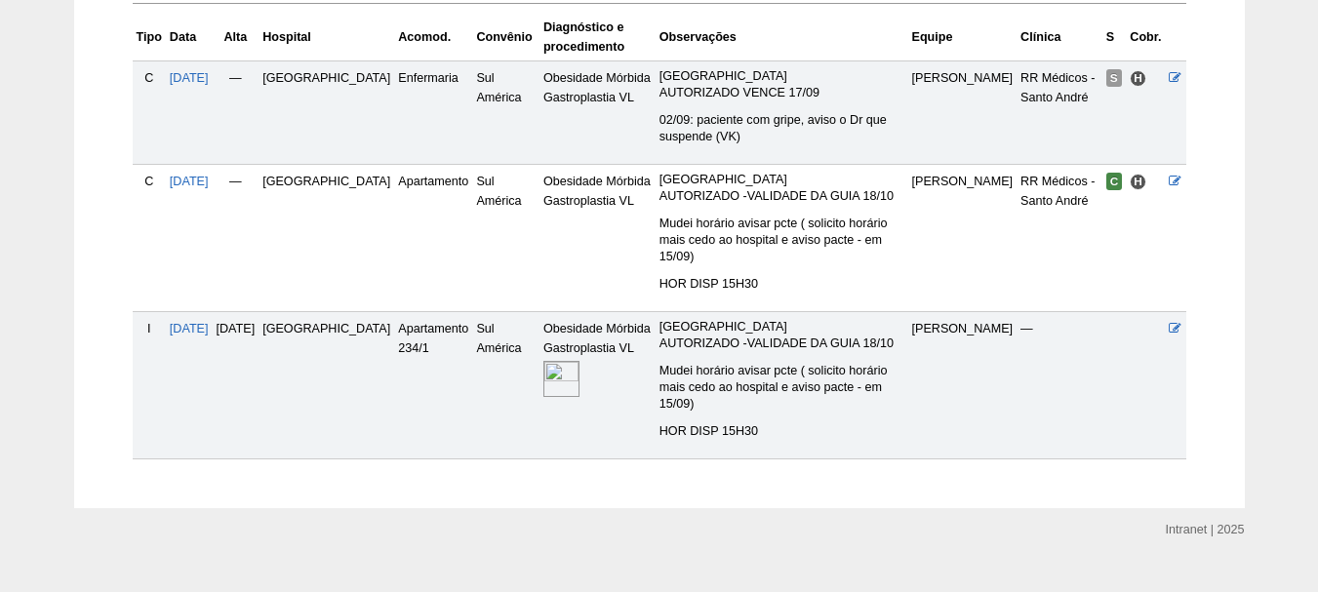
click at [539, 368] on td "Obesidade Mórbida Gastroplastia VL" at bounding box center [597, 384] width 116 height 147
click at [543, 368] on img at bounding box center [561, 379] width 36 height 36
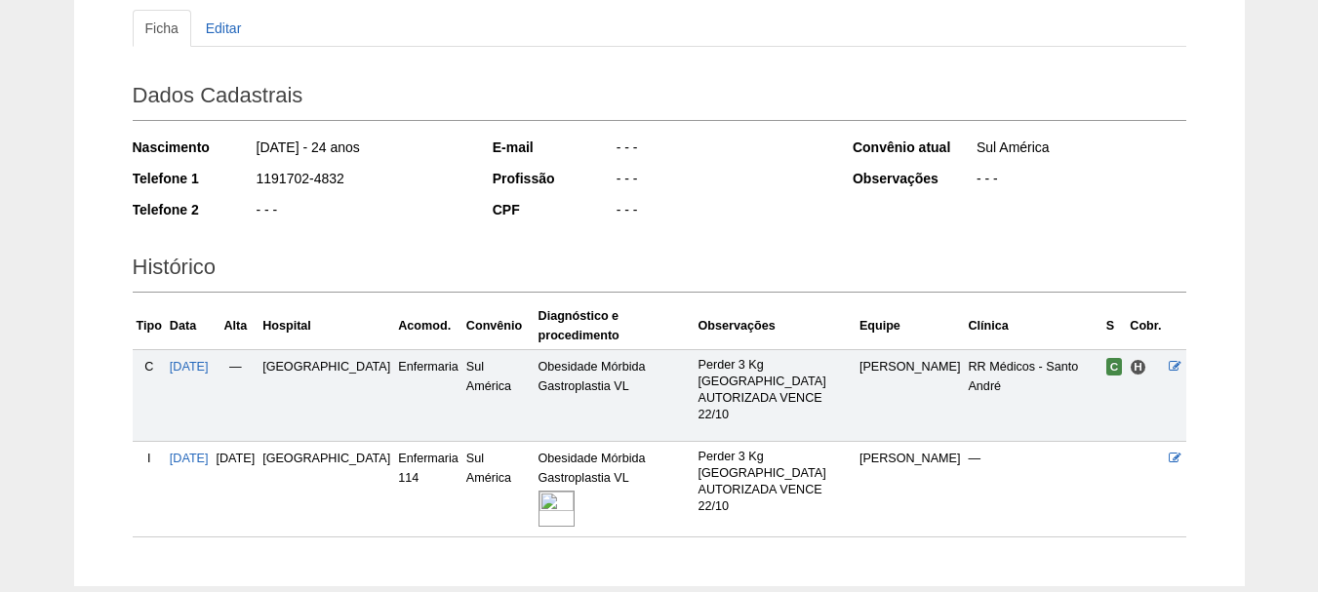
scroll to position [291, 0]
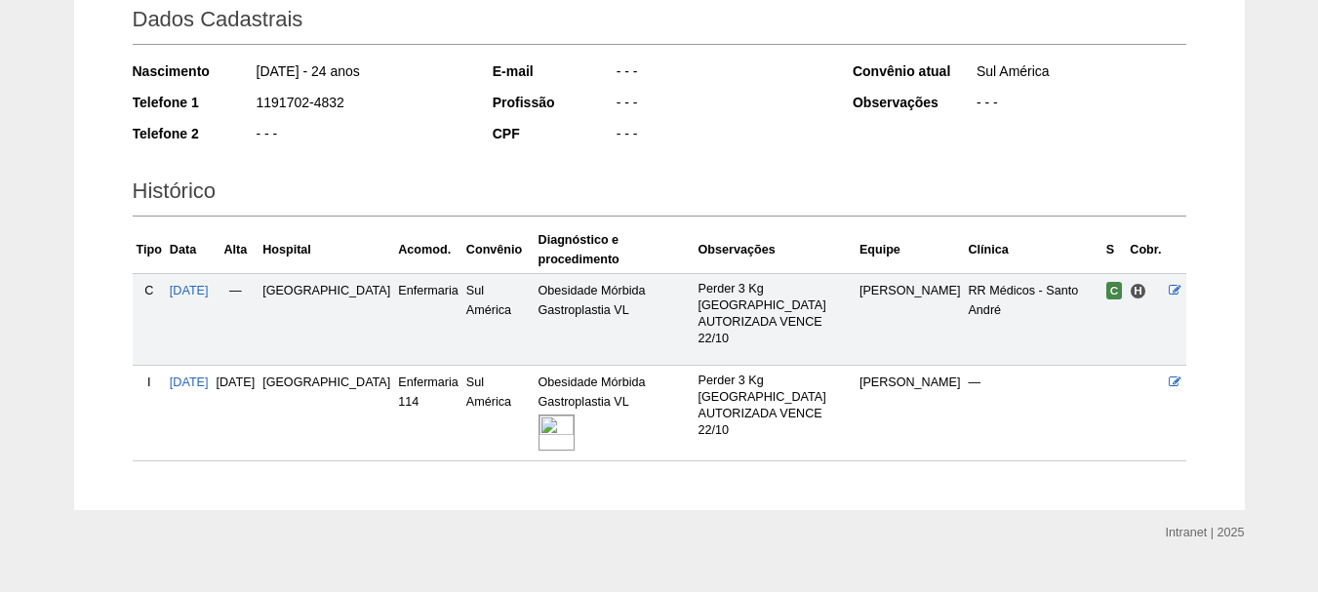
click at [538, 415] on img at bounding box center [556, 433] width 36 height 36
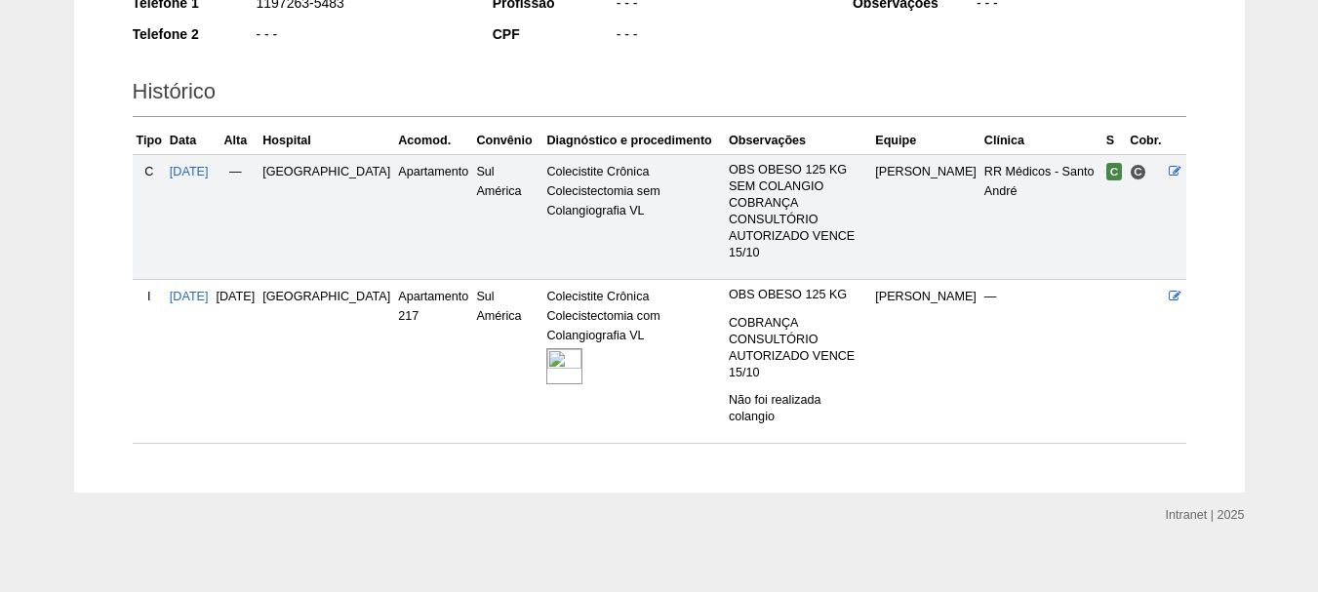
scroll to position [392, 0]
click at [546, 375] on img at bounding box center [564, 364] width 36 height 36
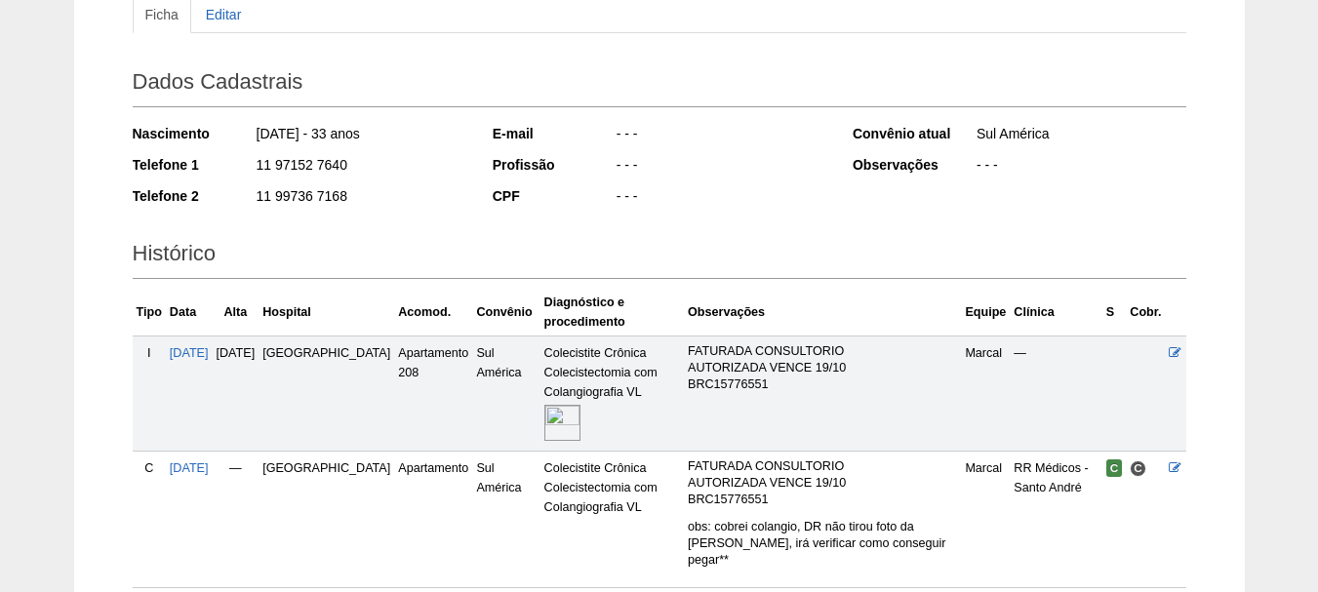
scroll to position [374, 0]
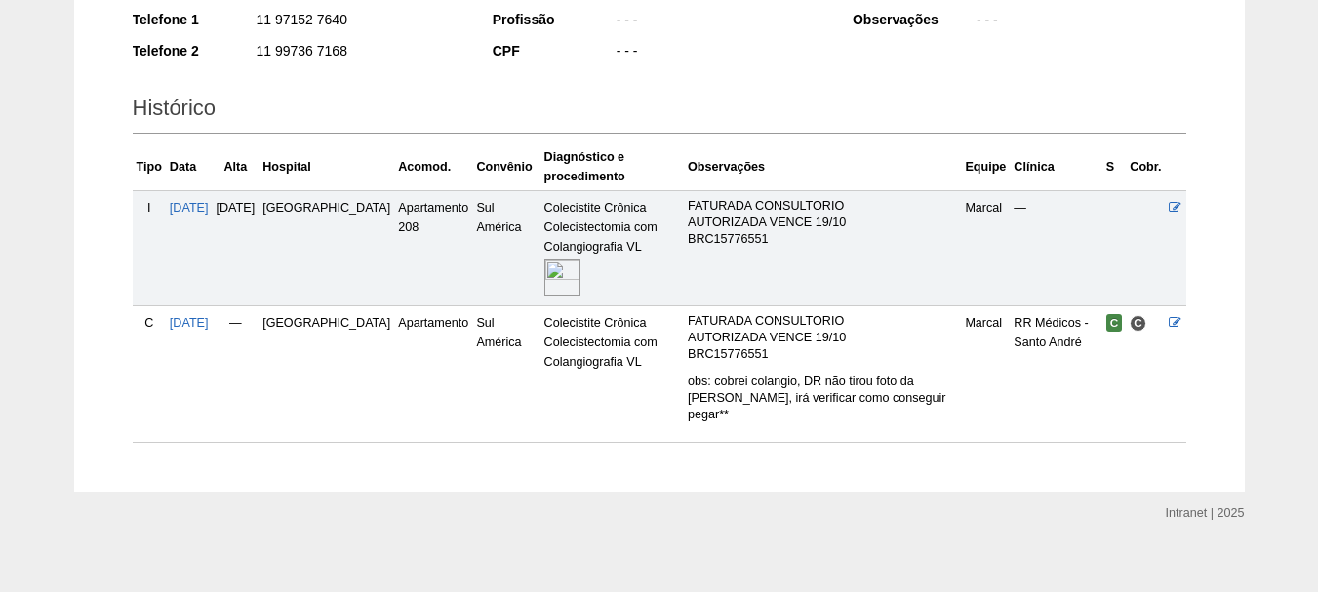
click at [544, 283] on img at bounding box center [562, 277] width 36 height 36
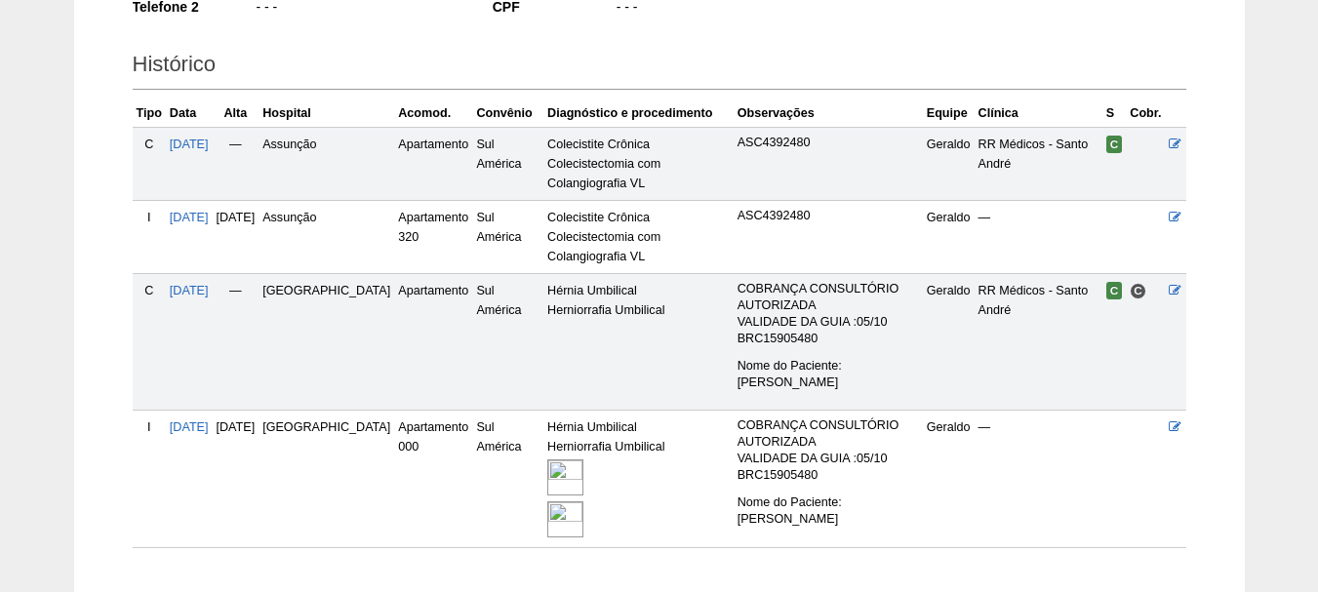
scroll to position [539, 0]
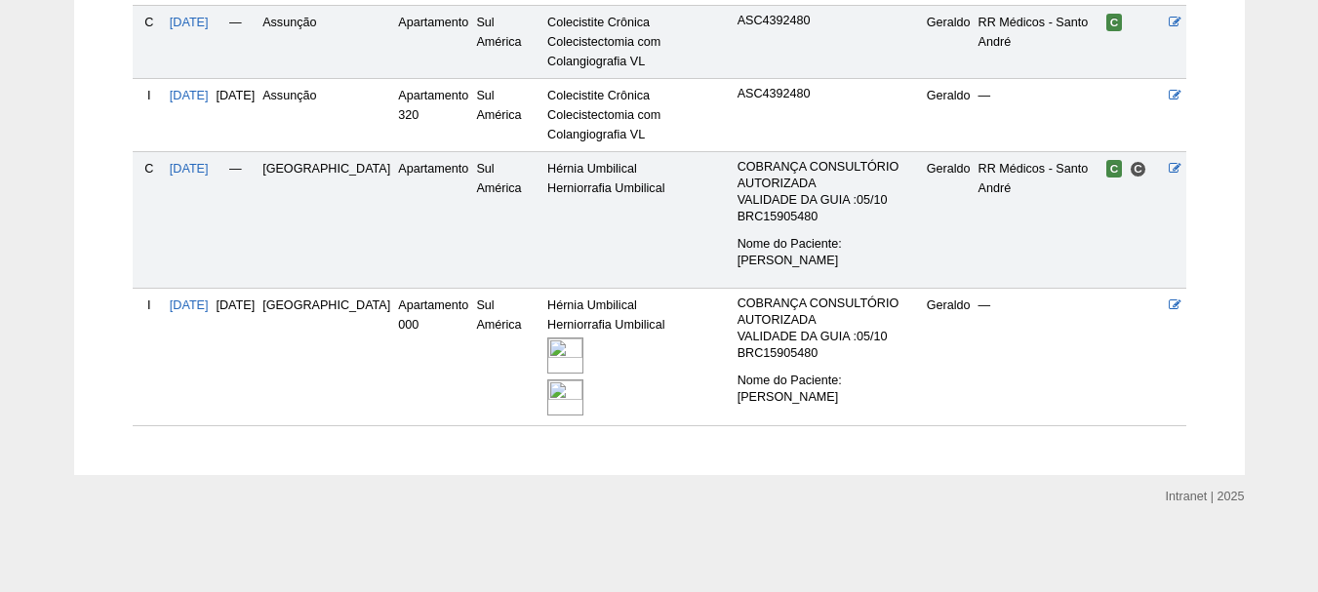
click at [547, 398] on img at bounding box center [565, 397] width 36 height 36
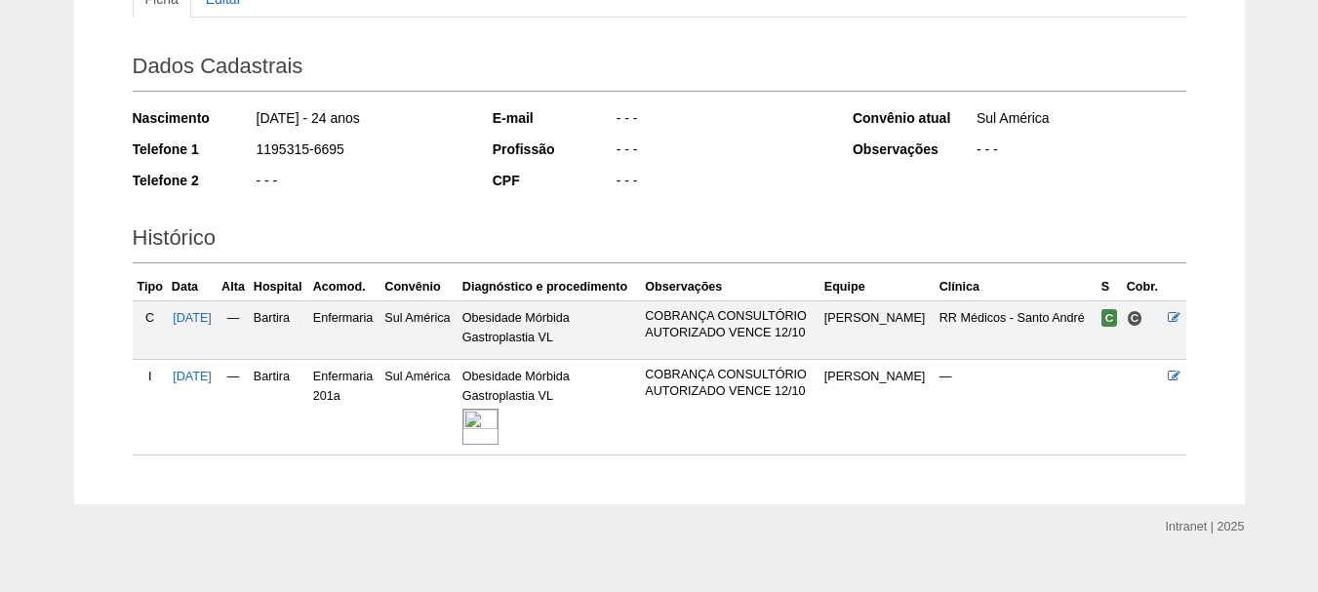
scroll to position [274, 0]
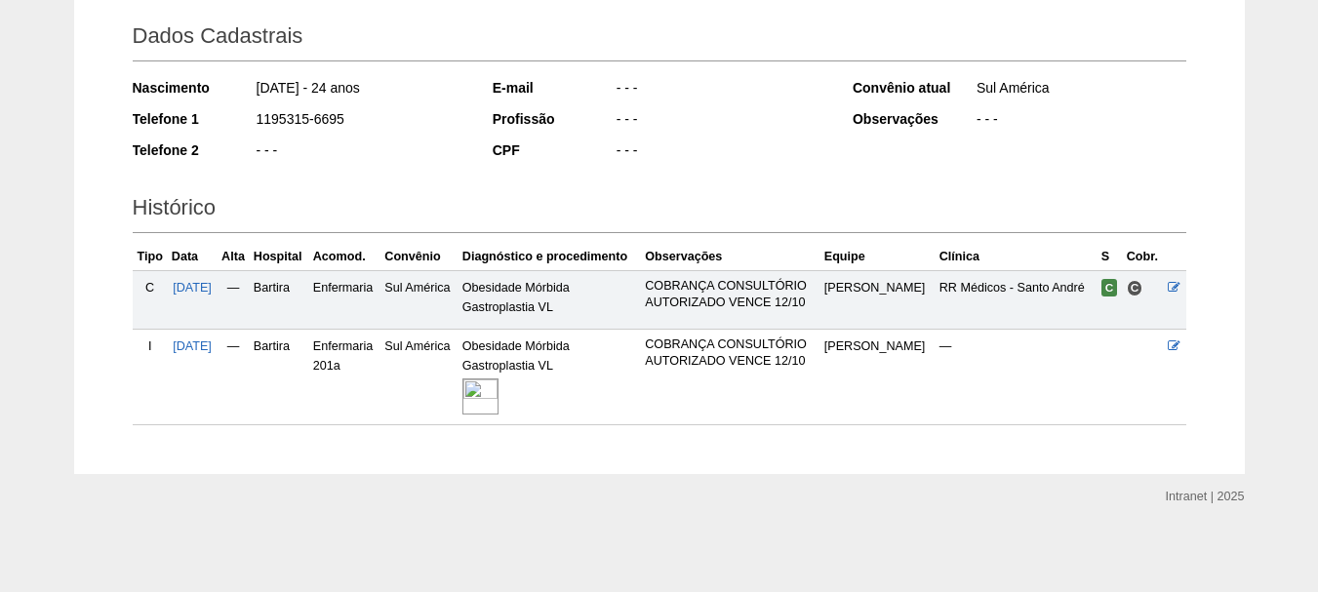
click at [492, 413] on img at bounding box center [480, 396] width 36 height 36
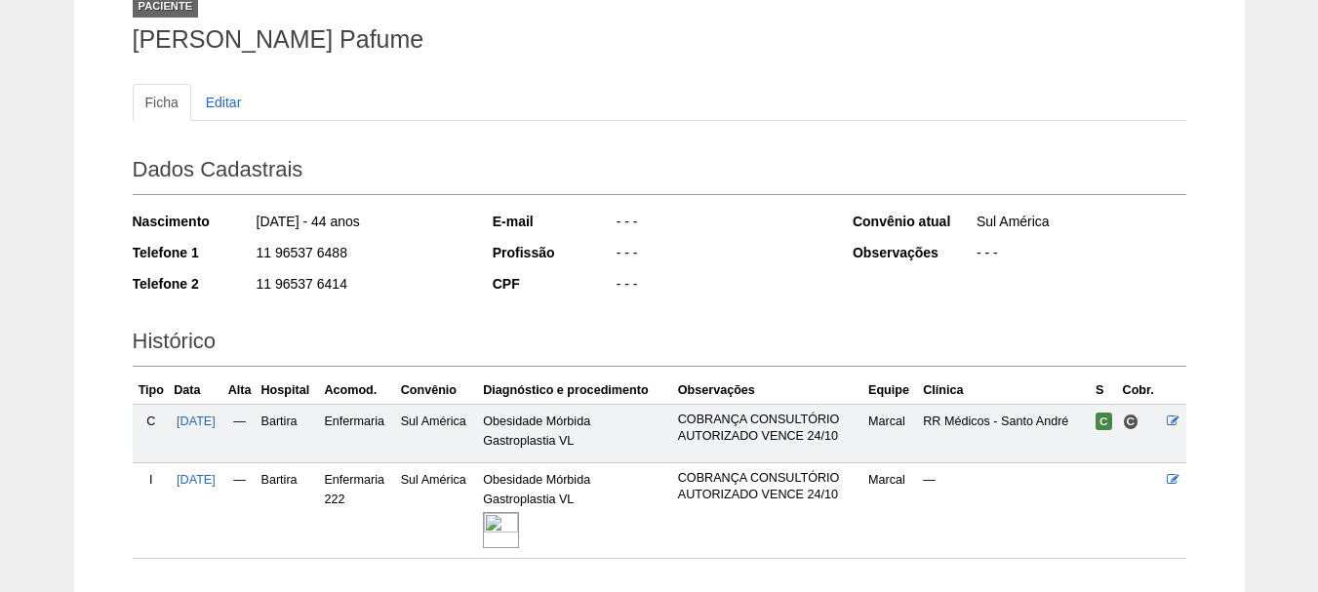
scroll to position [274, 0]
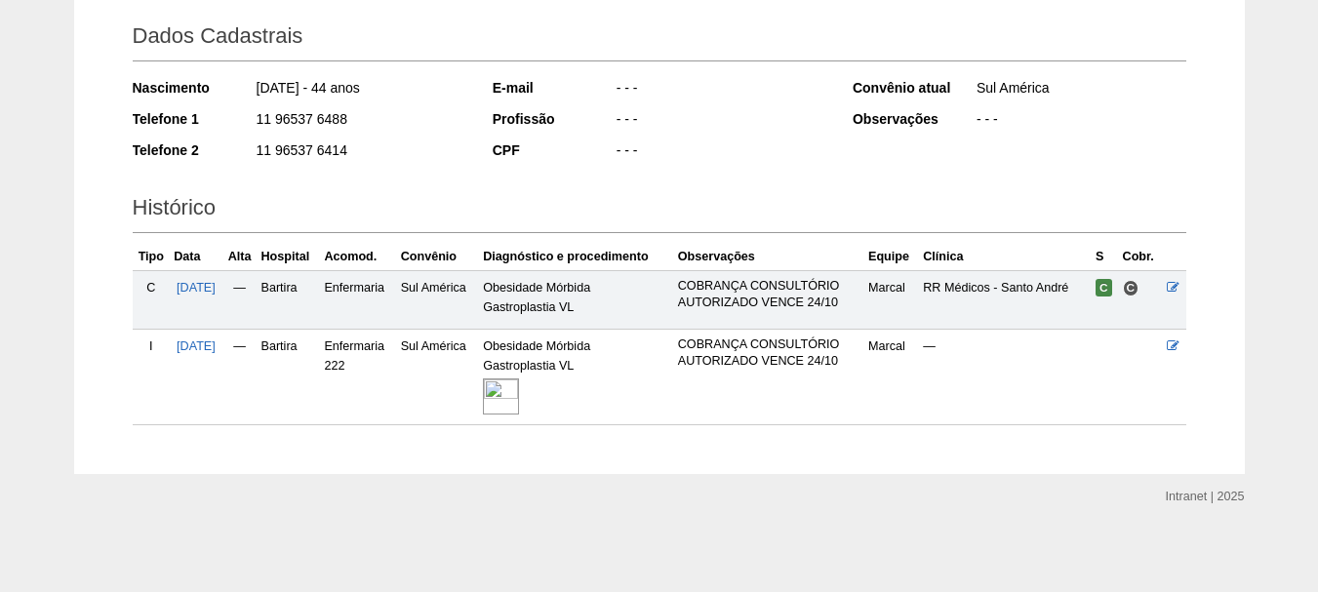
click at [519, 402] on img at bounding box center [501, 396] width 36 height 36
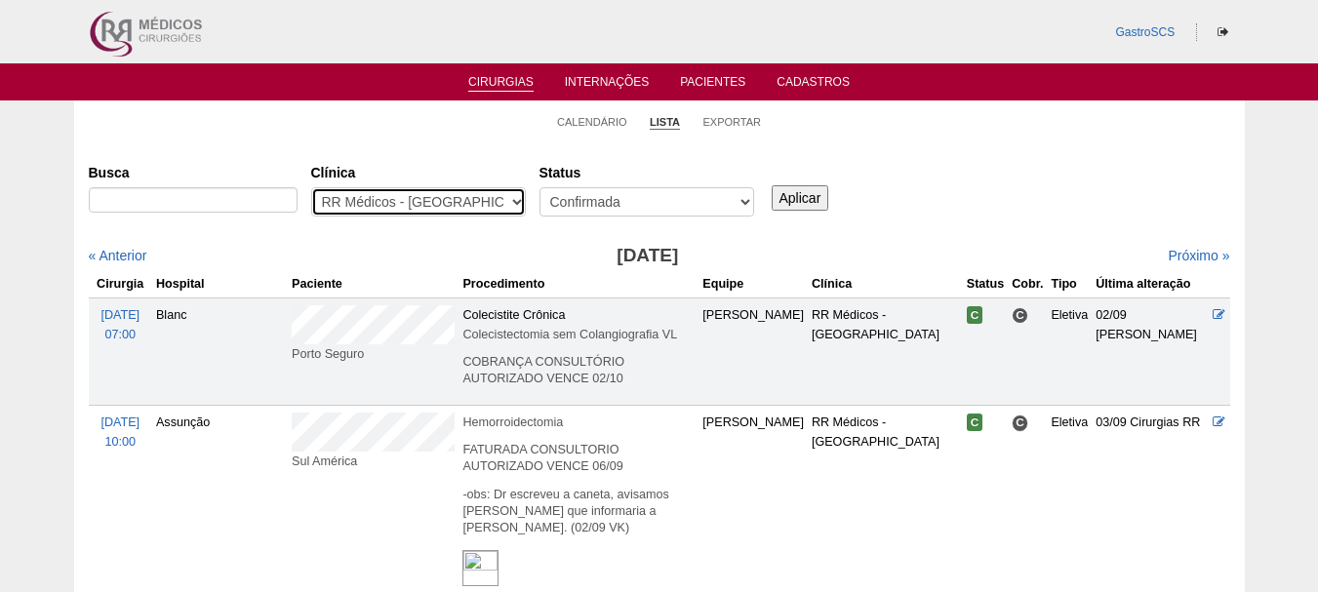
click at [388, 203] on select "- Qualquer - 6R Alphaville Assunção Bartira Brasil Christovão da Gama Cruz Azul…" at bounding box center [418, 201] width 215 height 29
select select "22"
click at [311, 187] on select "- Qualquer - 6R Alphaville Assunção Bartira Brasil Christovão da Gama Cruz Azul…" at bounding box center [418, 201] width 215 height 29
click at [814, 194] on input "Aplicar" at bounding box center [801, 197] width 58 height 25
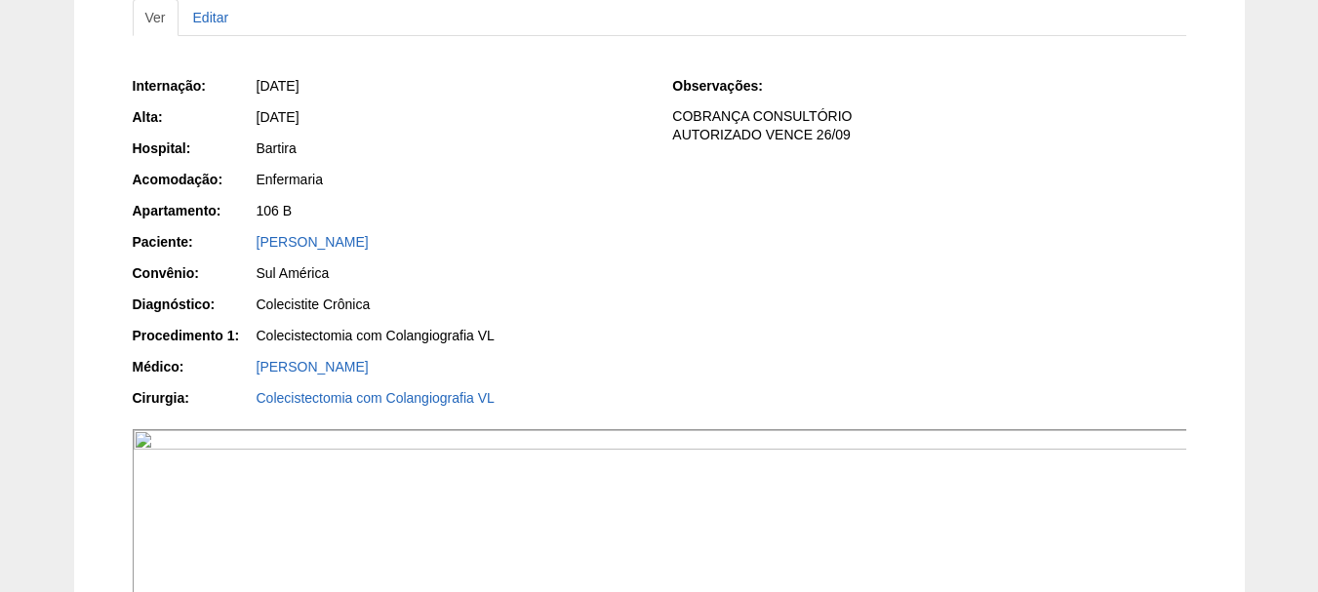
scroll to position [488, 0]
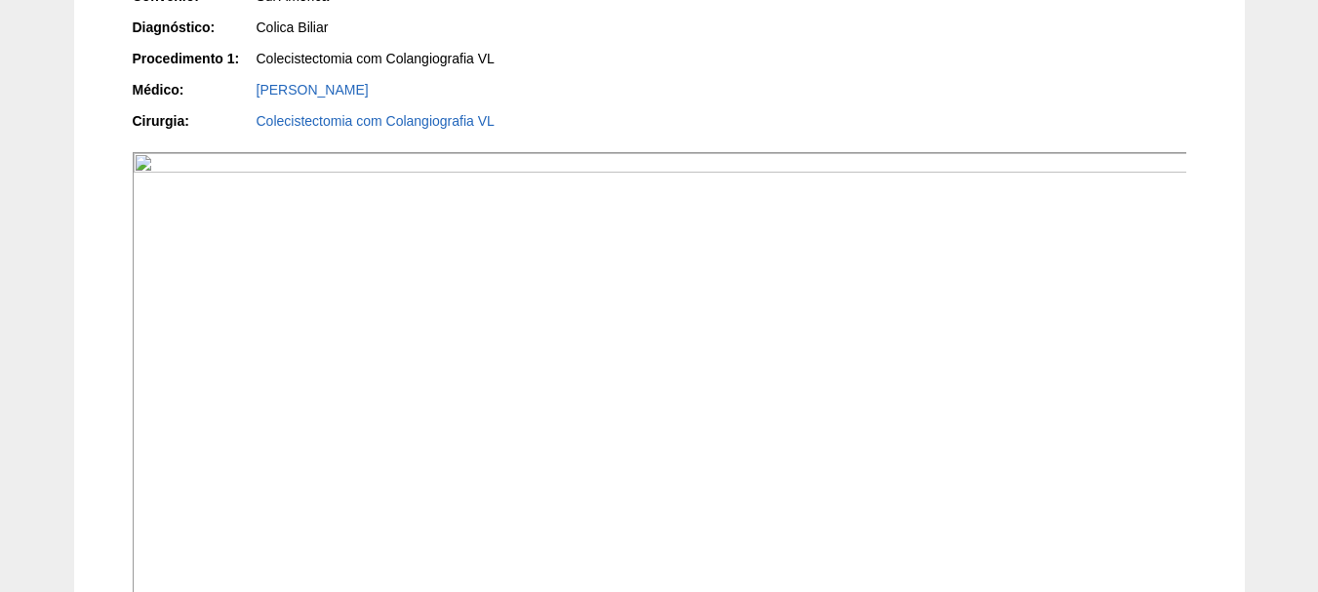
scroll to position [585, 0]
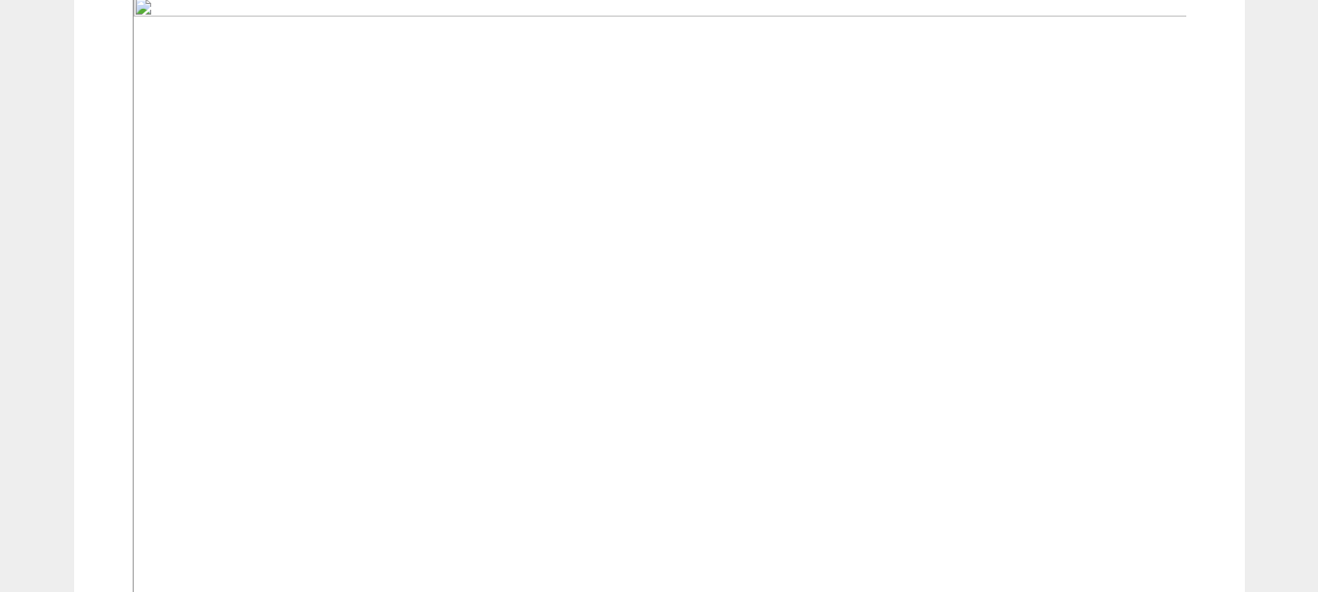
scroll to position [780, 0]
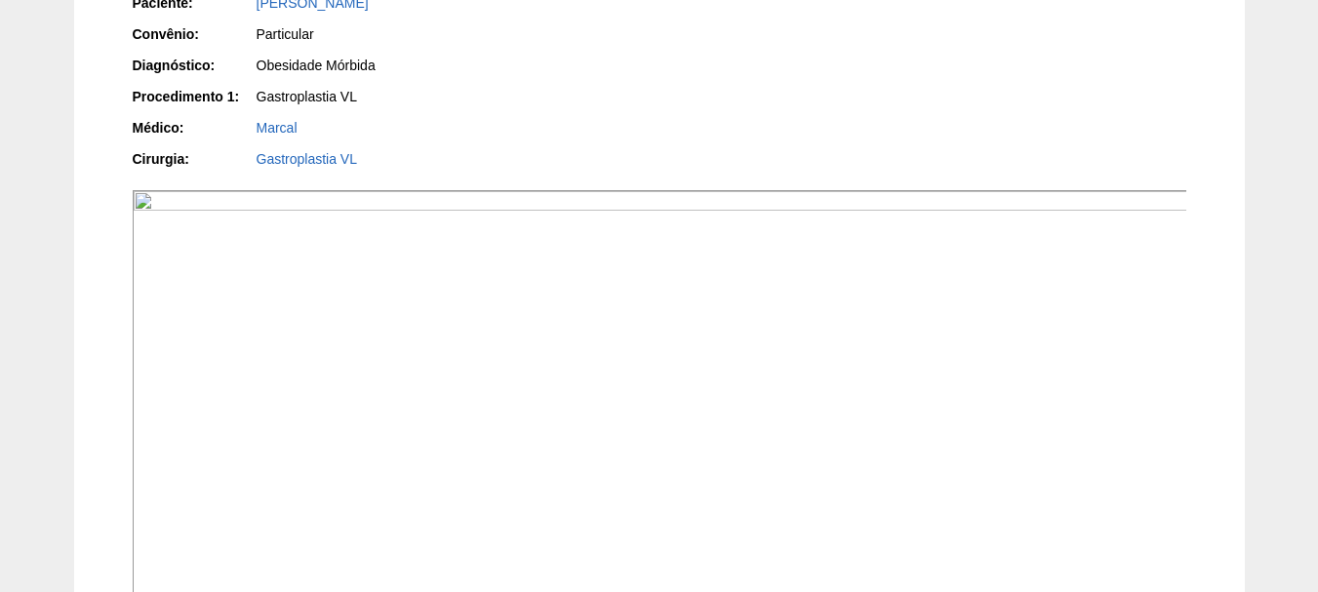
scroll to position [683, 0]
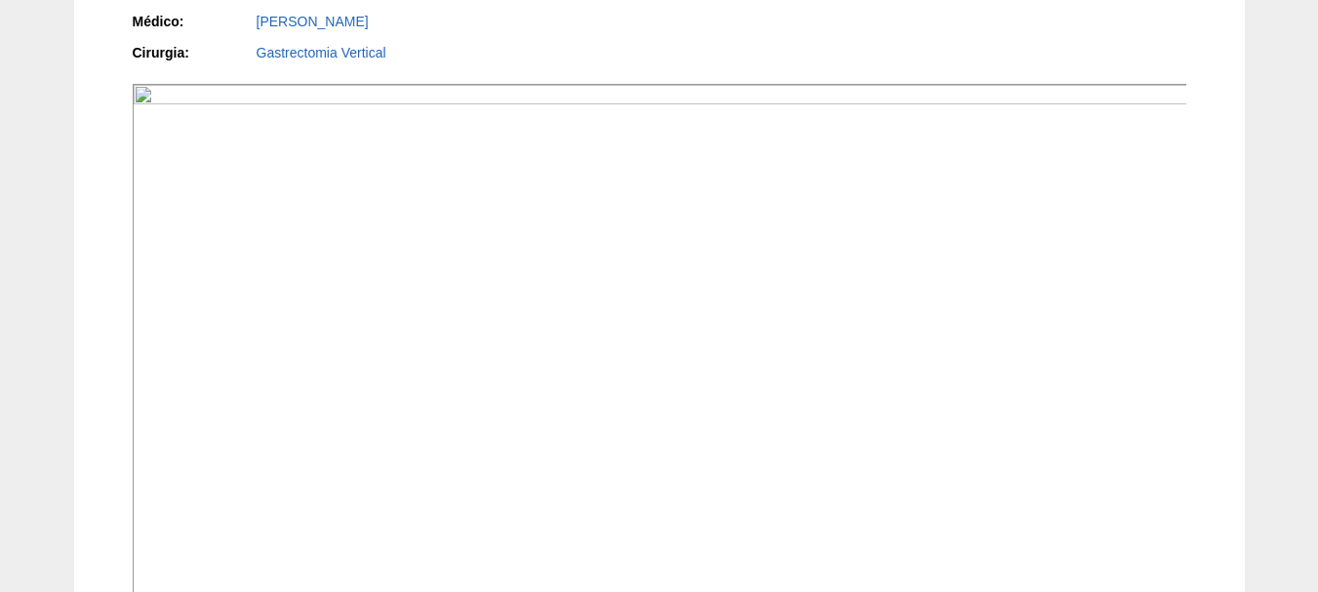
scroll to position [390, 0]
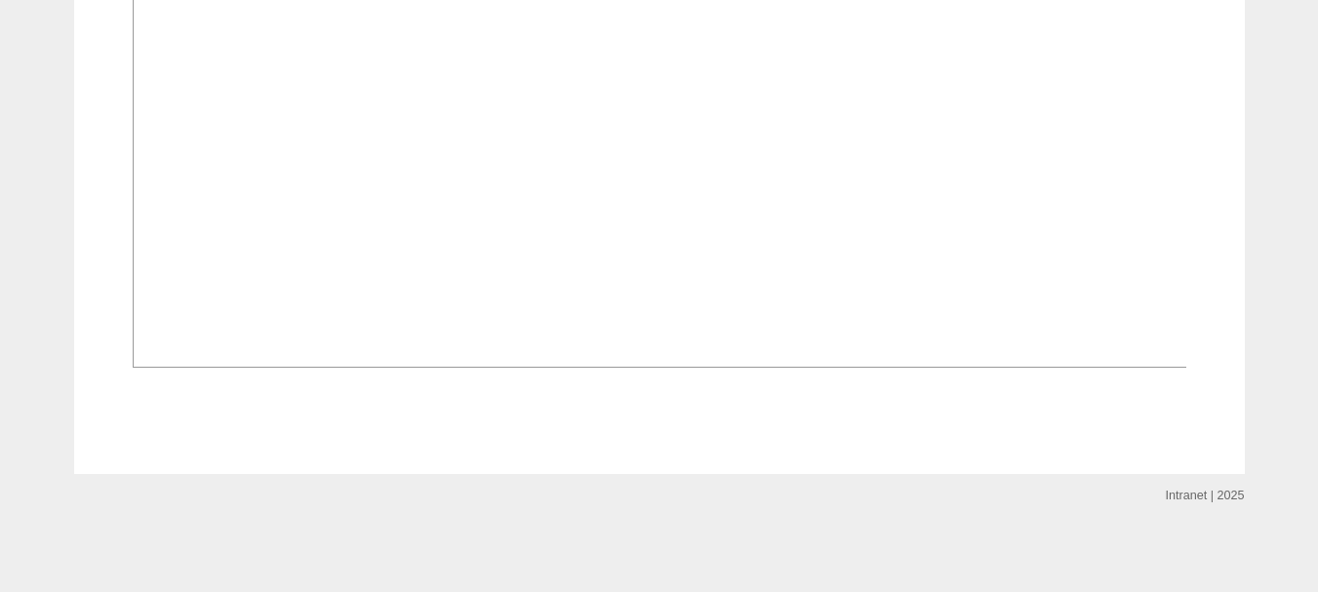
scroll to position [1693, 0]
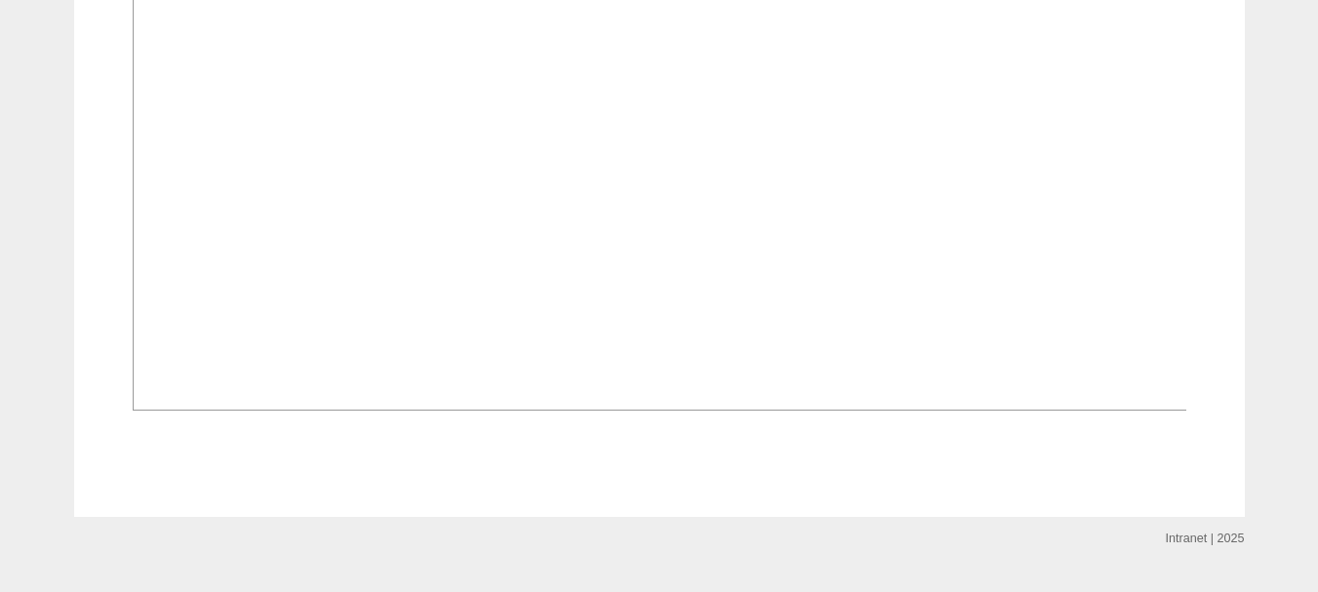
scroll to position [1463, 0]
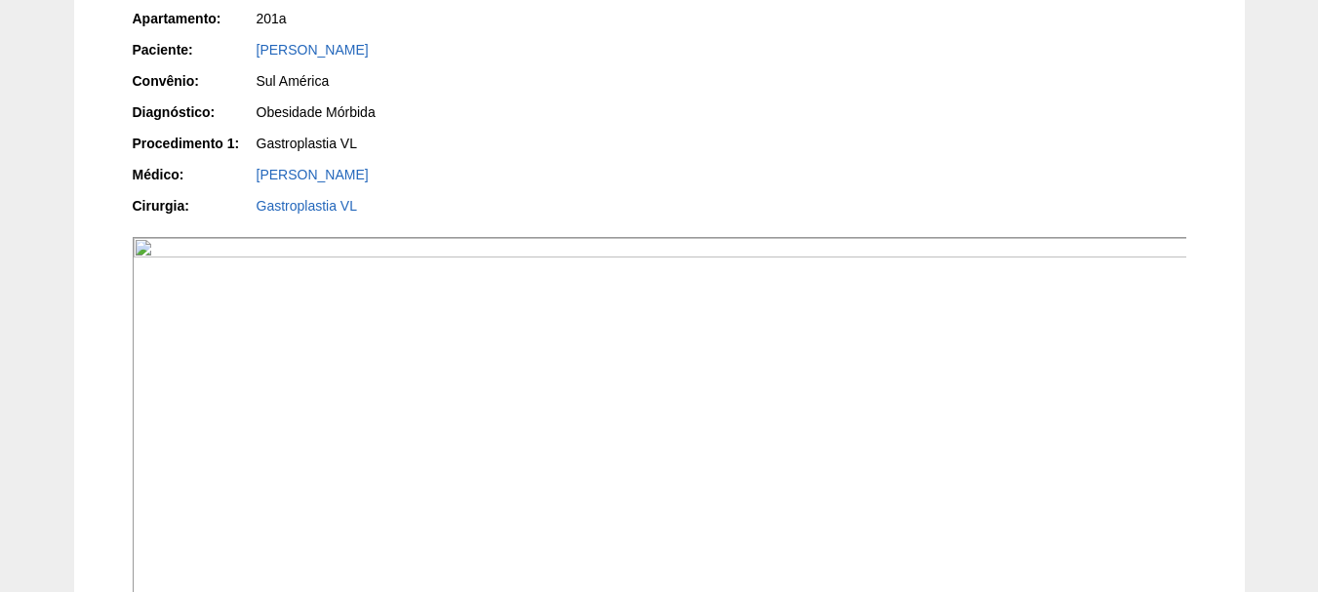
scroll to position [488, 0]
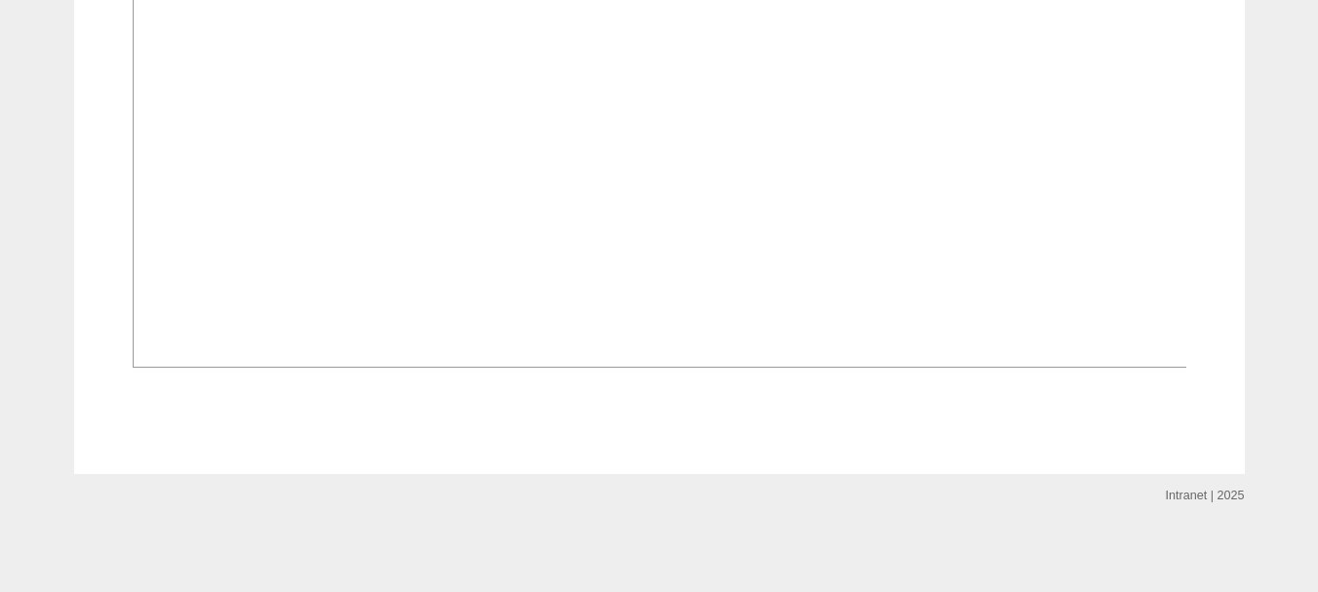
scroll to position [780, 0]
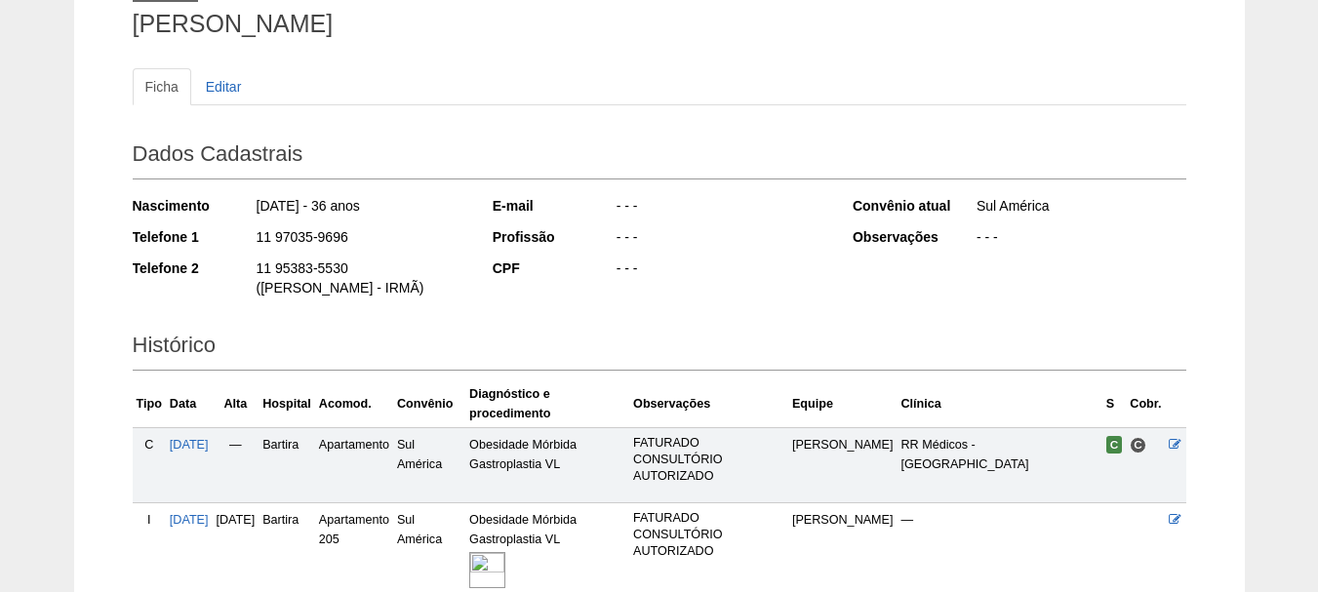
scroll to position [310, 0]
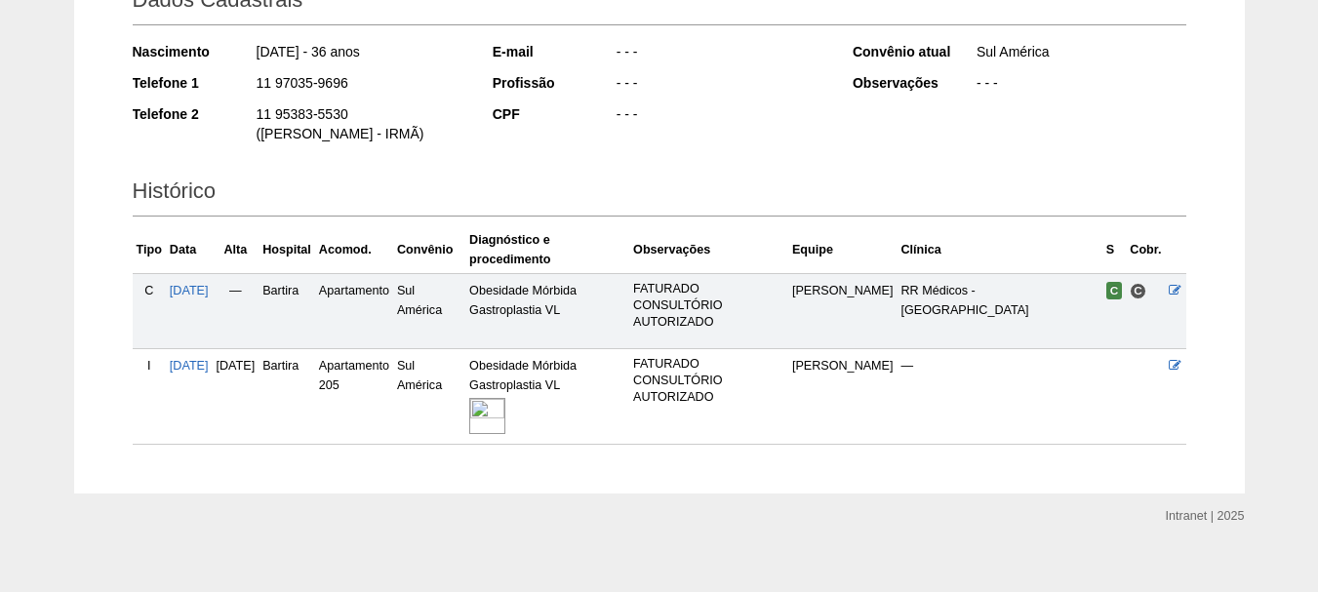
click at [505, 398] on img at bounding box center [487, 416] width 36 height 36
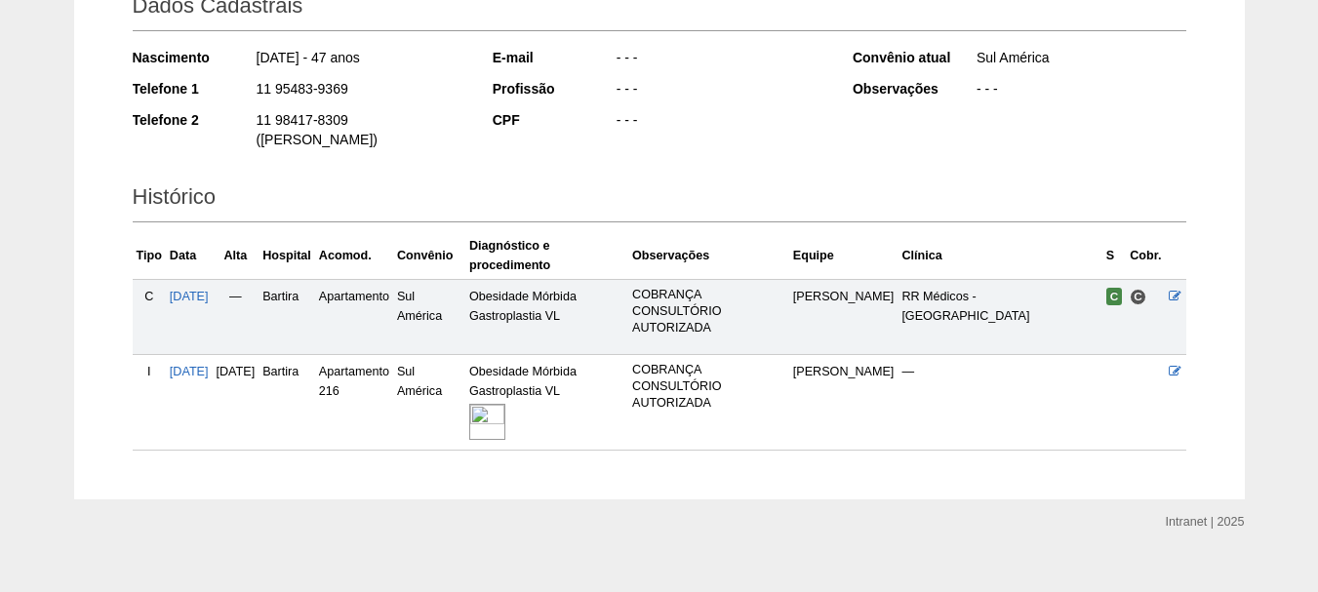
scroll to position [310, 0]
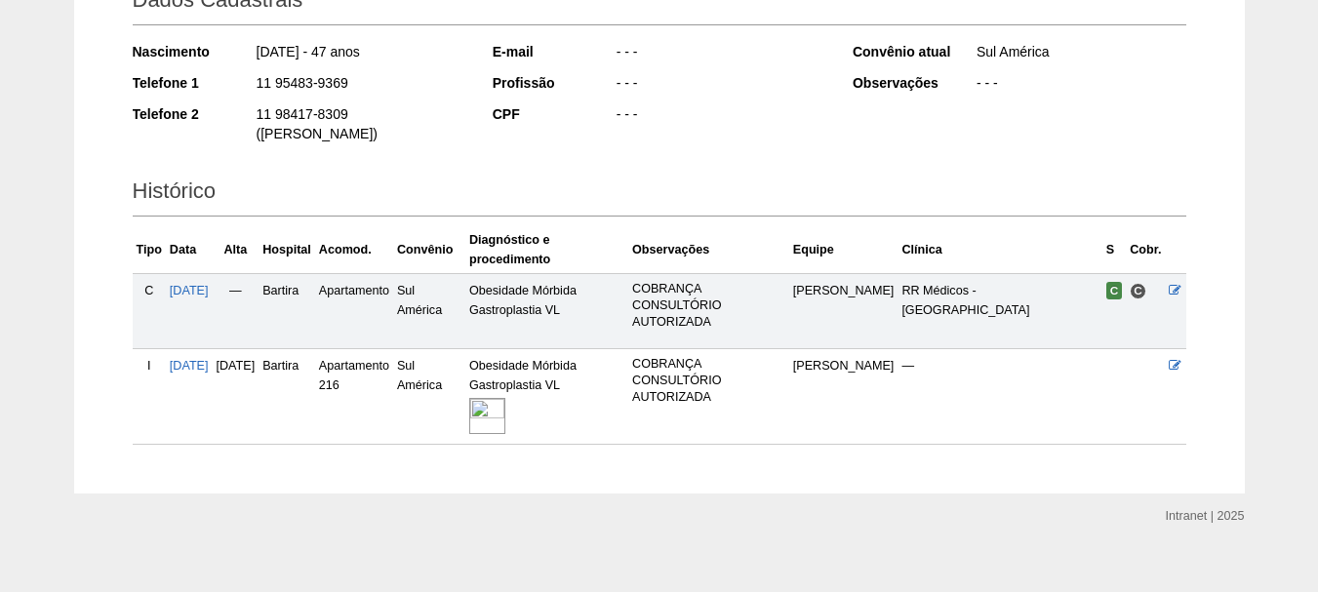
click at [505, 403] on img at bounding box center [487, 416] width 36 height 36
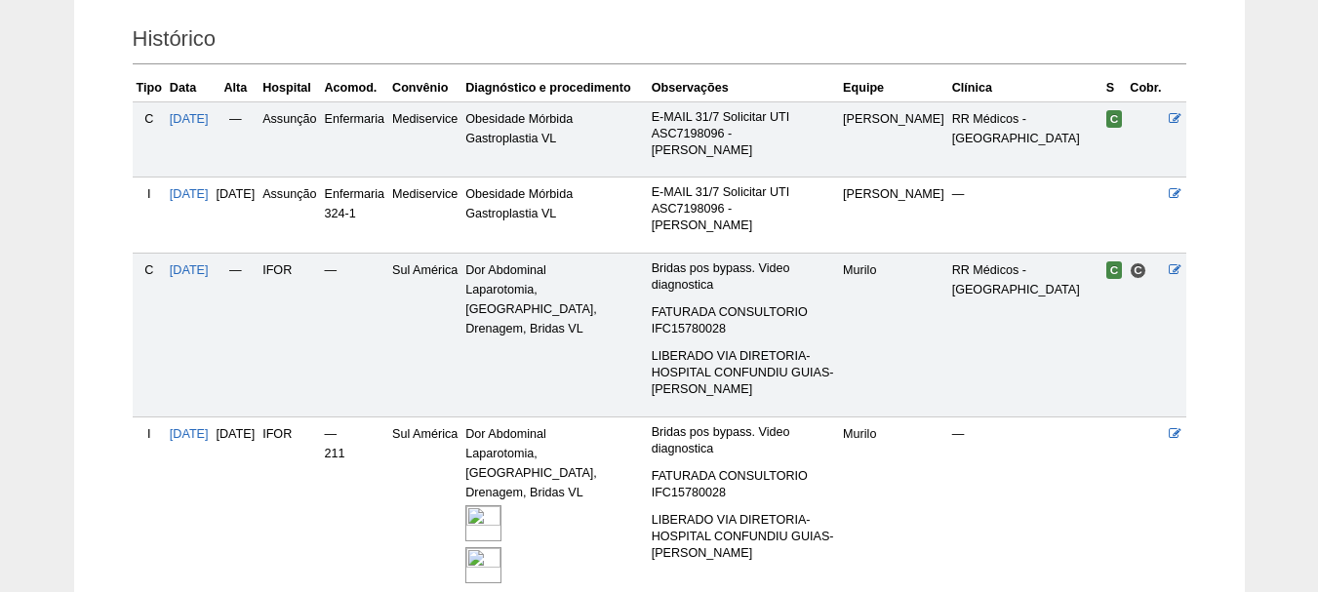
scroll to position [544, 0]
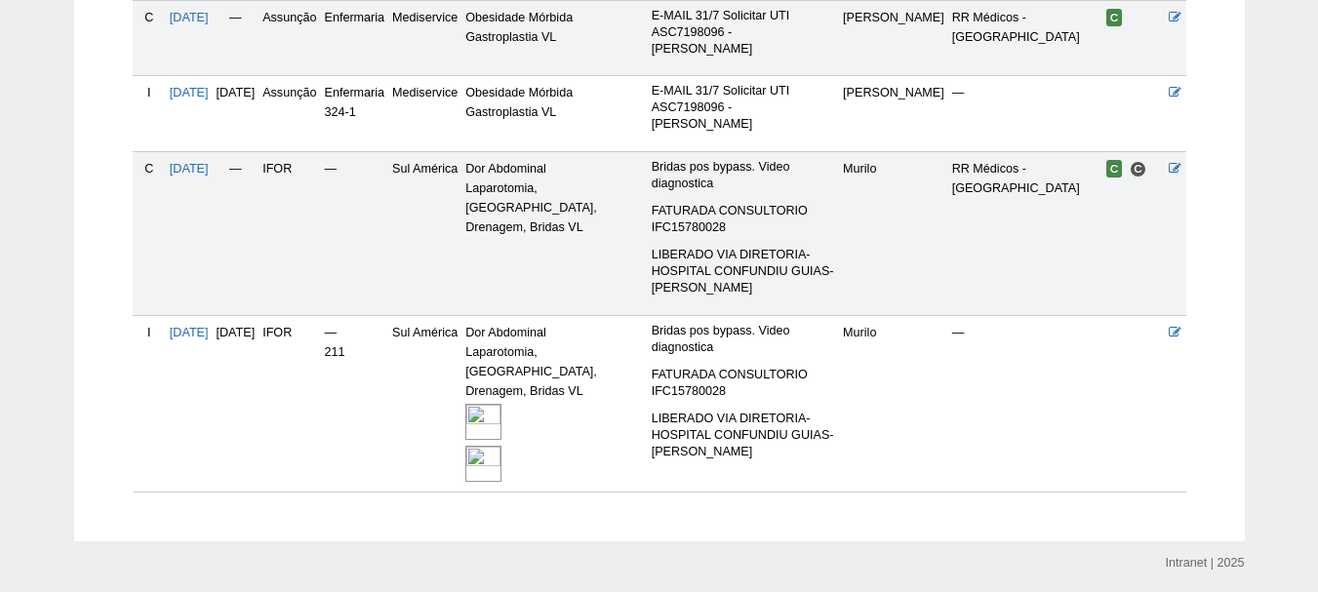
click at [501, 404] on img at bounding box center [483, 422] width 36 height 36
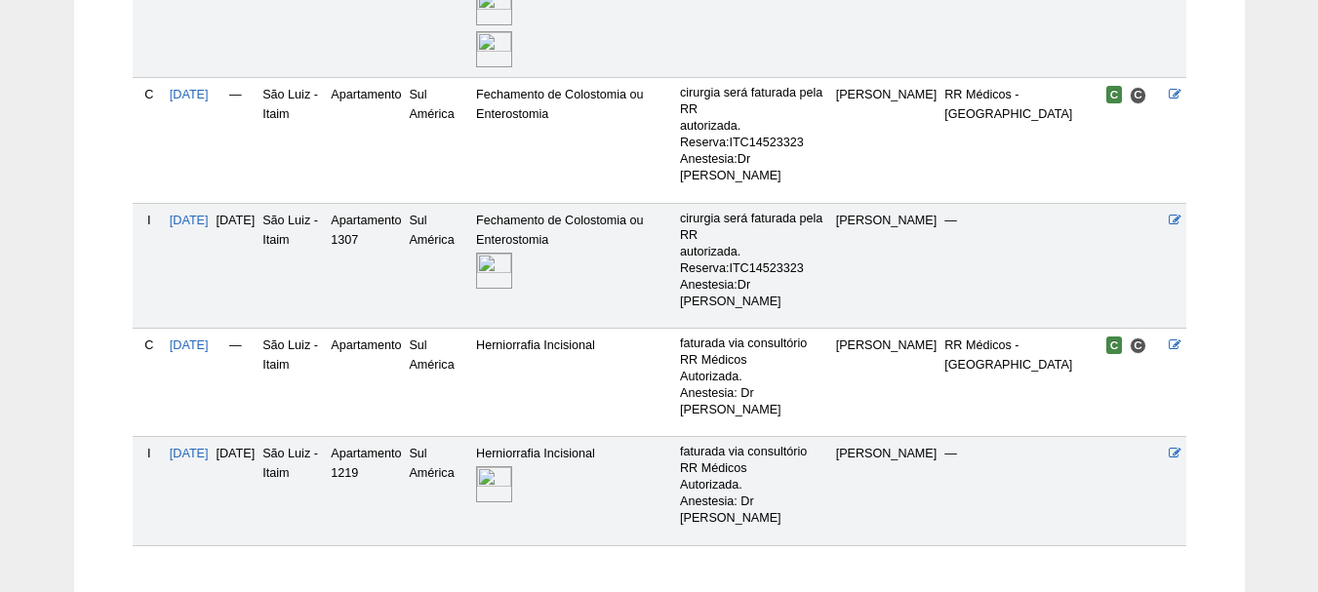
scroll to position [865, 0]
click at [512, 465] on img at bounding box center [494, 483] width 36 height 36
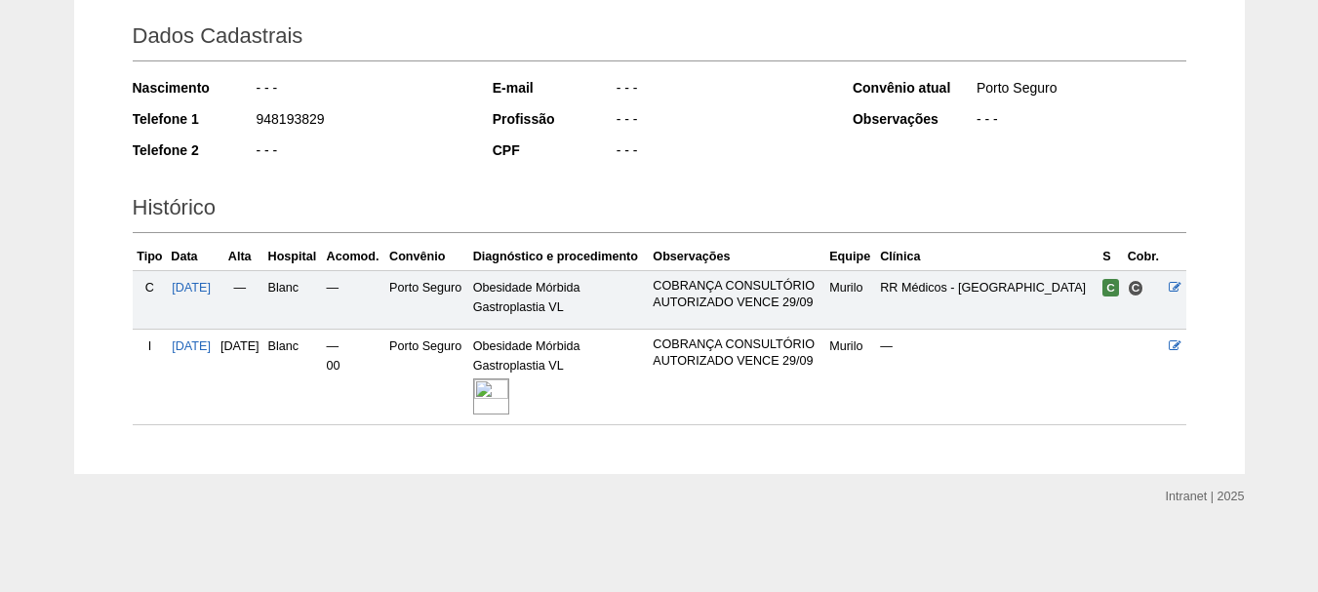
scroll to position [327, 0]
click at [509, 384] on img at bounding box center [491, 396] width 36 height 36
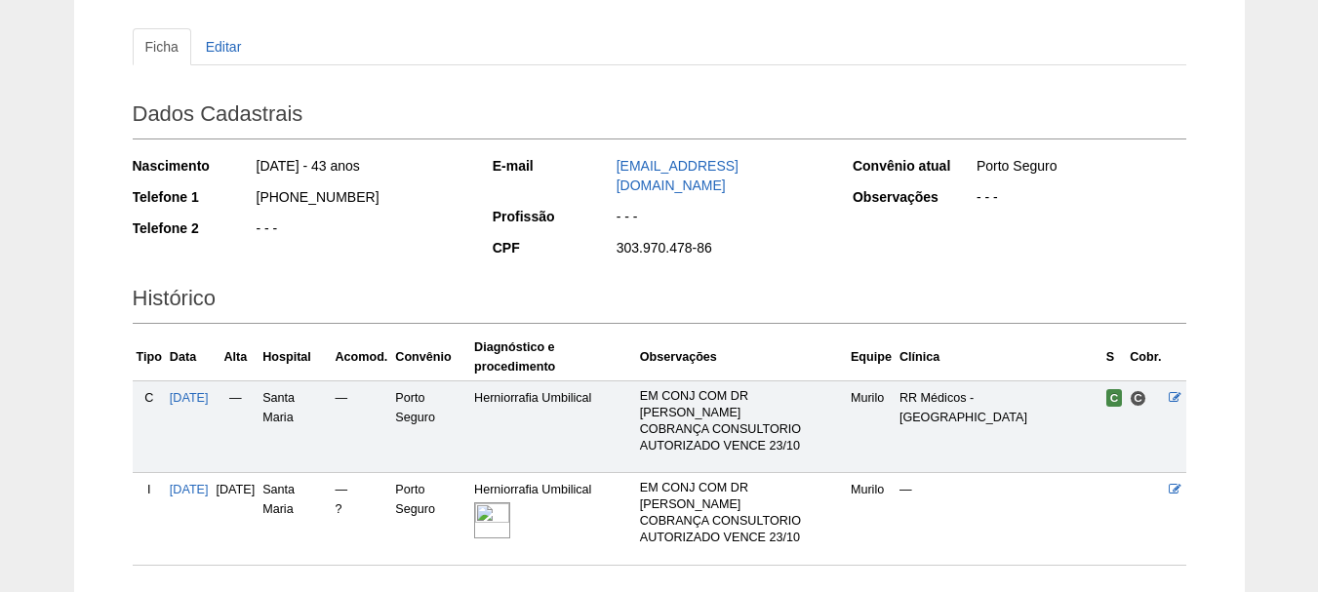
scroll to position [389, 0]
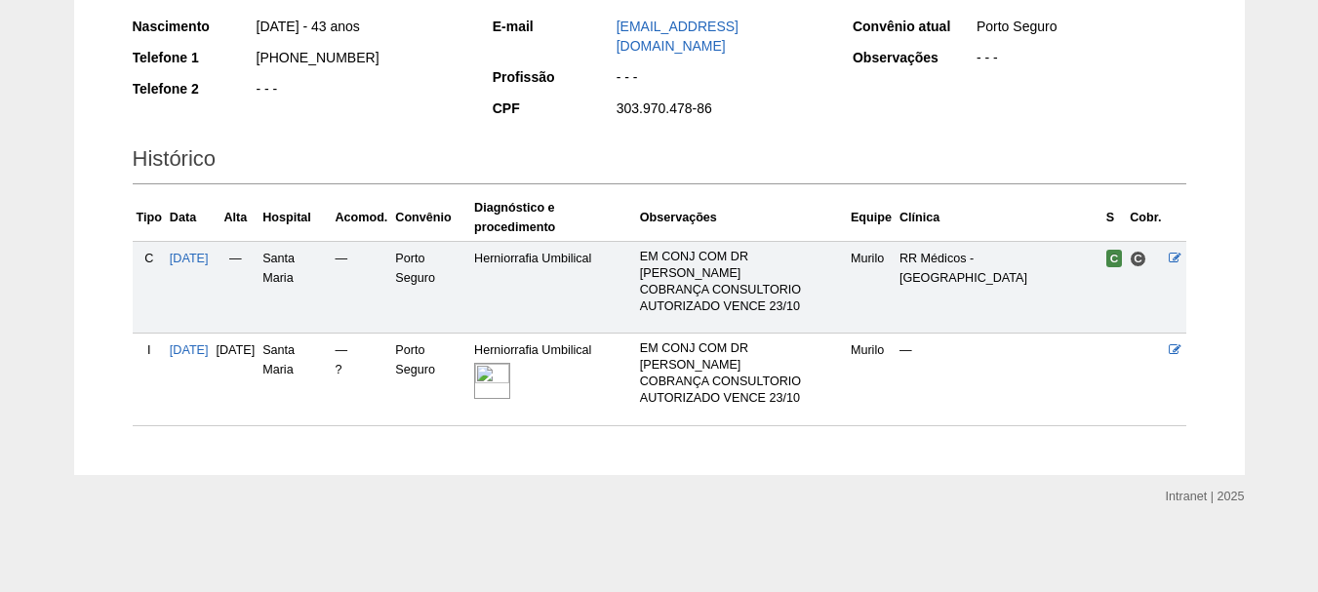
click at [510, 363] on img at bounding box center [492, 381] width 36 height 36
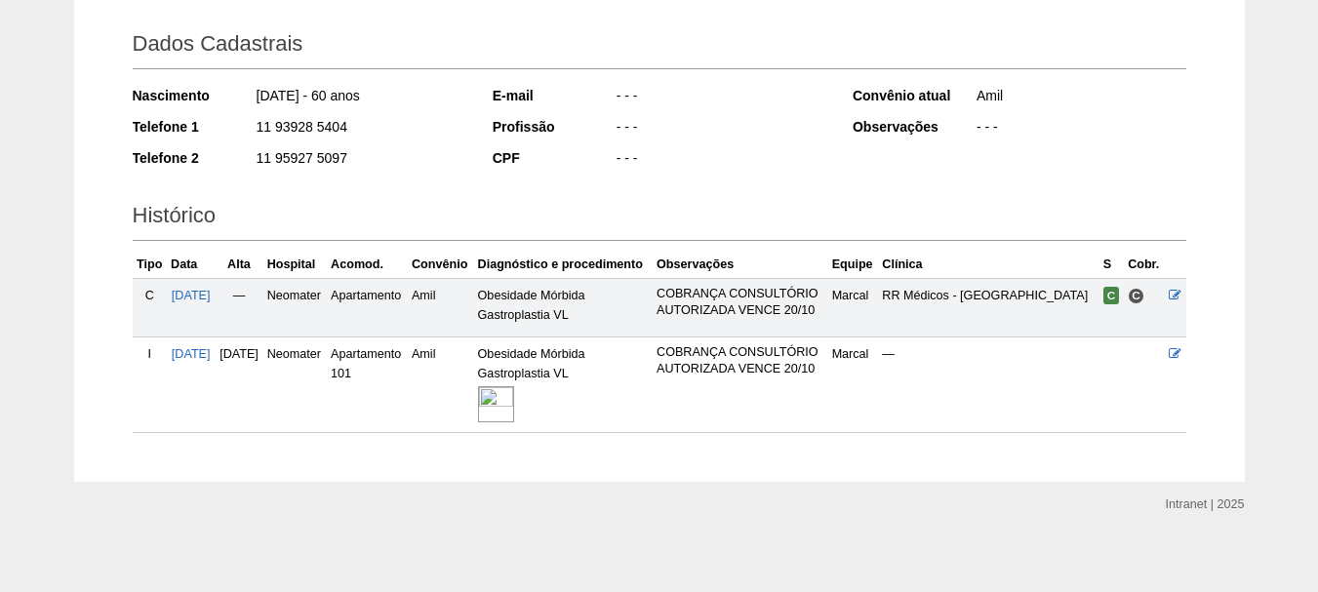
scroll to position [327, 0]
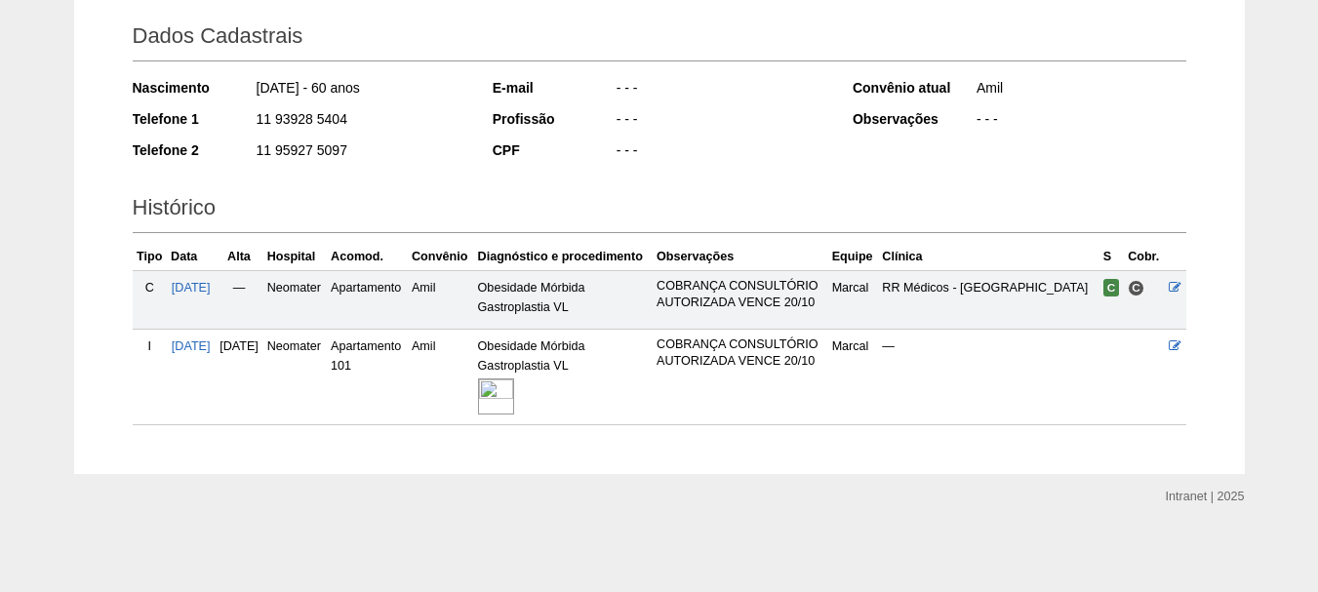
click at [514, 397] on img at bounding box center [496, 396] width 36 height 36
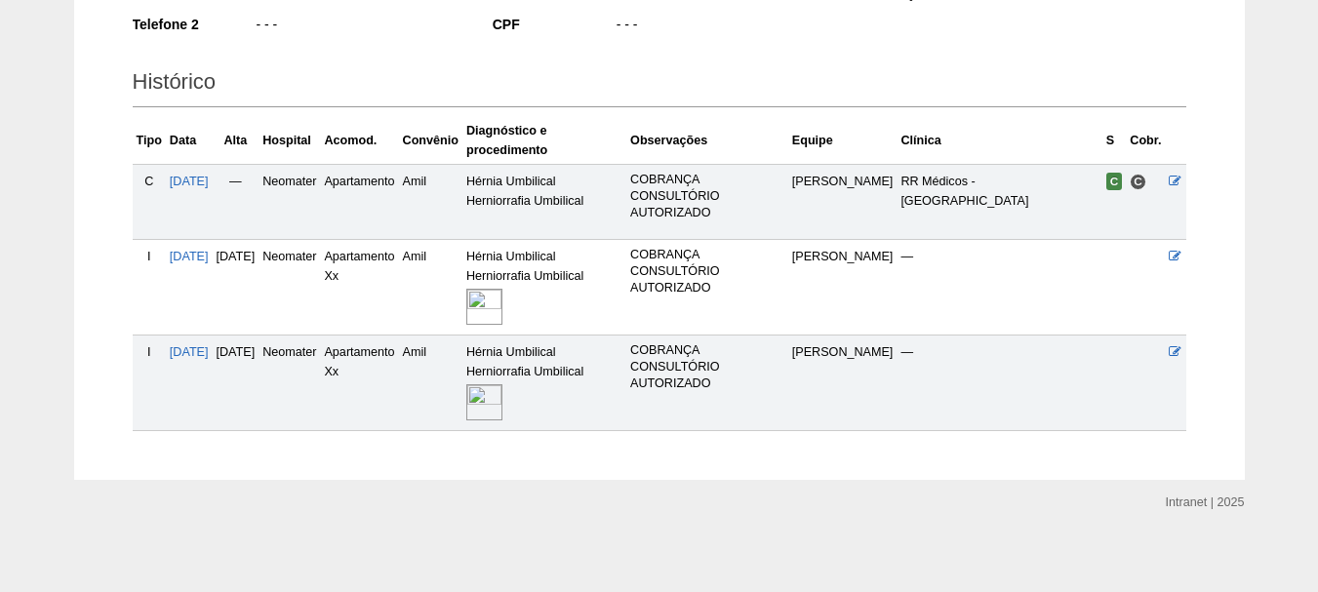
scroll to position [406, 0]
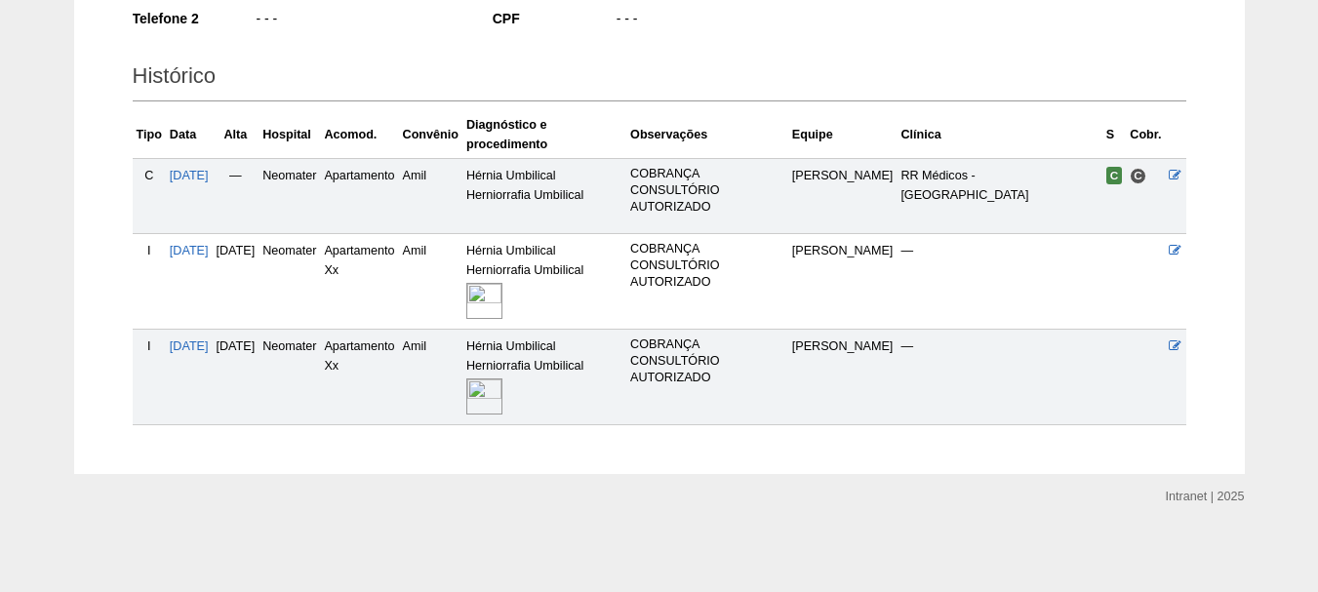
click at [502, 400] on img at bounding box center [484, 396] width 36 height 36
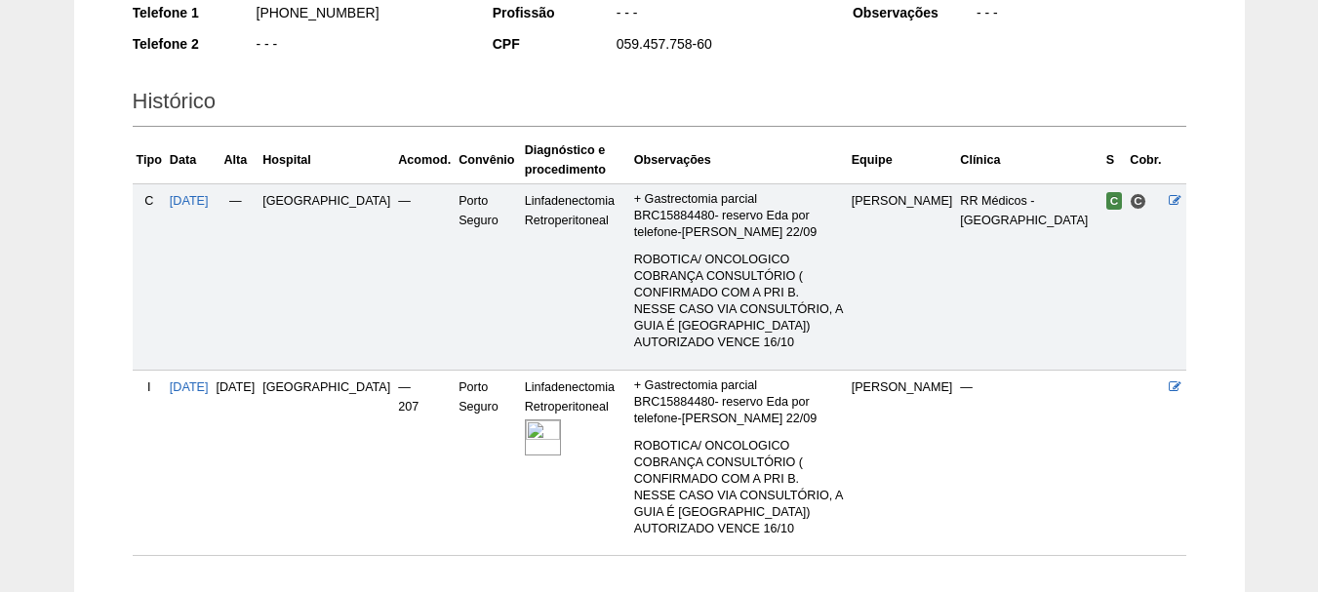
scroll to position [478, 0]
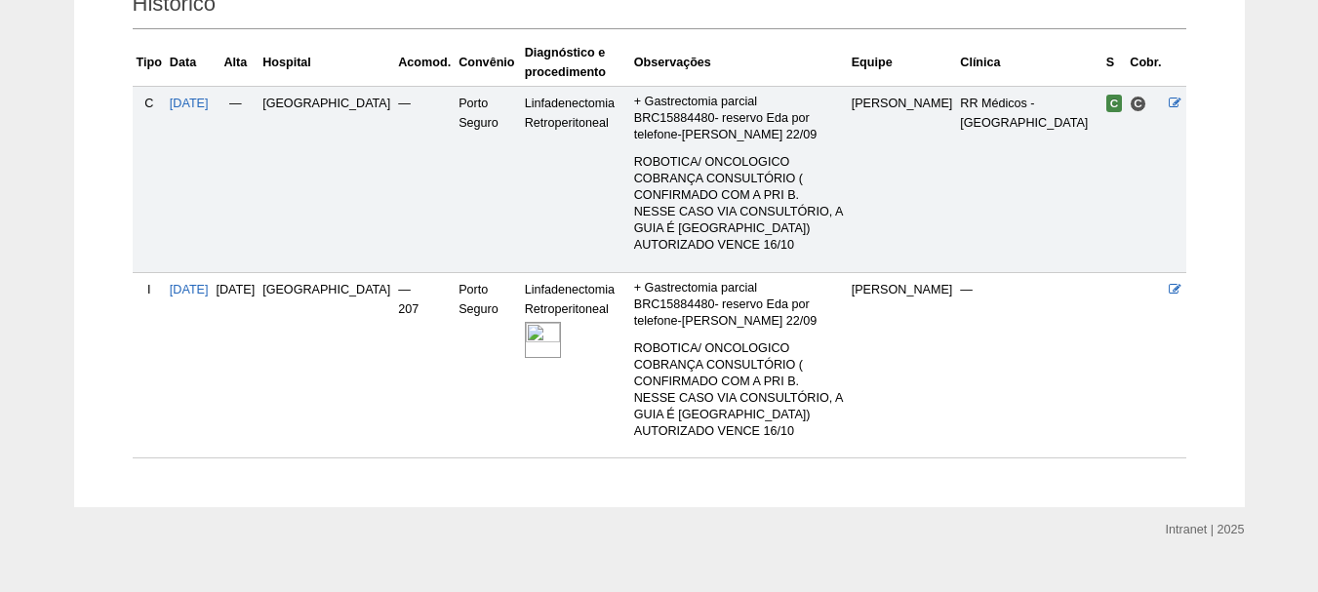
click at [525, 332] on img at bounding box center [543, 340] width 36 height 36
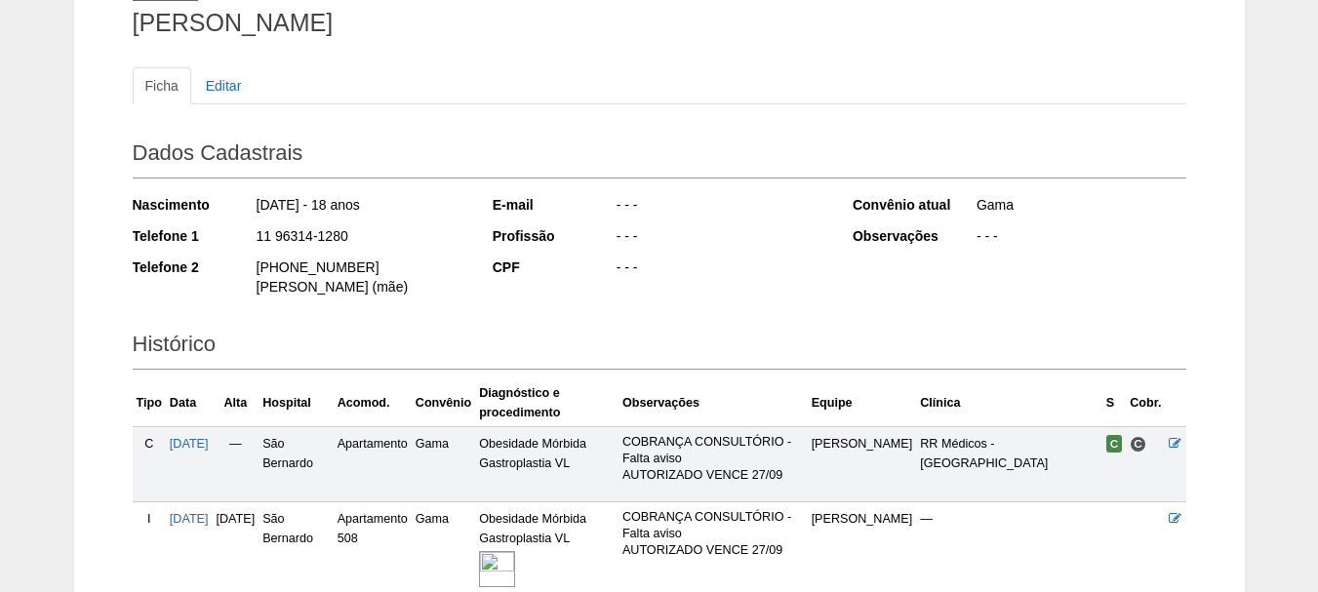
scroll to position [310, 0]
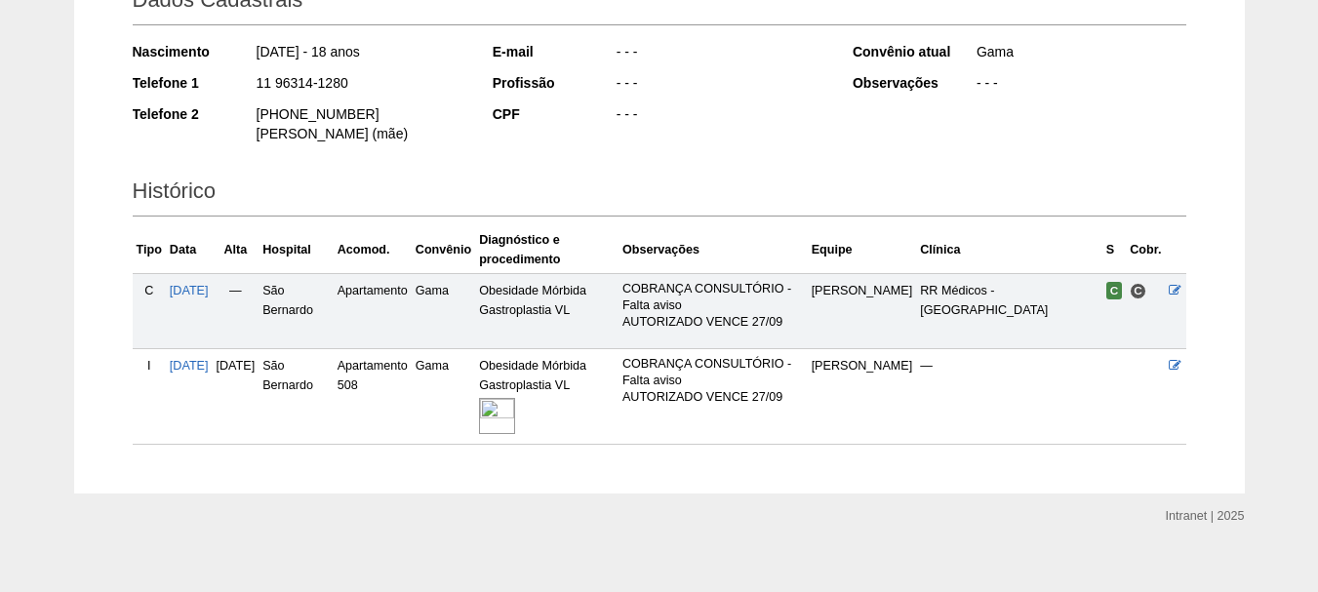
click at [515, 403] on img at bounding box center [497, 416] width 36 height 36
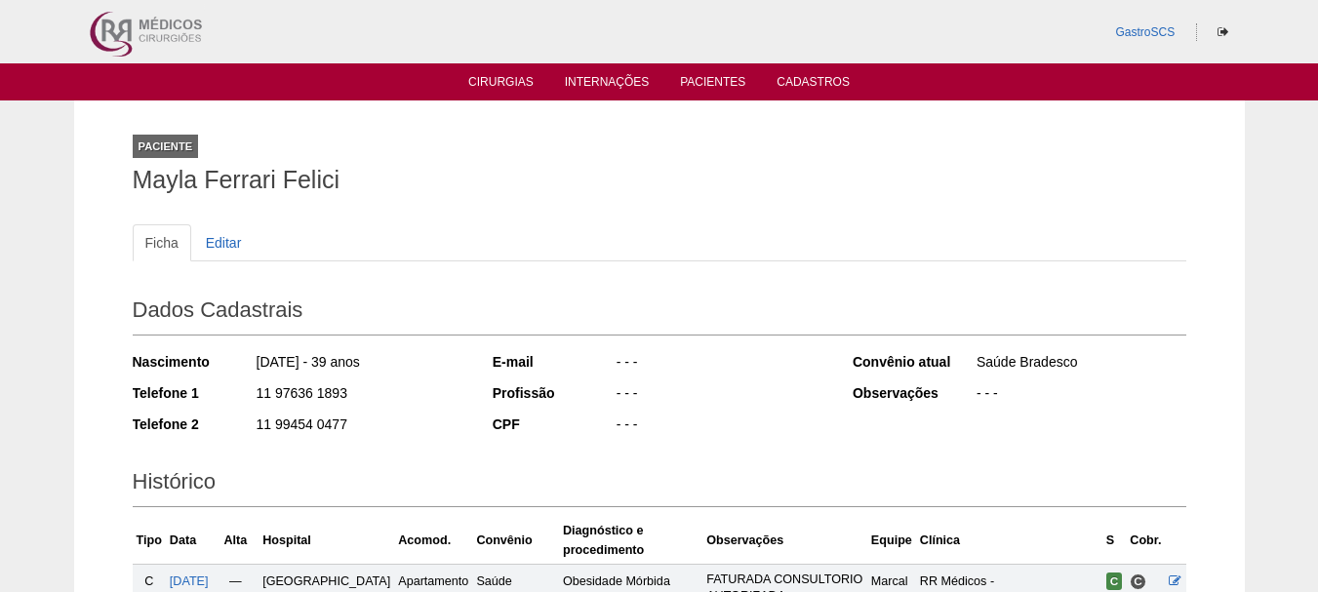
scroll to position [293, 0]
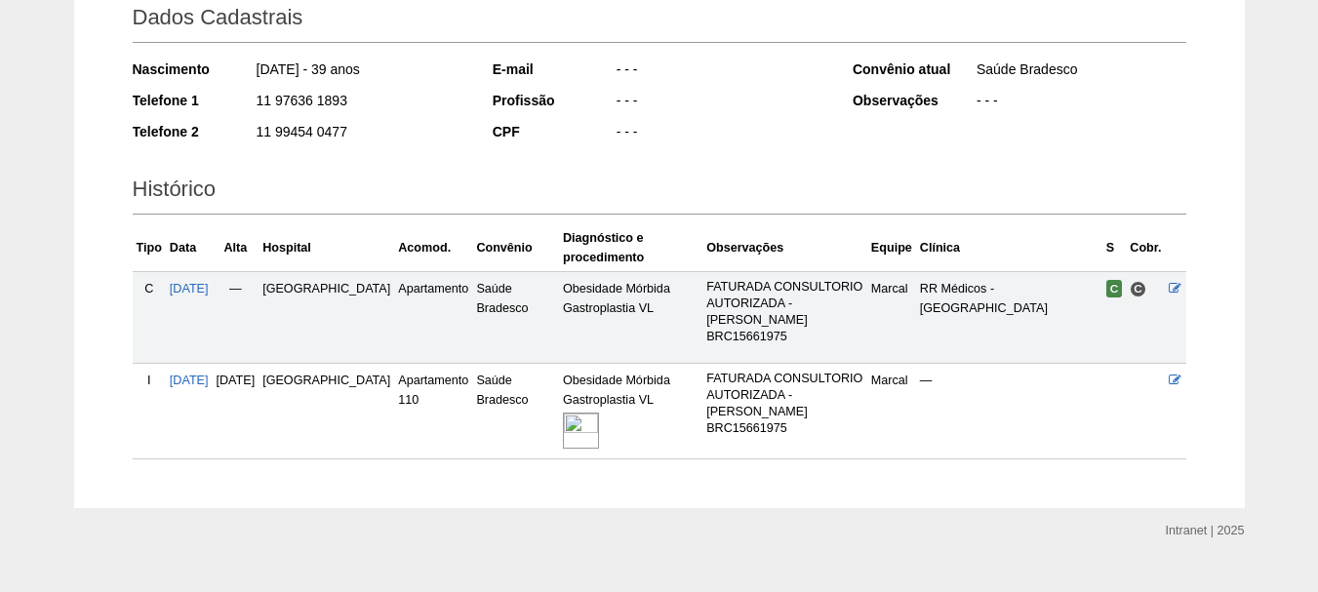
click at [568, 444] on img at bounding box center [581, 431] width 36 height 36
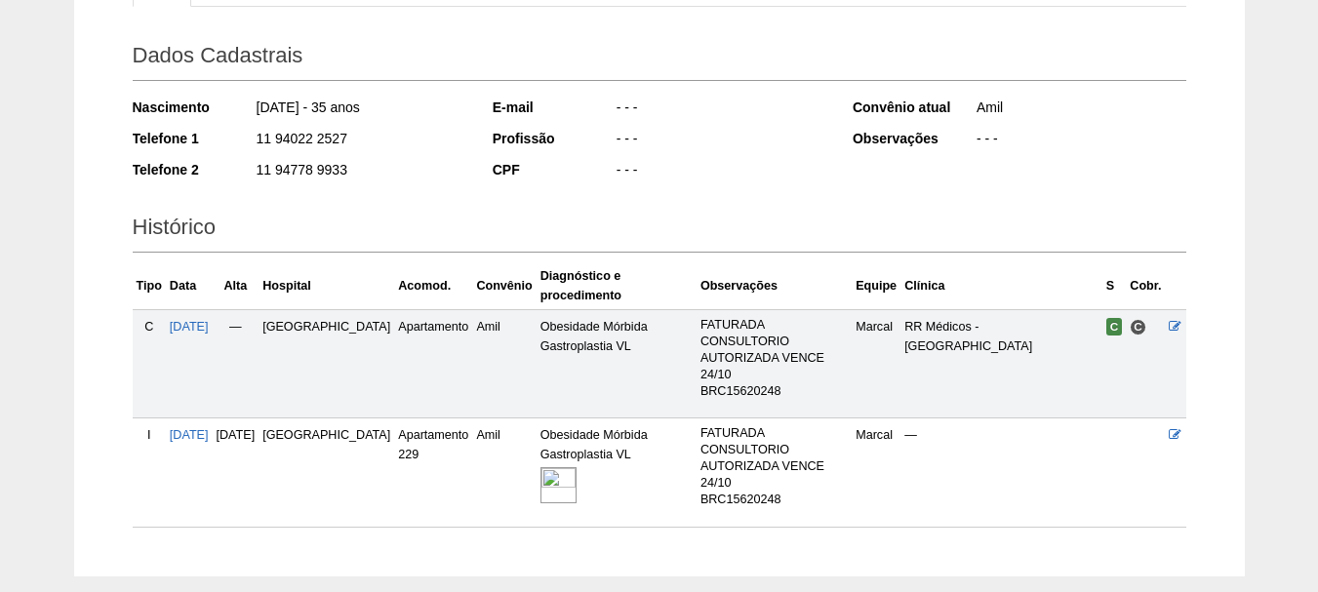
scroll to position [356, 0]
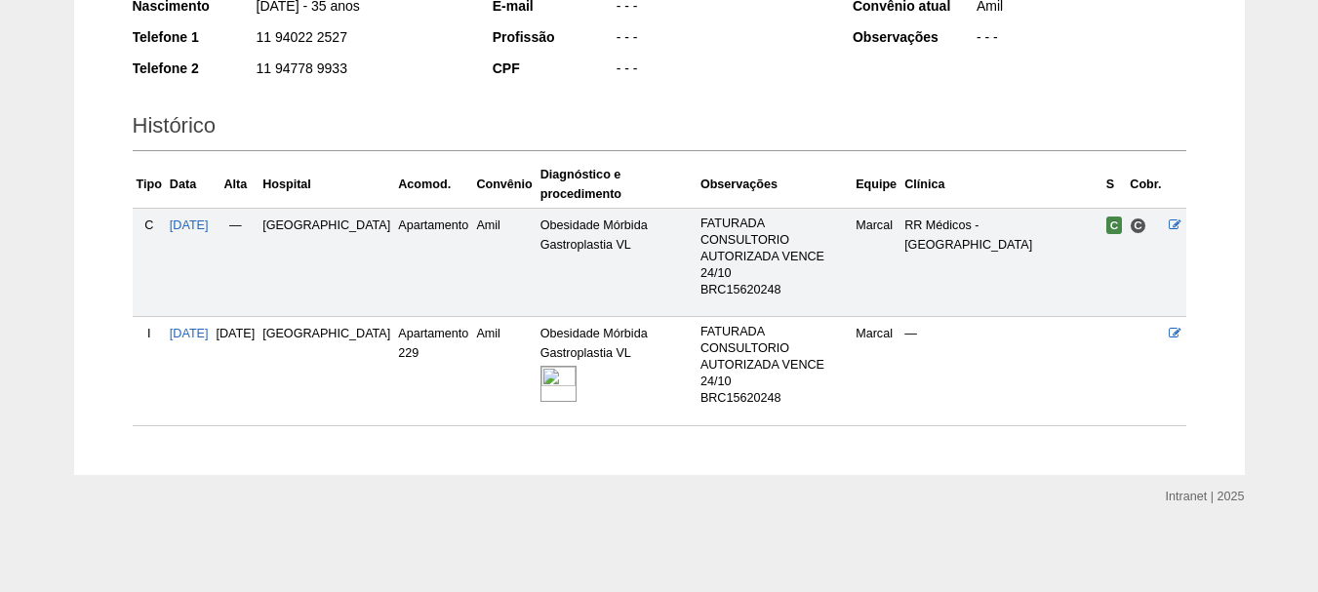
click at [540, 381] on img at bounding box center [558, 384] width 36 height 36
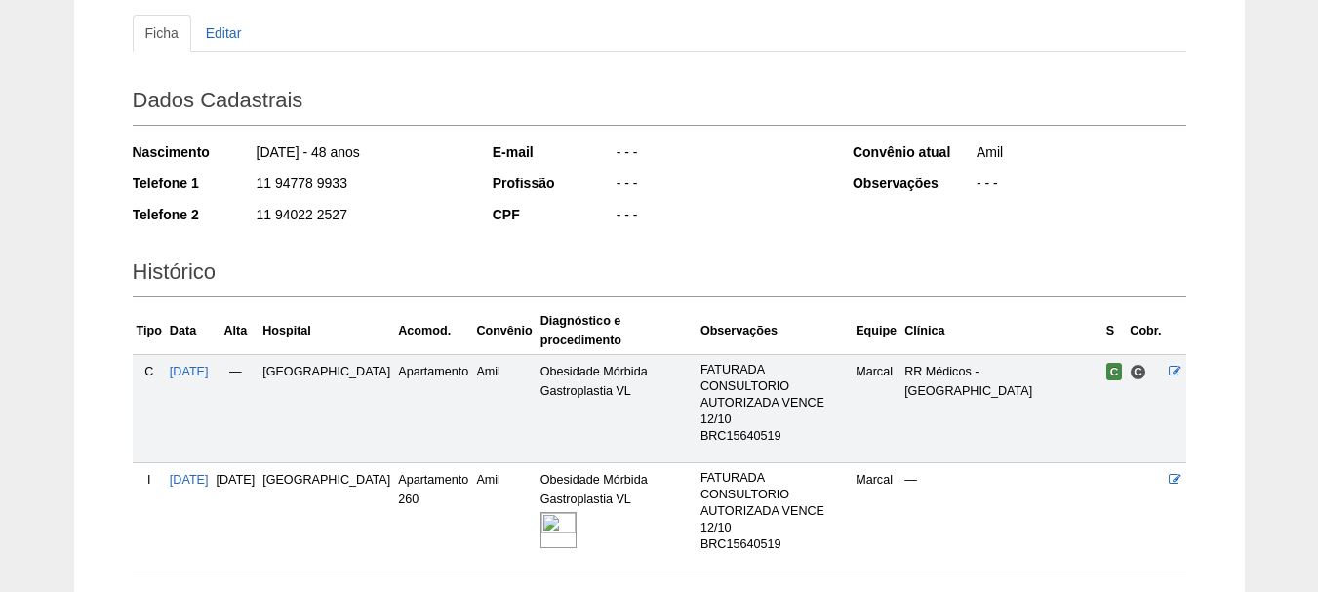
scroll to position [356, 0]
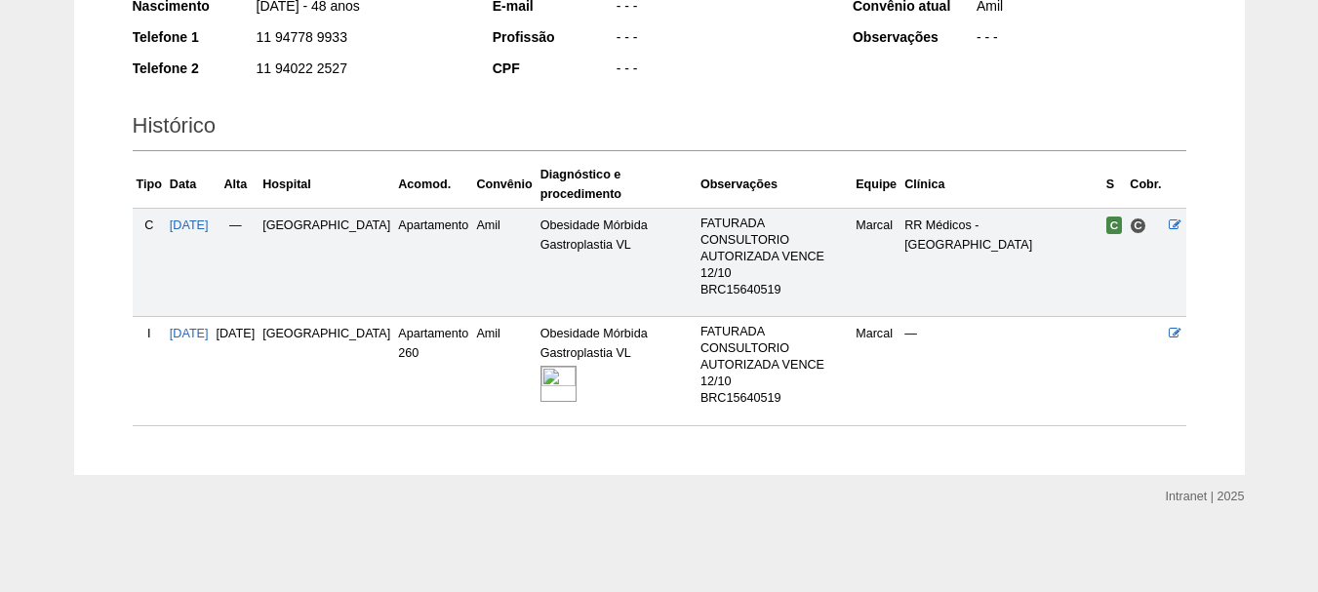
click at [540, 391] on img at bounding box center [558, 384] width 36 height 36
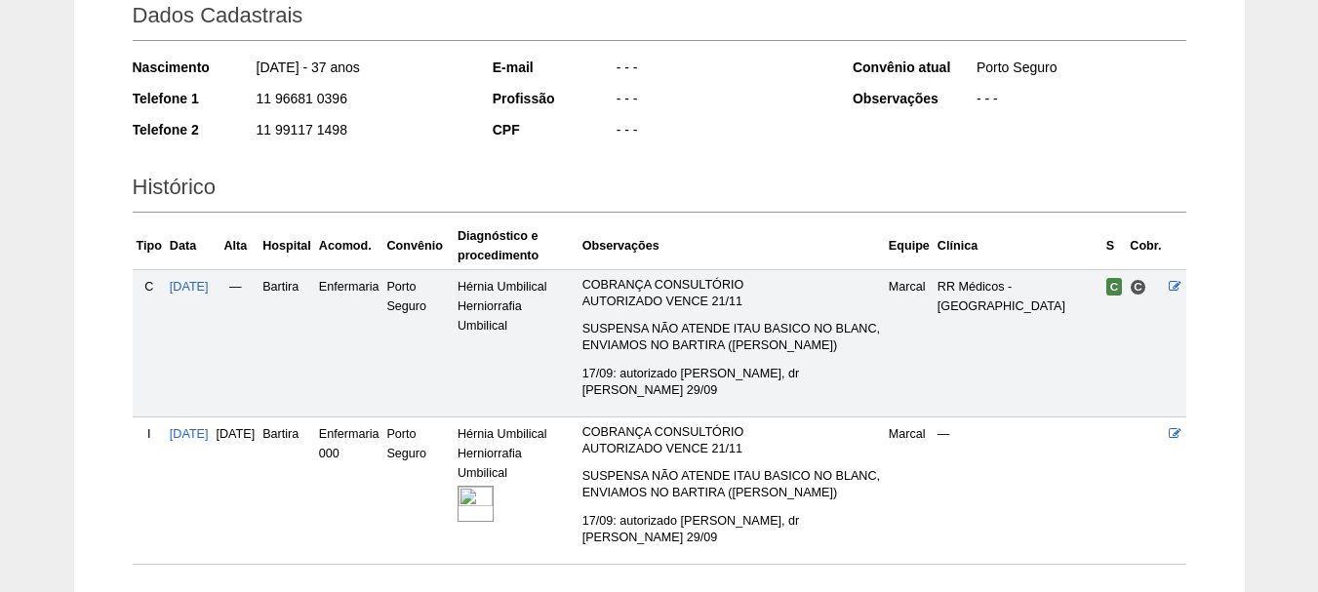
scroll to position [434, 0]
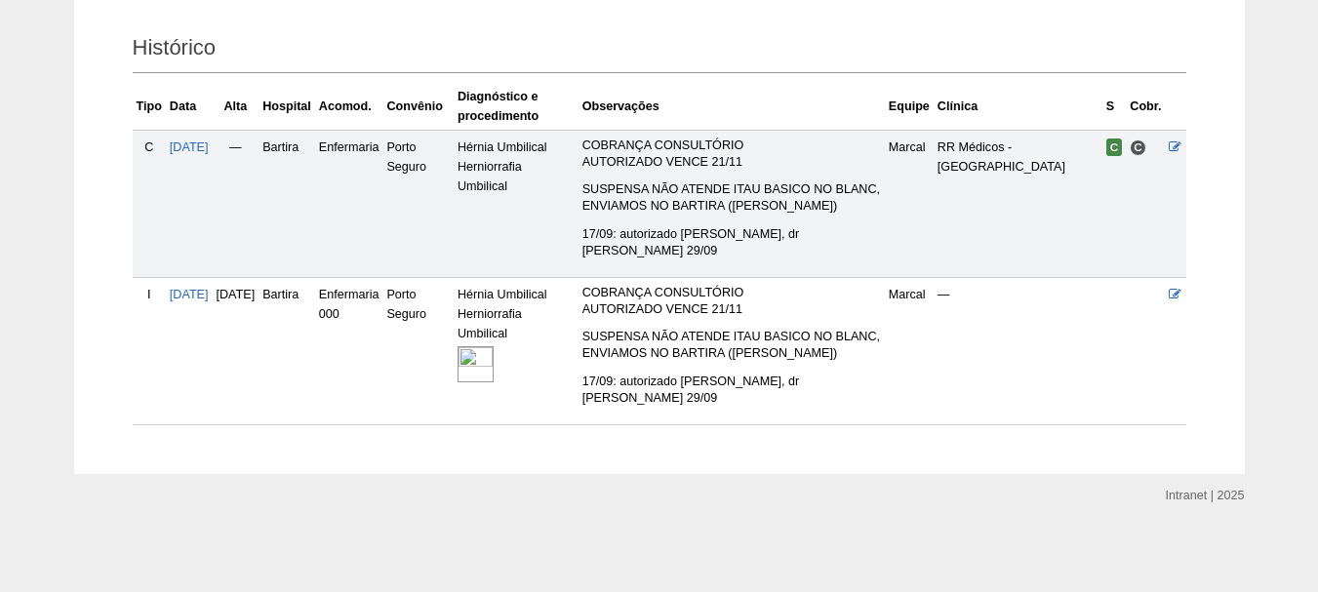
click at [494, 372] on img at bounding box center [475, 364] width 36 height 36
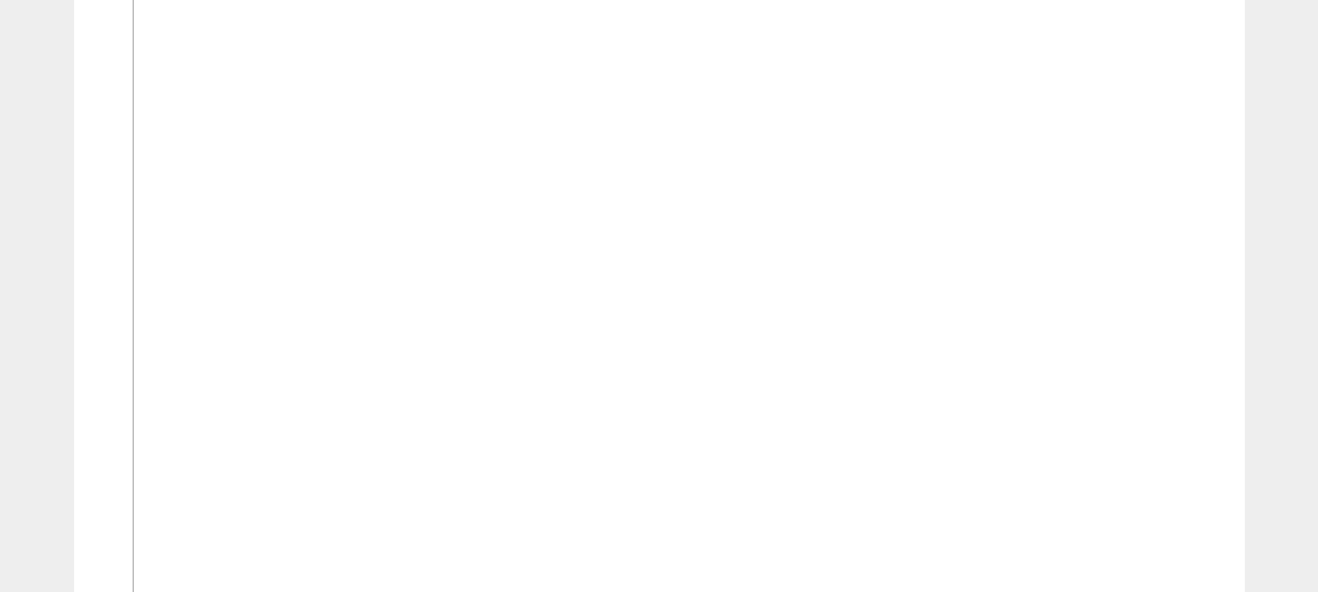
scroll to position [780, 0]
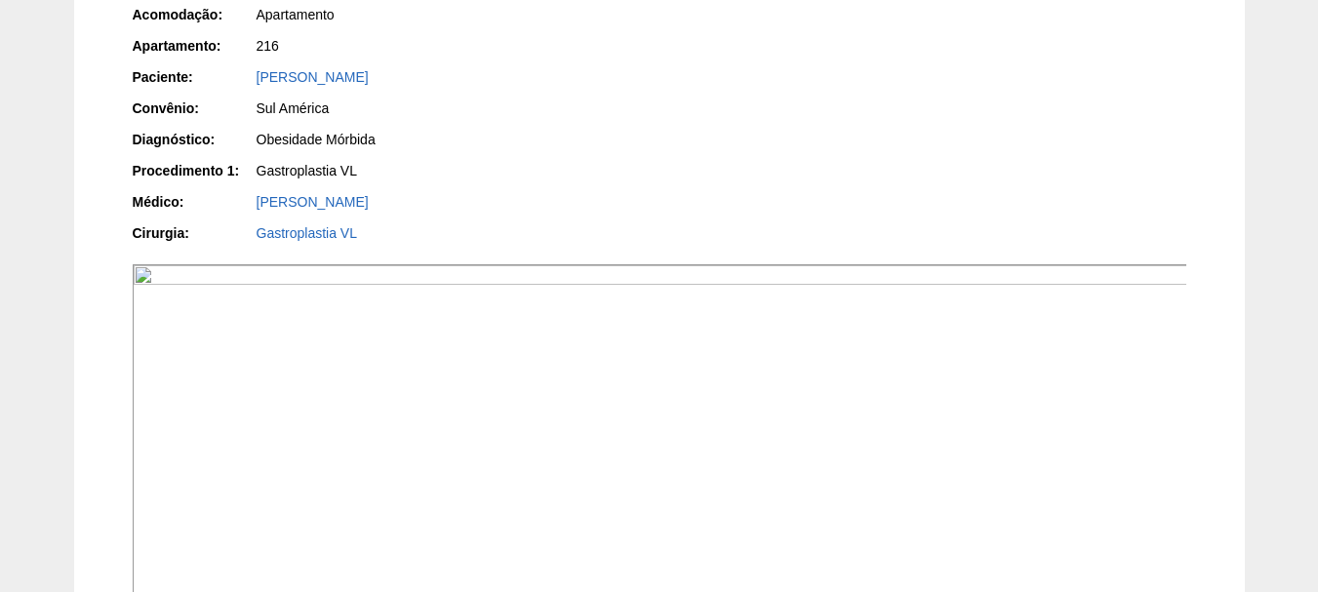
scroll to position [780, 0]
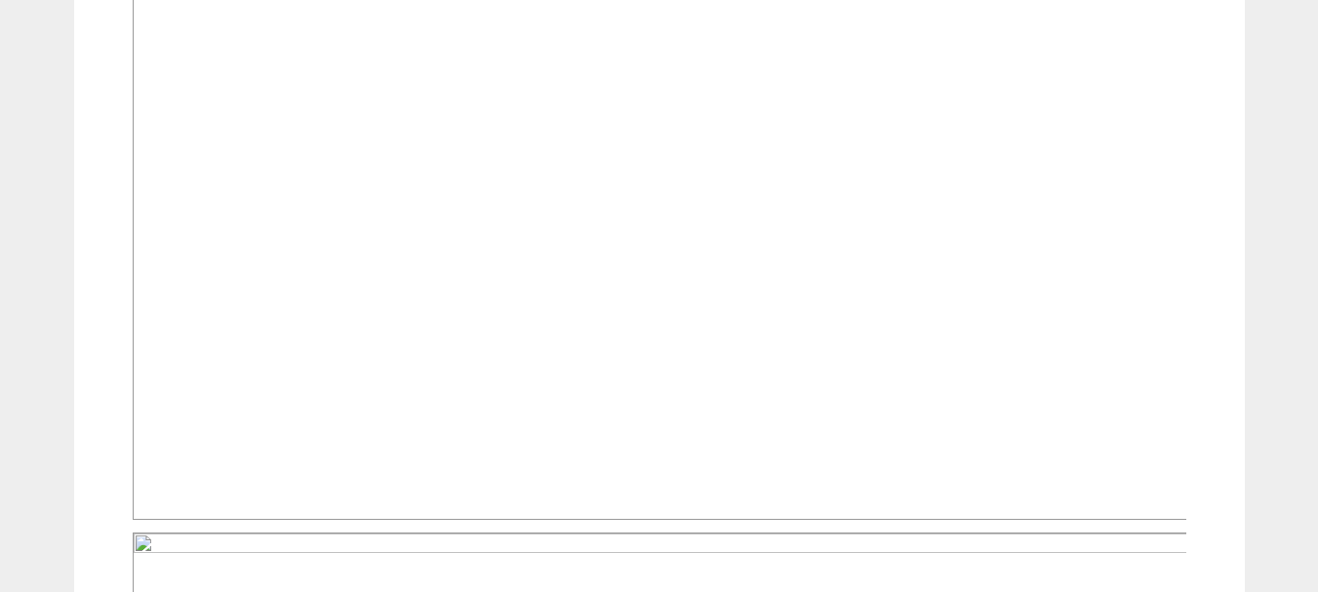
scroll to position [975, 0]
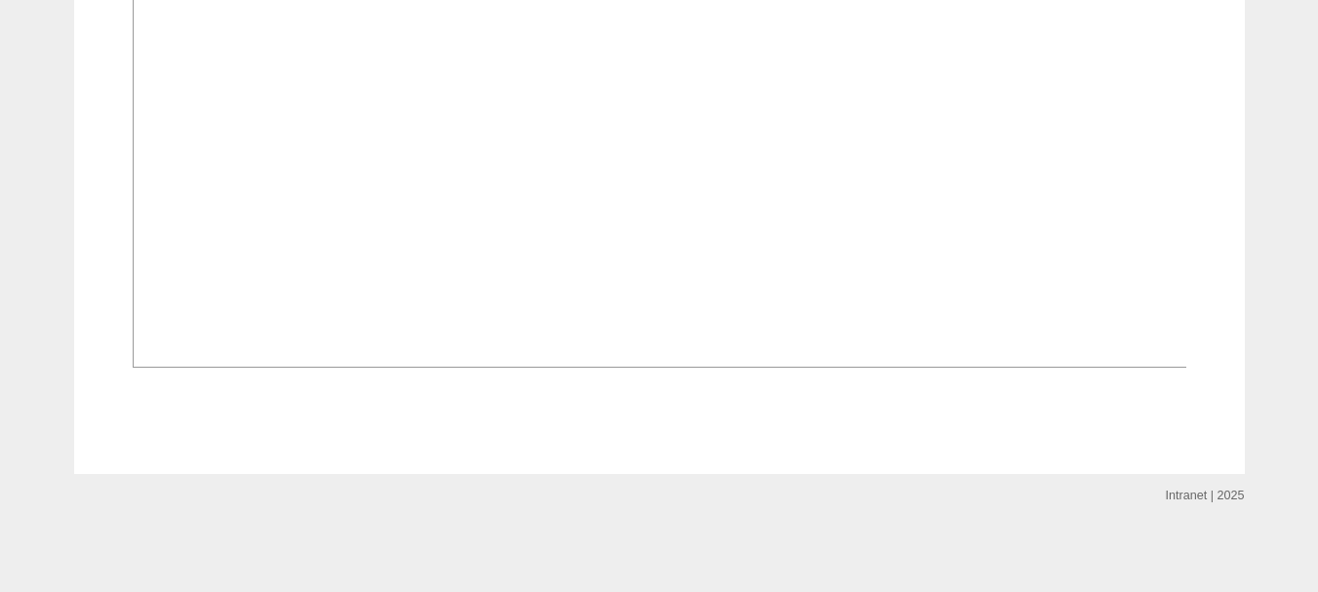
scroll to position [1366, 0]
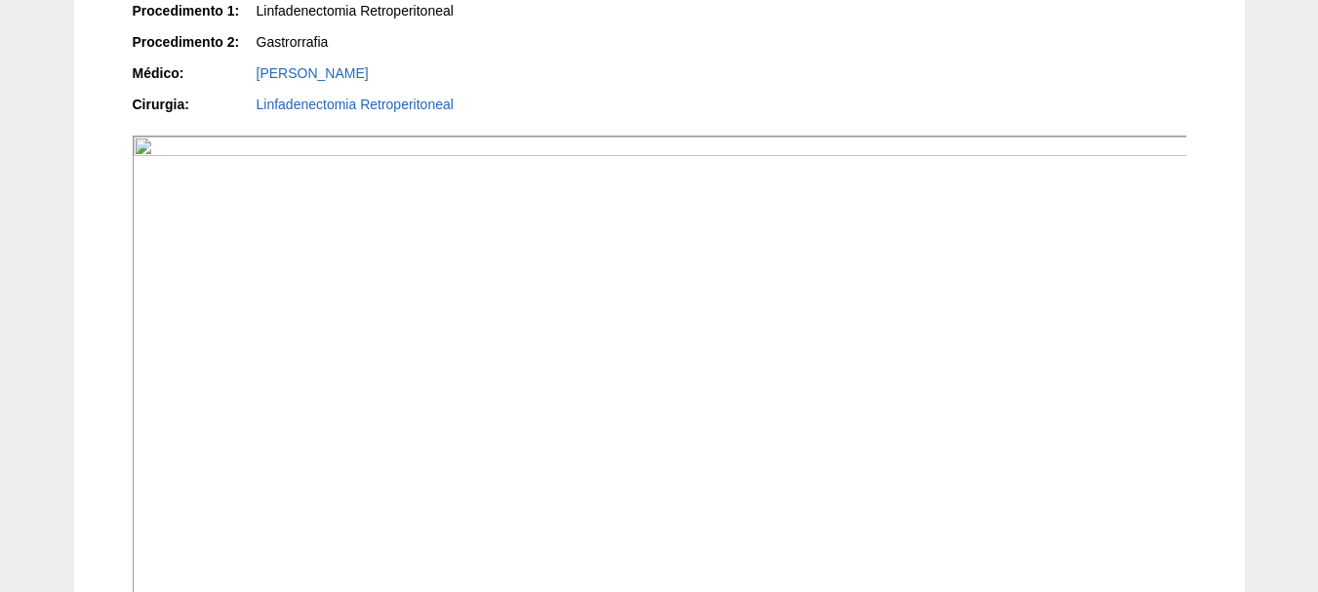
scroll to position [780, 0]
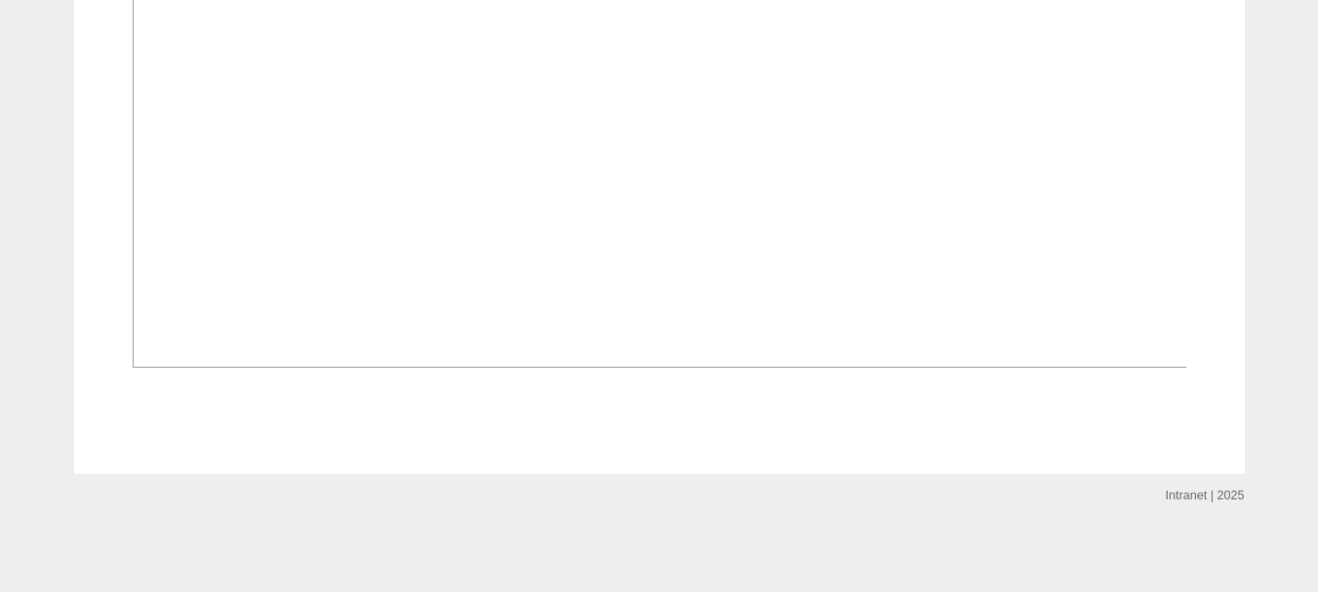
scroll to position [1561, 0]
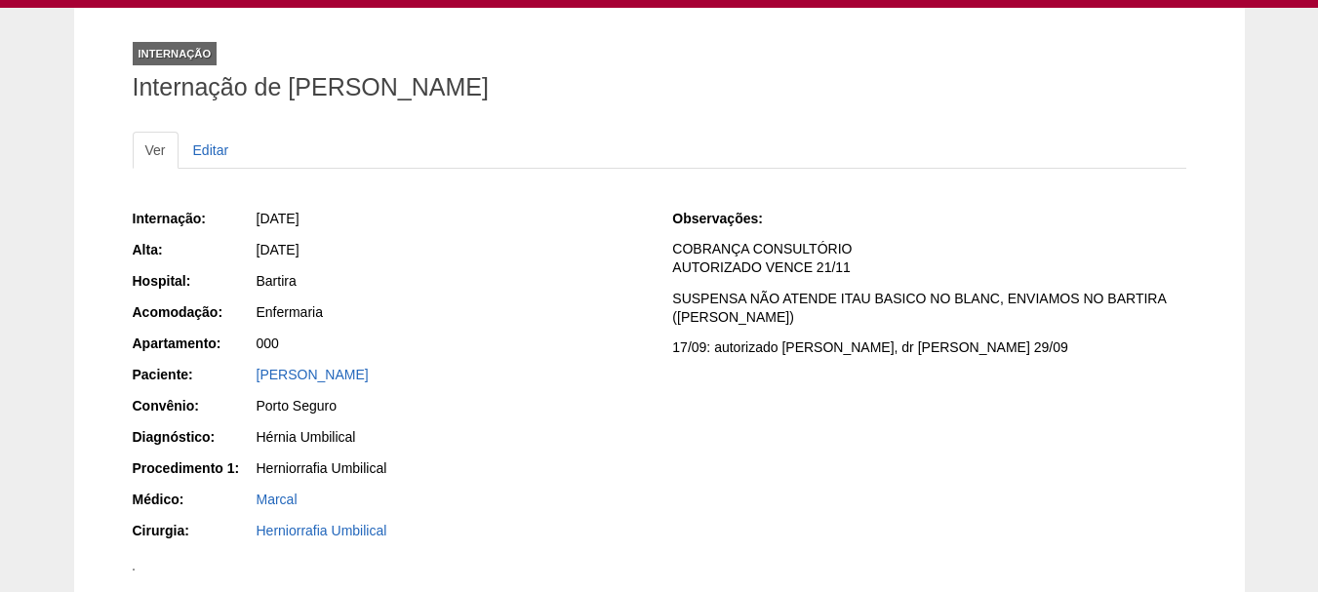
scroll to position [580, 0]
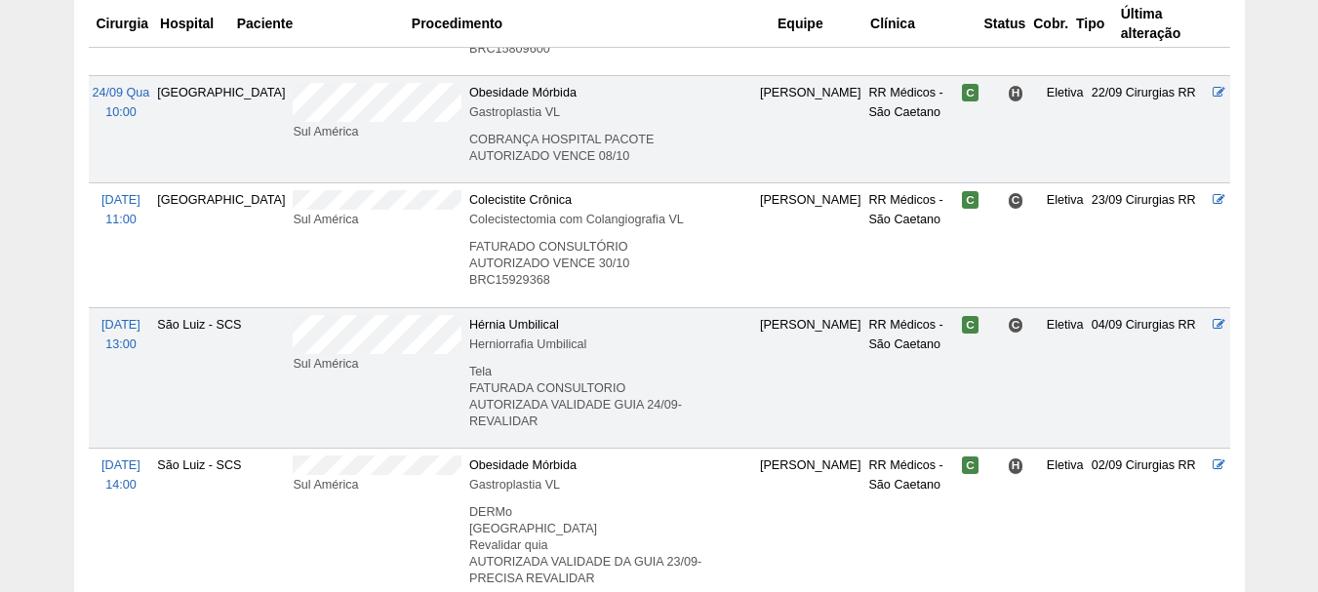
scroll to position [2731, 0]
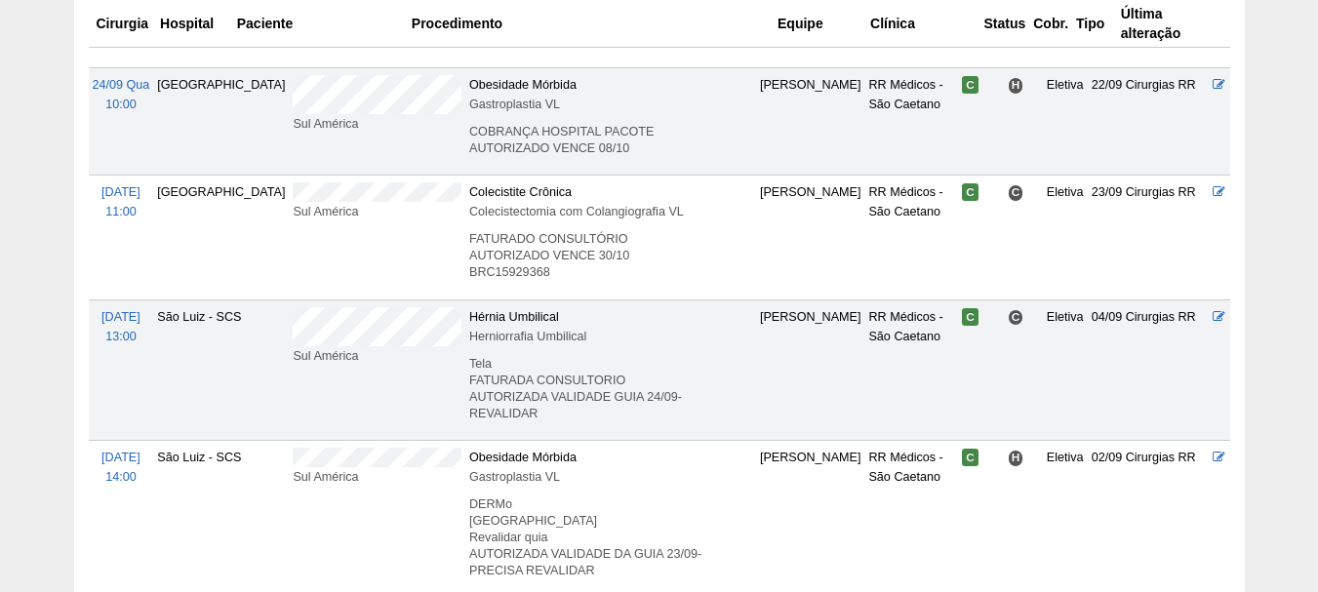
drag, startPoint x: 301, startPoint y: 282, endPoint x: 59, endPoint y: 235, distance: 247.3
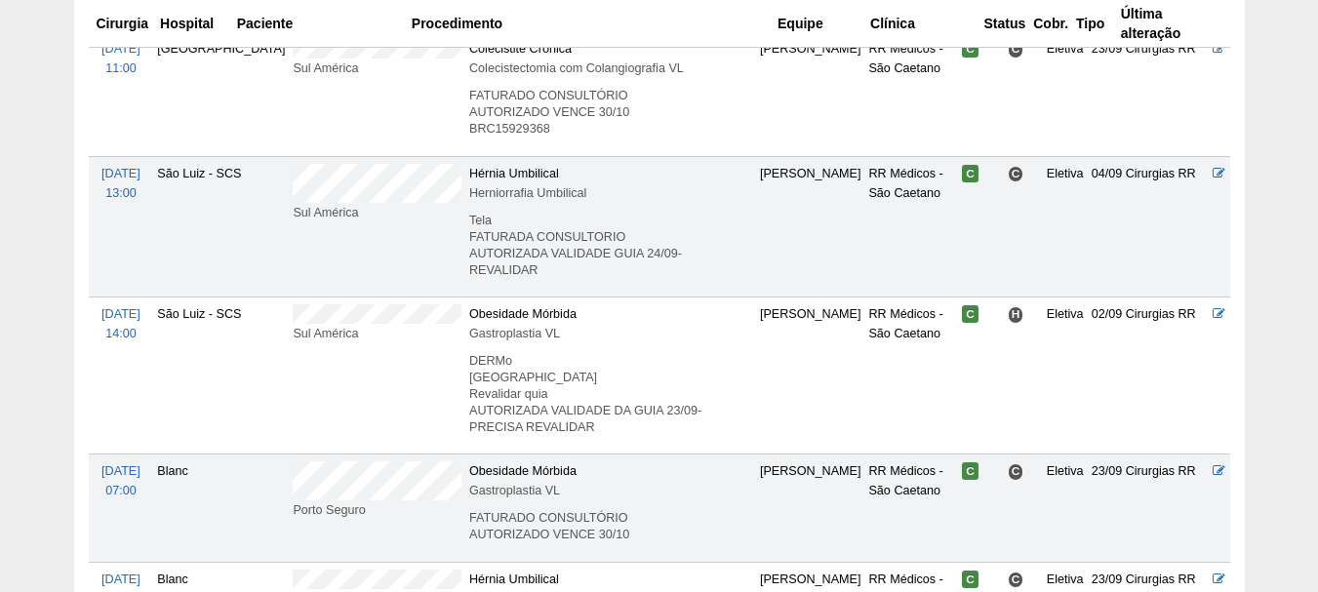
scroll to position [3066, 0]
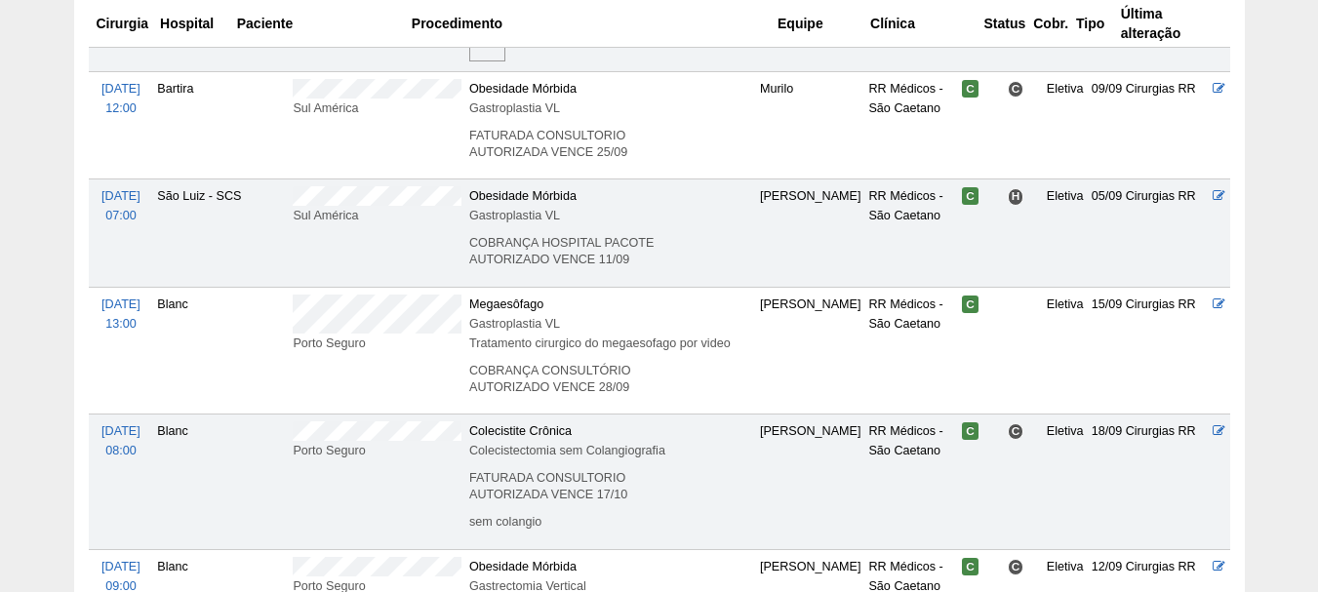
click at [246, 37] on th "Paciente" at bounding box center [320, 24] width 175 height 48
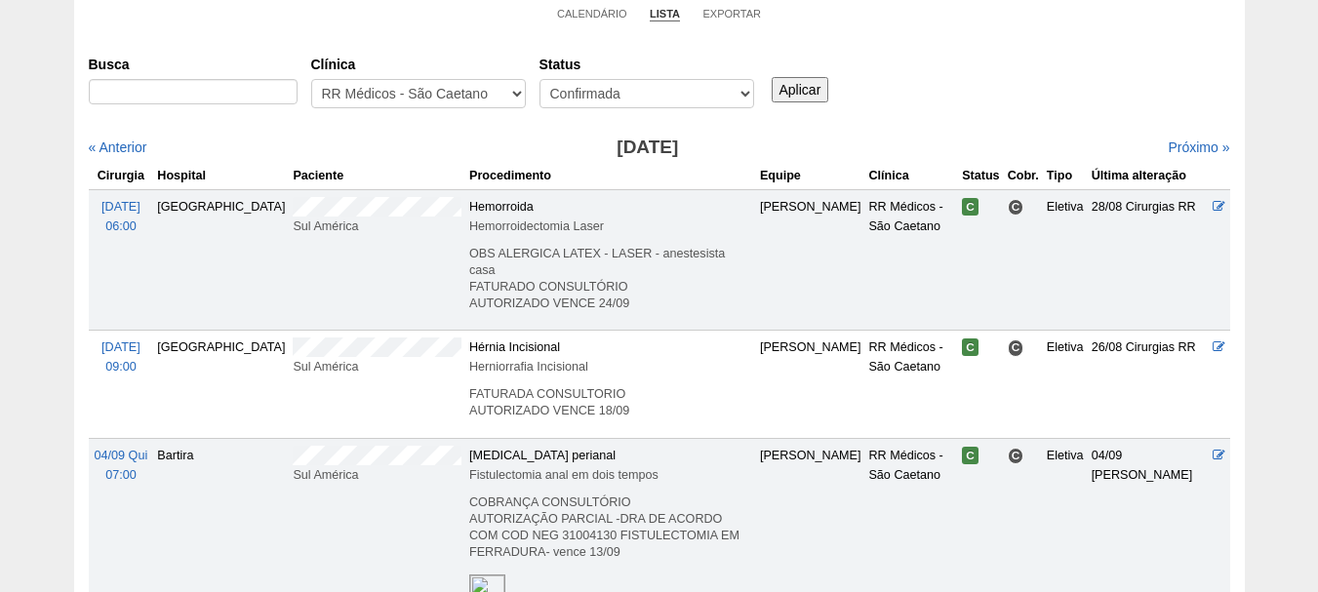
scroll to position [0, 0]
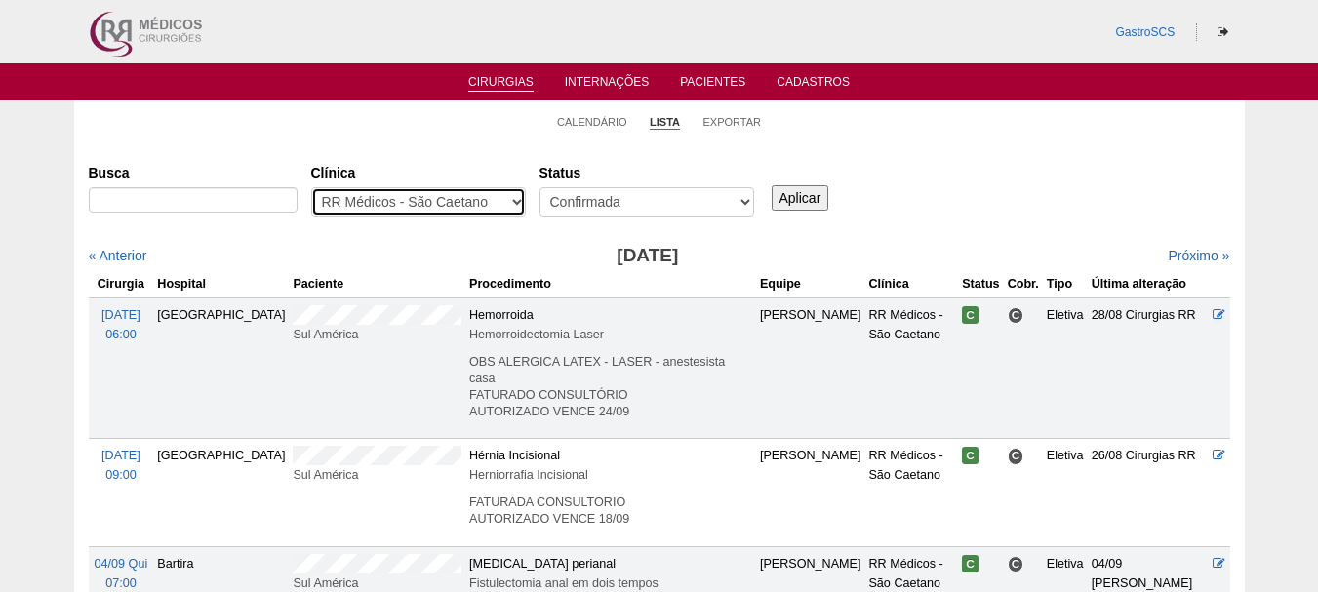
click at [376, 188] on select "- Qualquer - 6R Alphaville Assunção Bartira Brasil Christovão da Gama Cruz Azul…" at bounding box center [418, 201] width 215 height 29
select select "49"
click at [311, 187] on select "- Qualquer - 6R Alphaville Assunção Bartira Brasil Christovão da Gama Cruz Azul…" at bounding box center [418, 201] width 215 height 29
click at [810, 194] on input "Aplicar" at bounding box center [801, 197] width 58 height 25
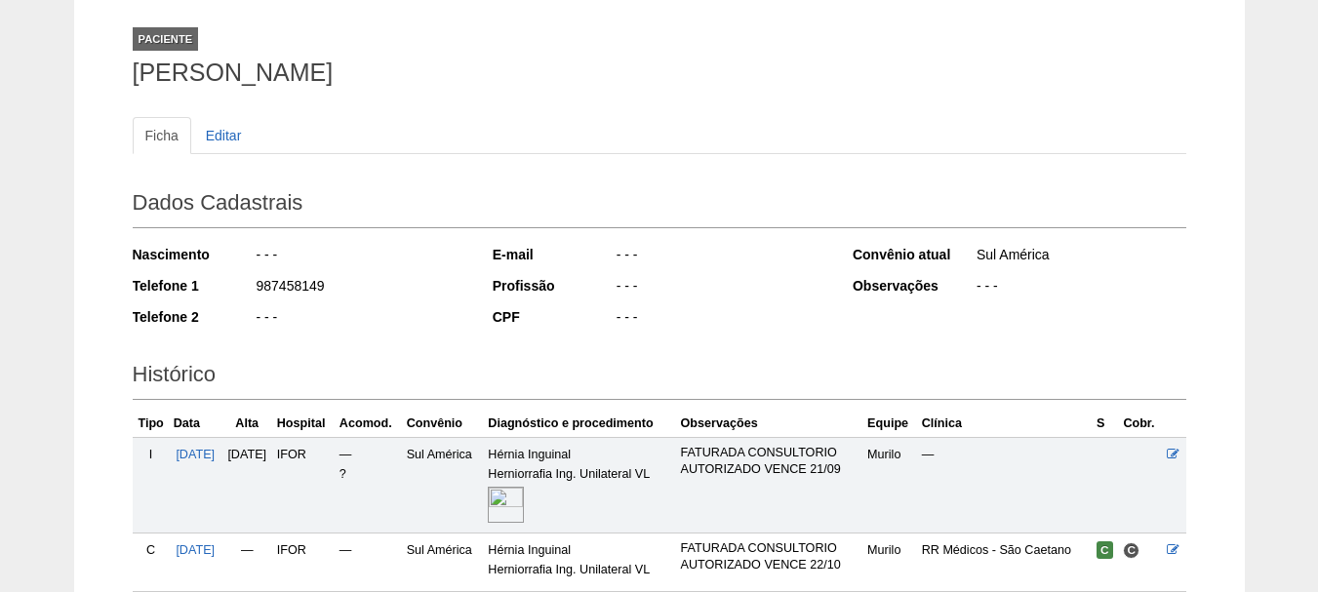
scroll to position [274, 0]
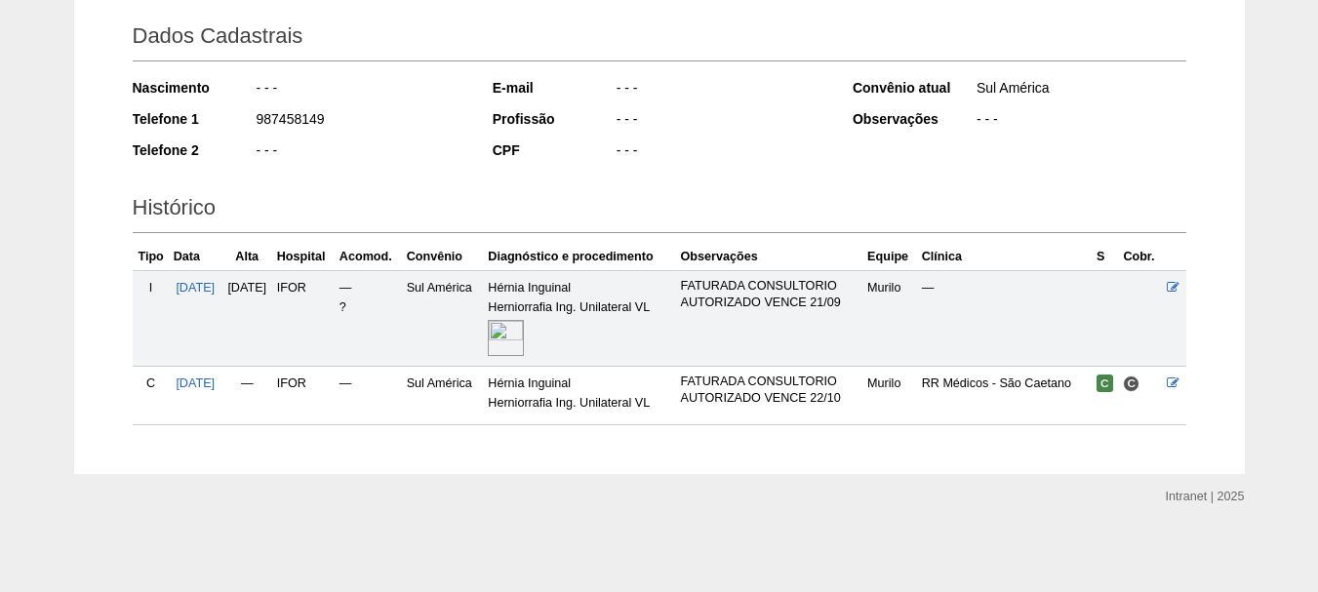
click at [524, 333] on img at bounding box center [506, 338] width 36 height 36
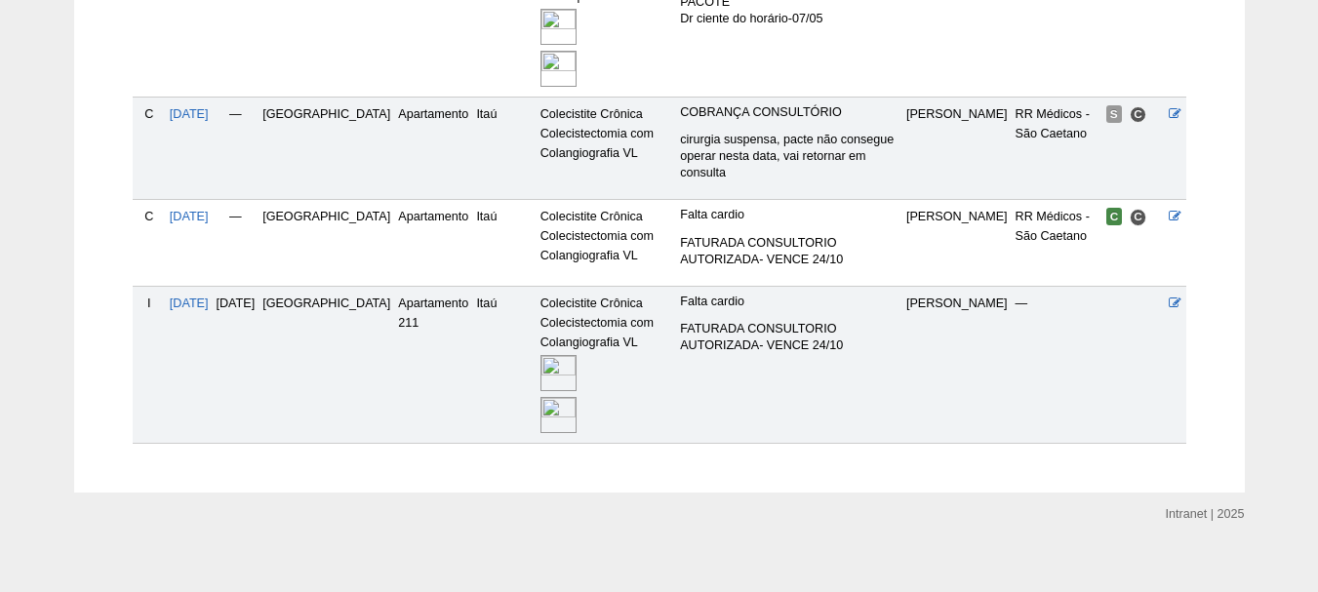
scroll to position [693, 0]
click at [540, 400] on img at bounding box center [558, 413] width 36 height 36
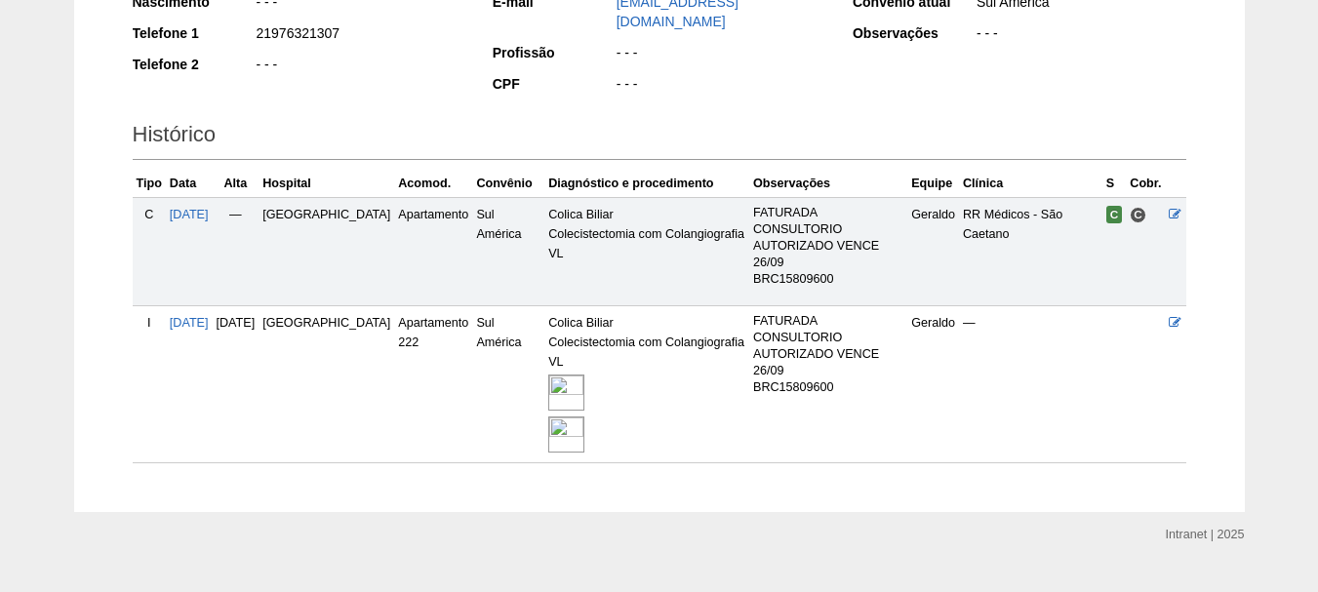
scroll to position [369, 0]
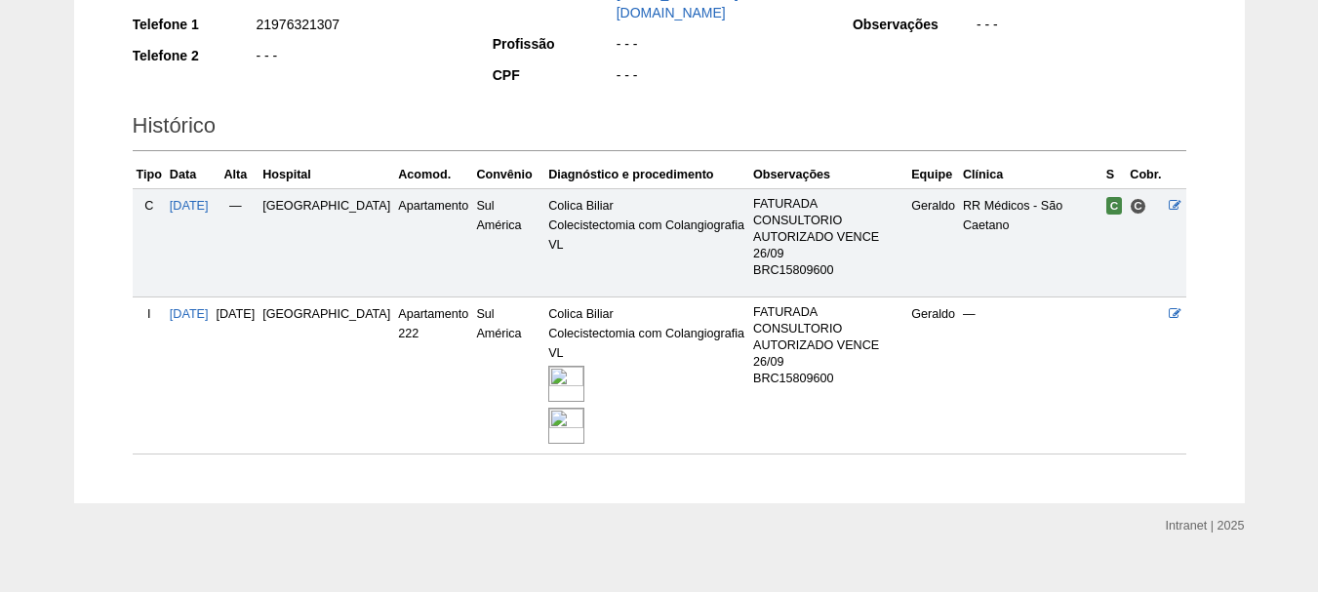
click at [548, 412] on img at bounding box center [566, 426] width 36 height 36
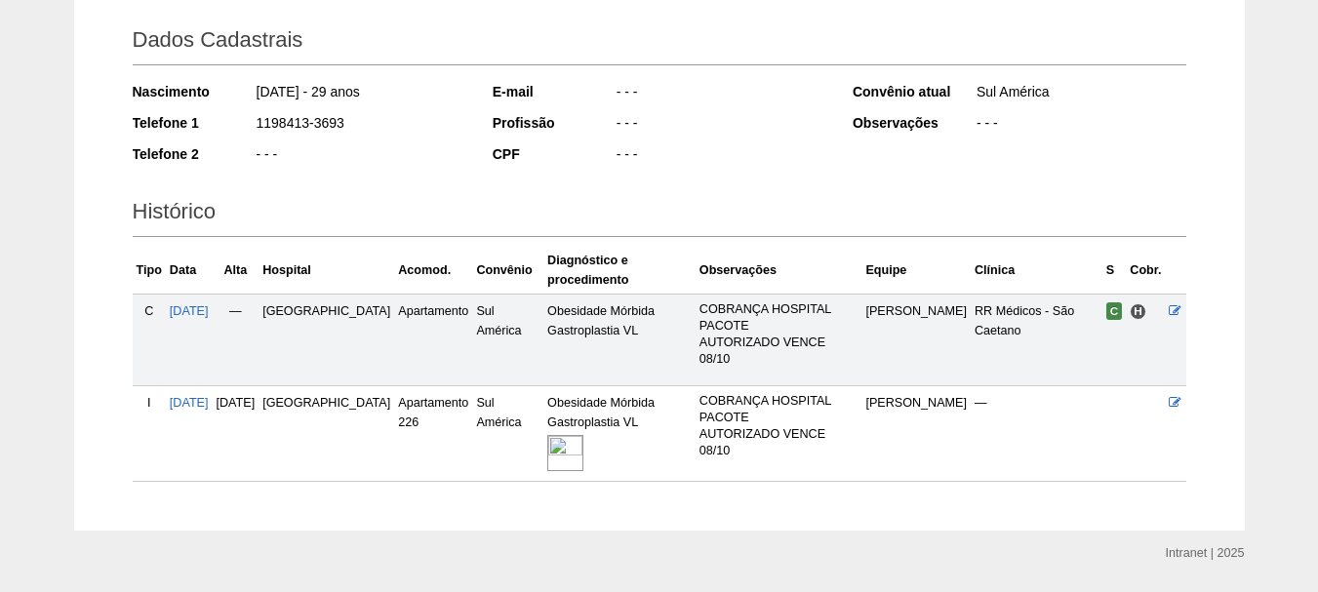
scroll to position [310, 0]
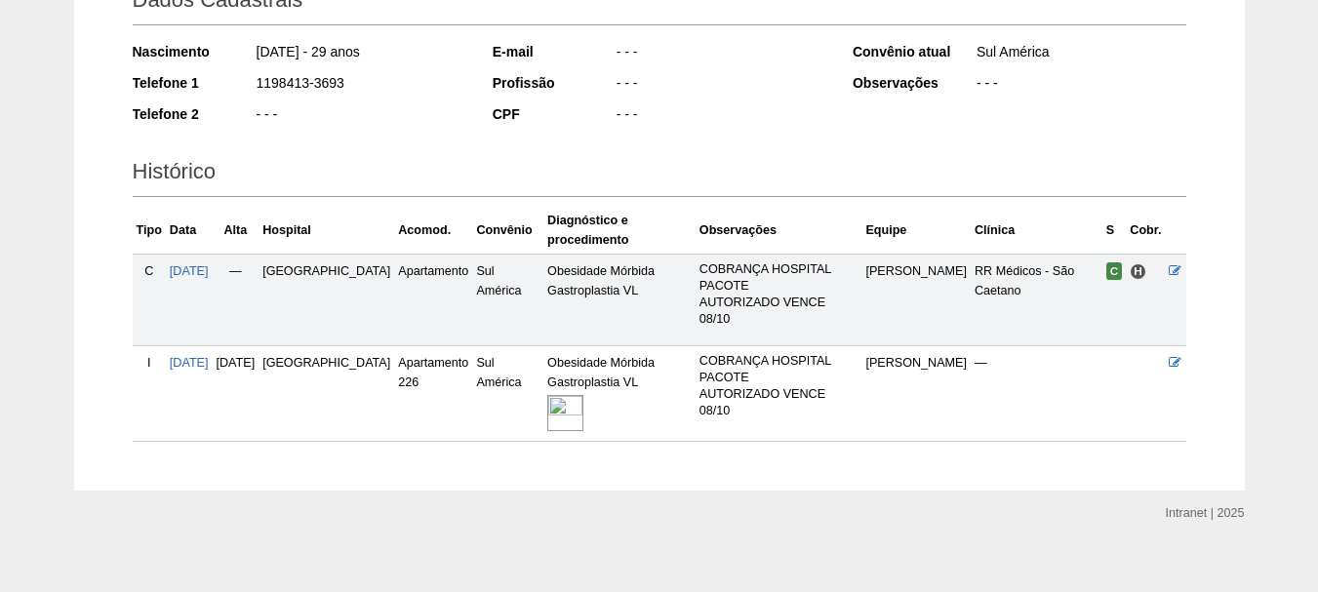
click at [547, 395] on img at bounding box center [565, 413] width 36 height 36
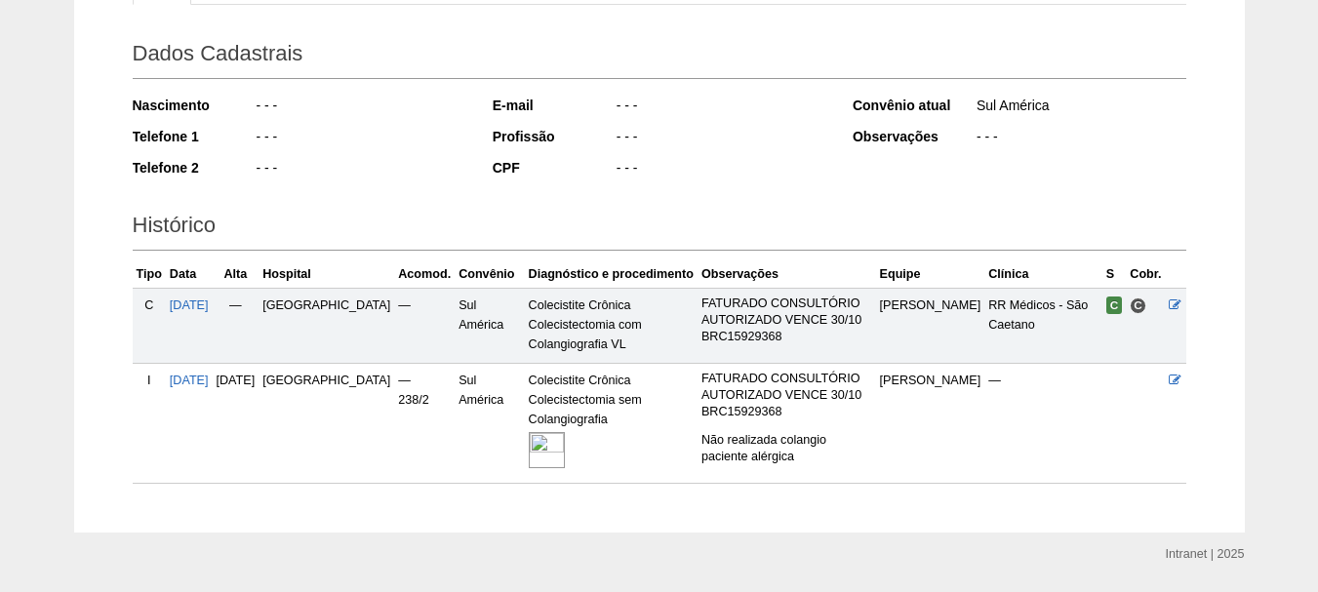
scroll to position [315, 0]
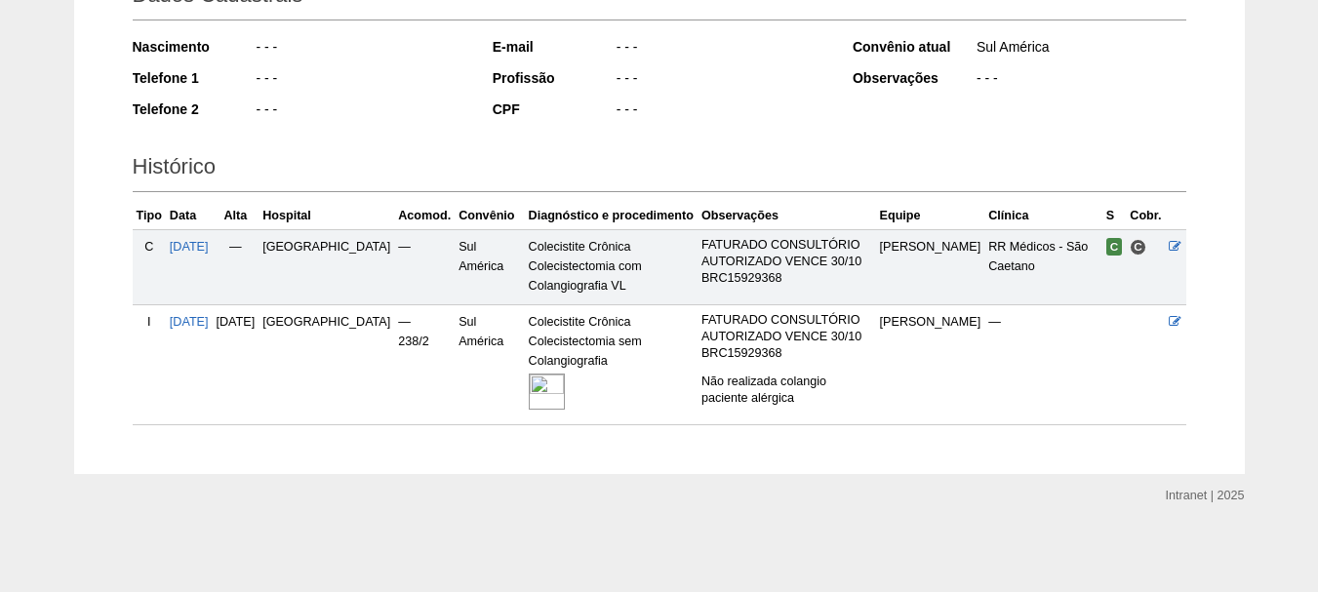
click at [529, 391] on img at bounding box center [547, 392] width 36 height 36
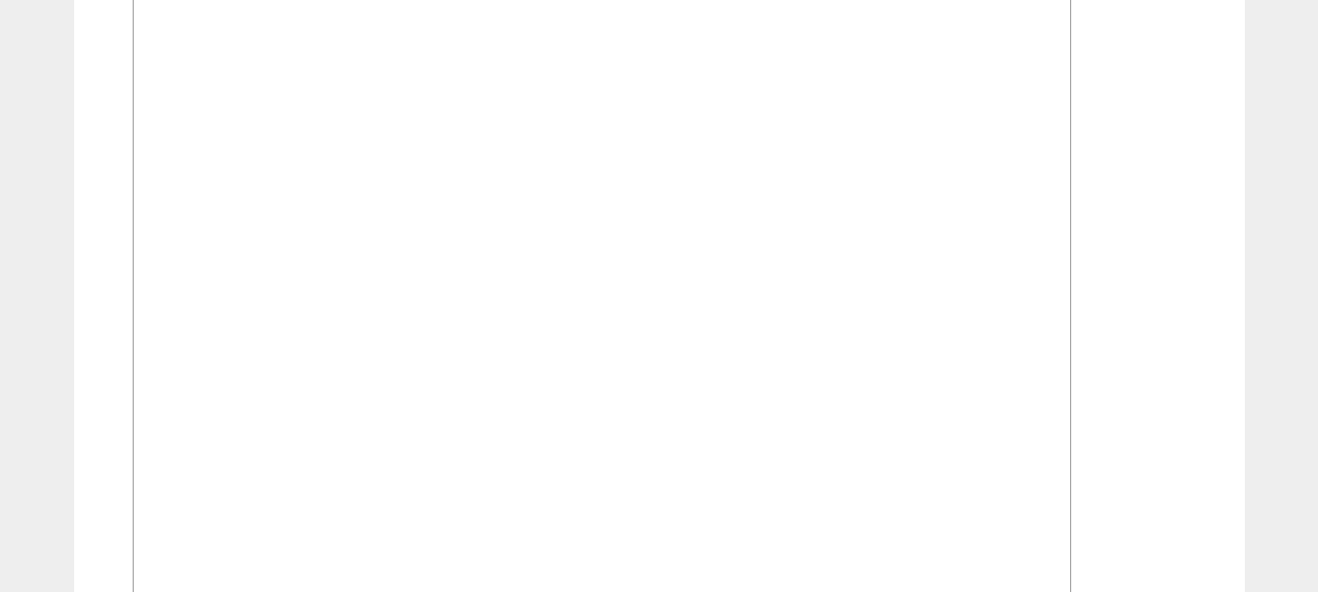
scroll to position [1366, 0]
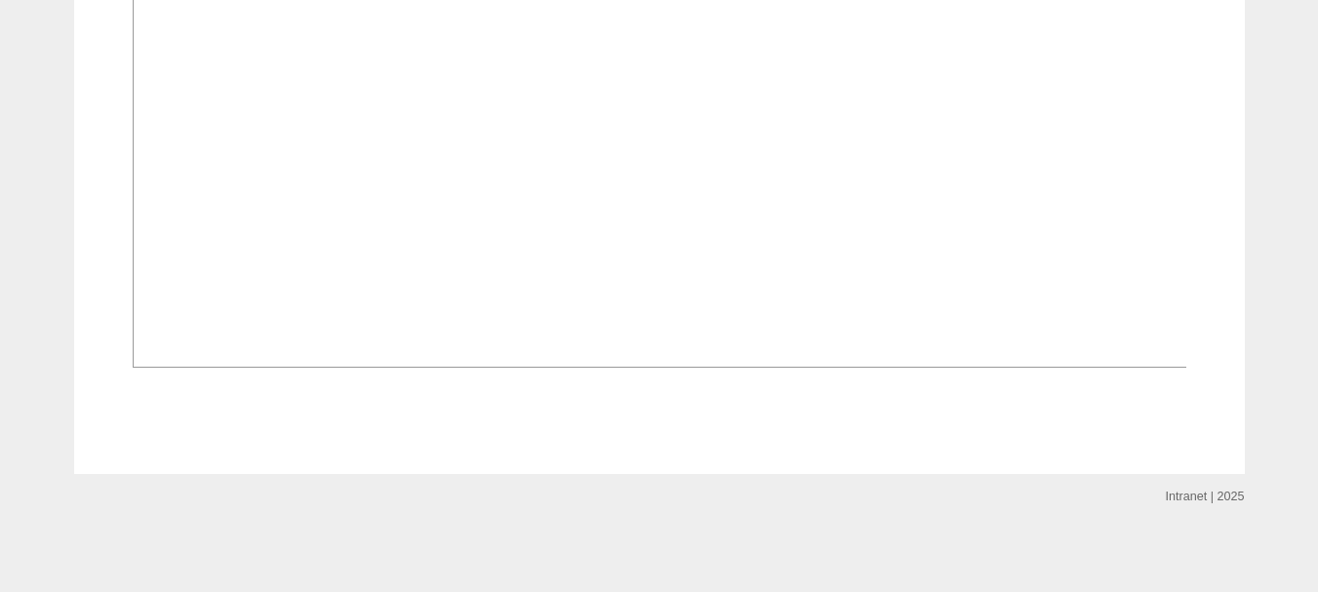
scroll to position [3804, 0]
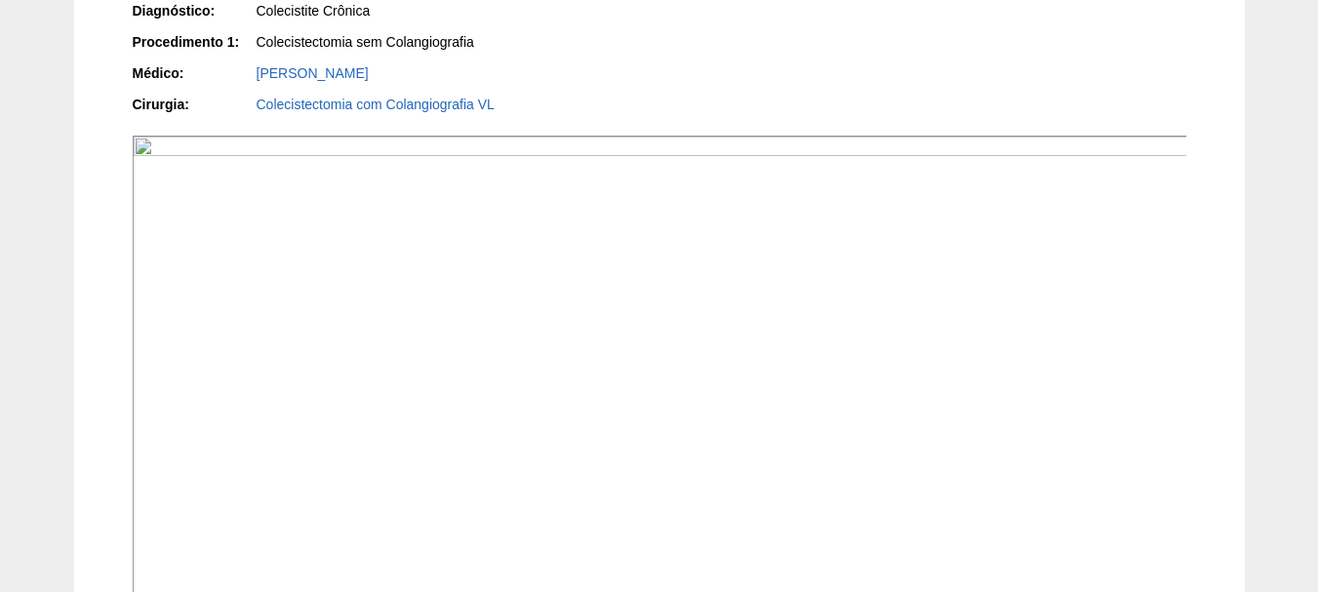
scroll to position [780, 0]
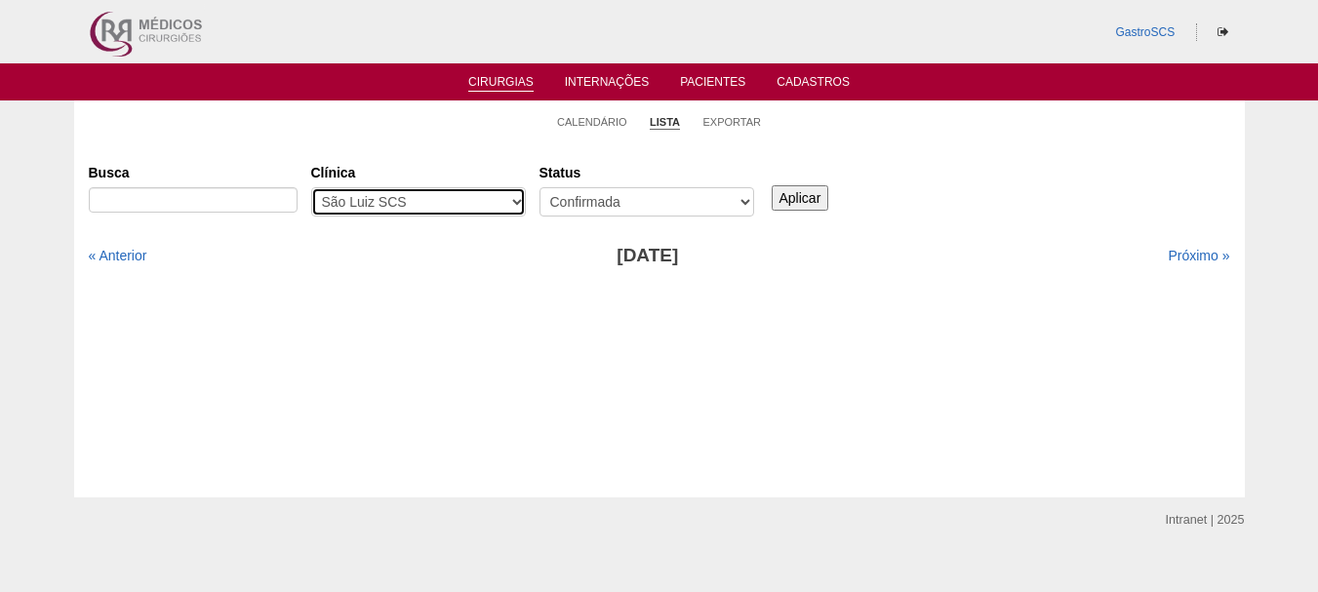
click at [376, 197] on select "- Qualquer - 6R Alphaville Assunção Bartira Brasil Christovão da Gama Cruz Azul…" at bounding box center [418, 201] width 215 height 29
click at [714, 440] on div "Busca Clínica - Qualquer - 6R Alphaville Assunção Bartira Brasil Christovão da …" at bounding box center [659, 302] width 1141 height 293
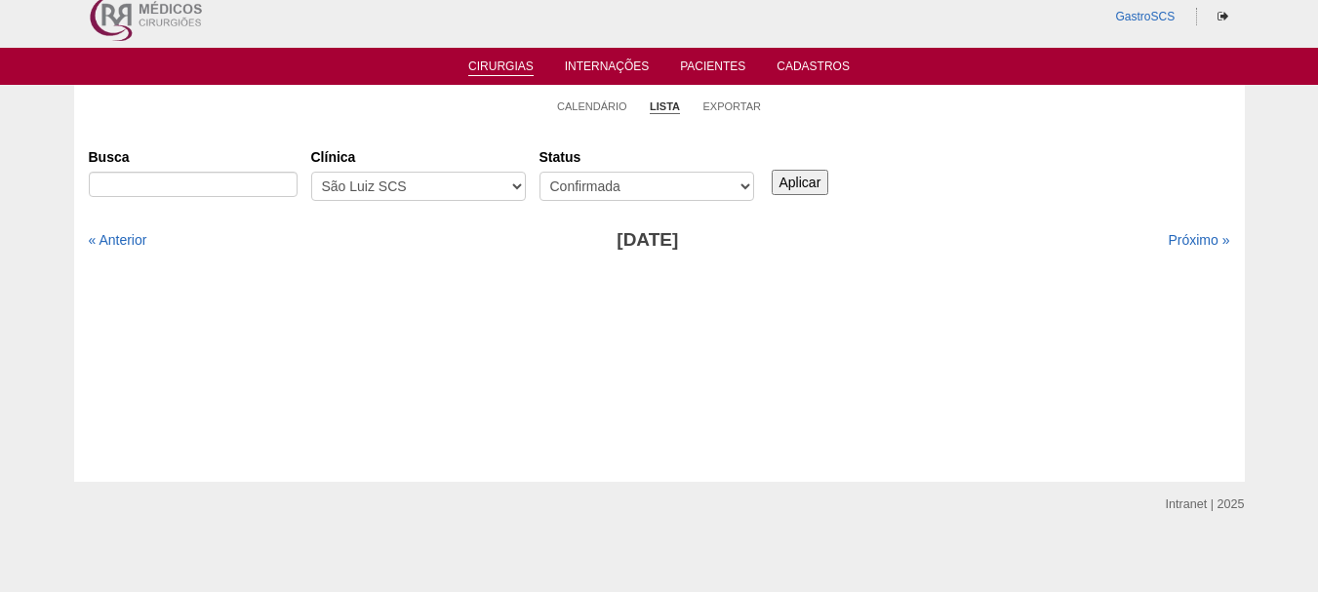
scroll to position [23, 0]
